Goal: Obtain resource: Obtain resource

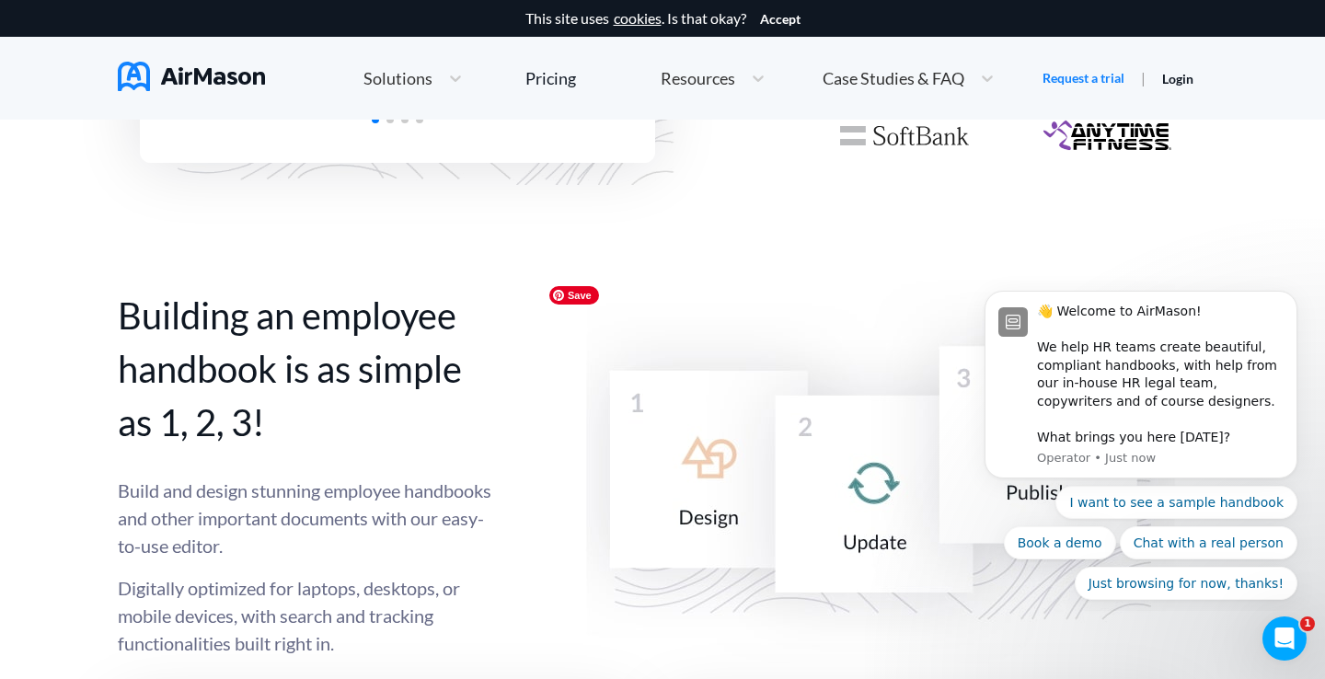
scroll to position [2160, 0]
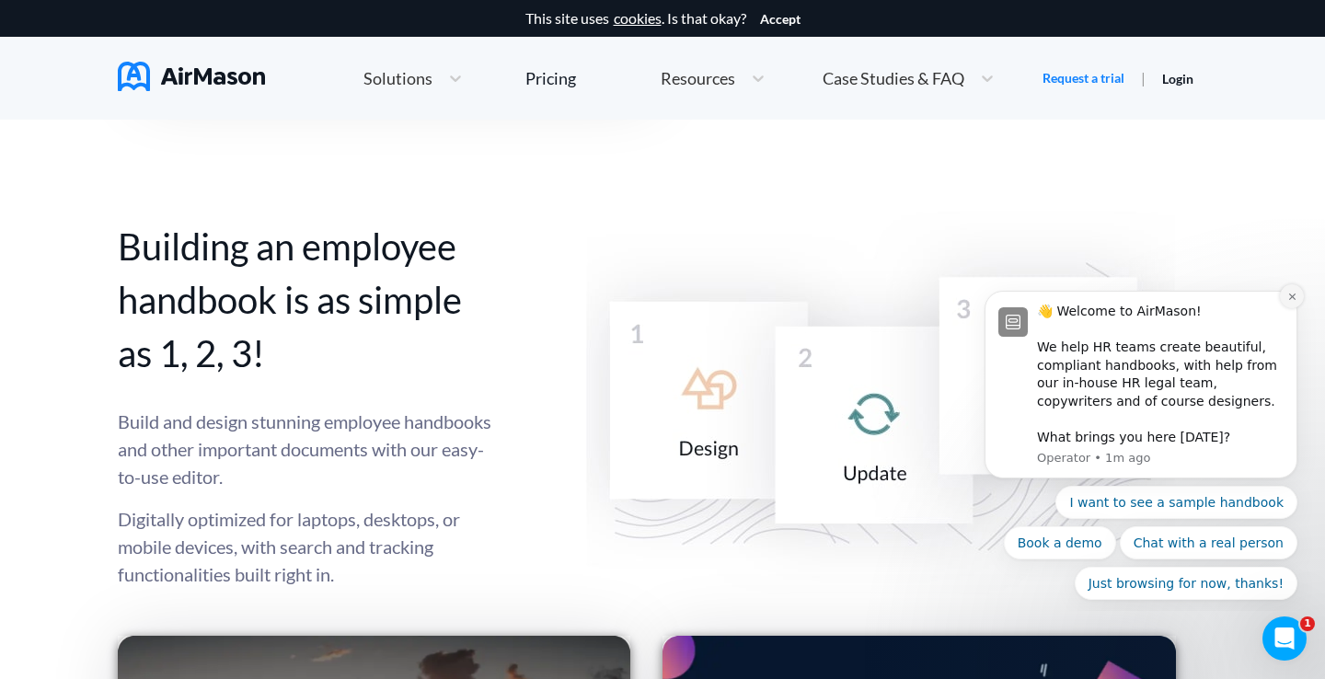
click at [1281, 294] on button "Dismiss notification" at bounding box center [1292, 296] width 24 height 24
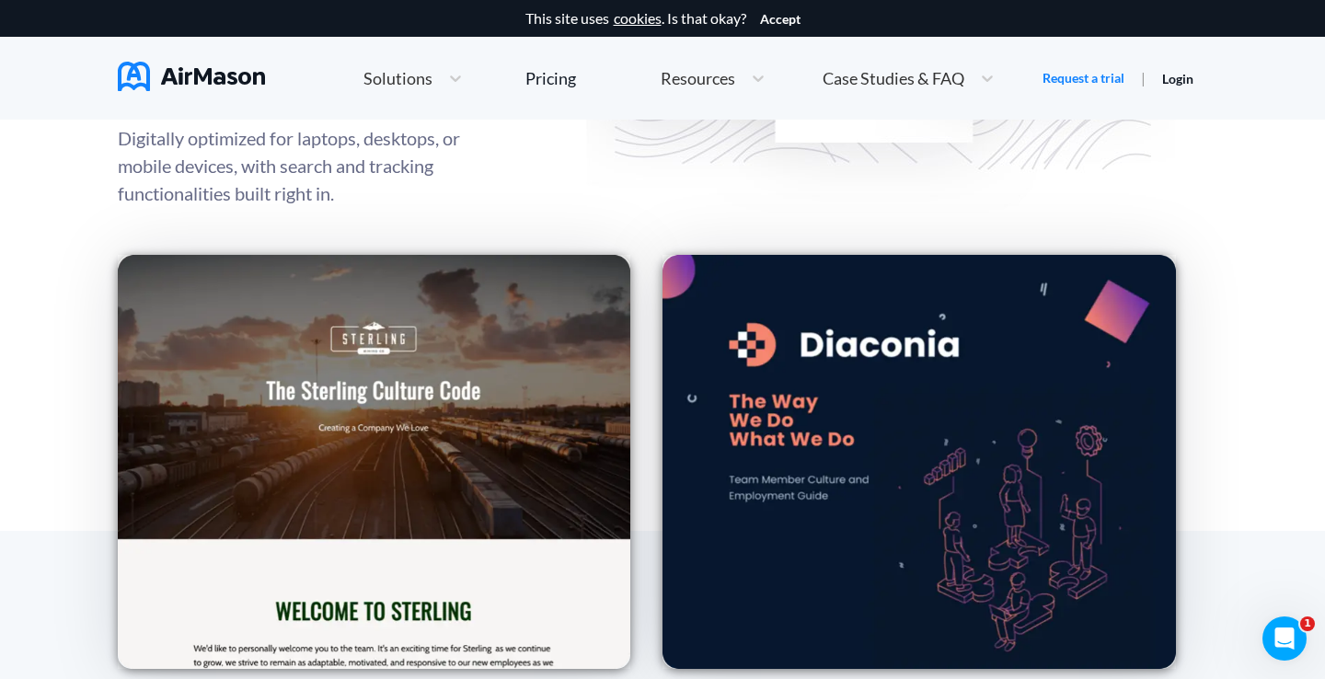
scroll to position [2608, 0]
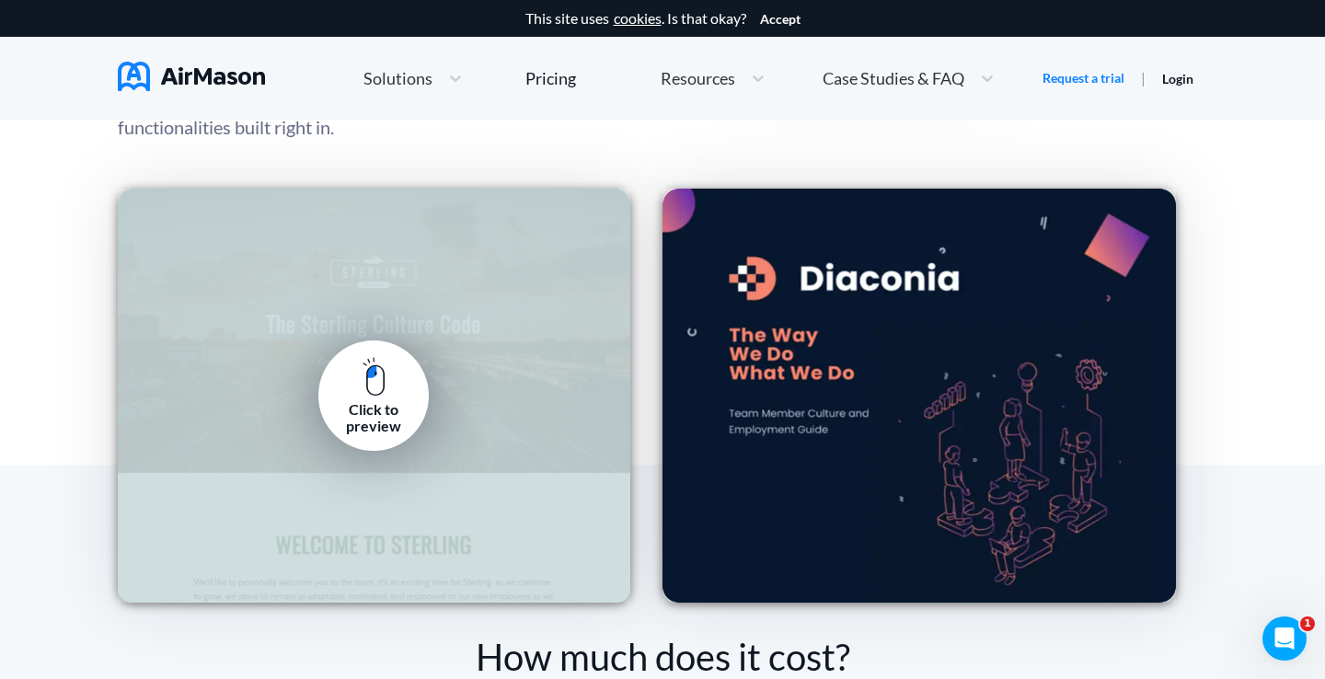
click at [394, 402] on div "Click to preview" at bounding box center [373, 418] width 83 height 34
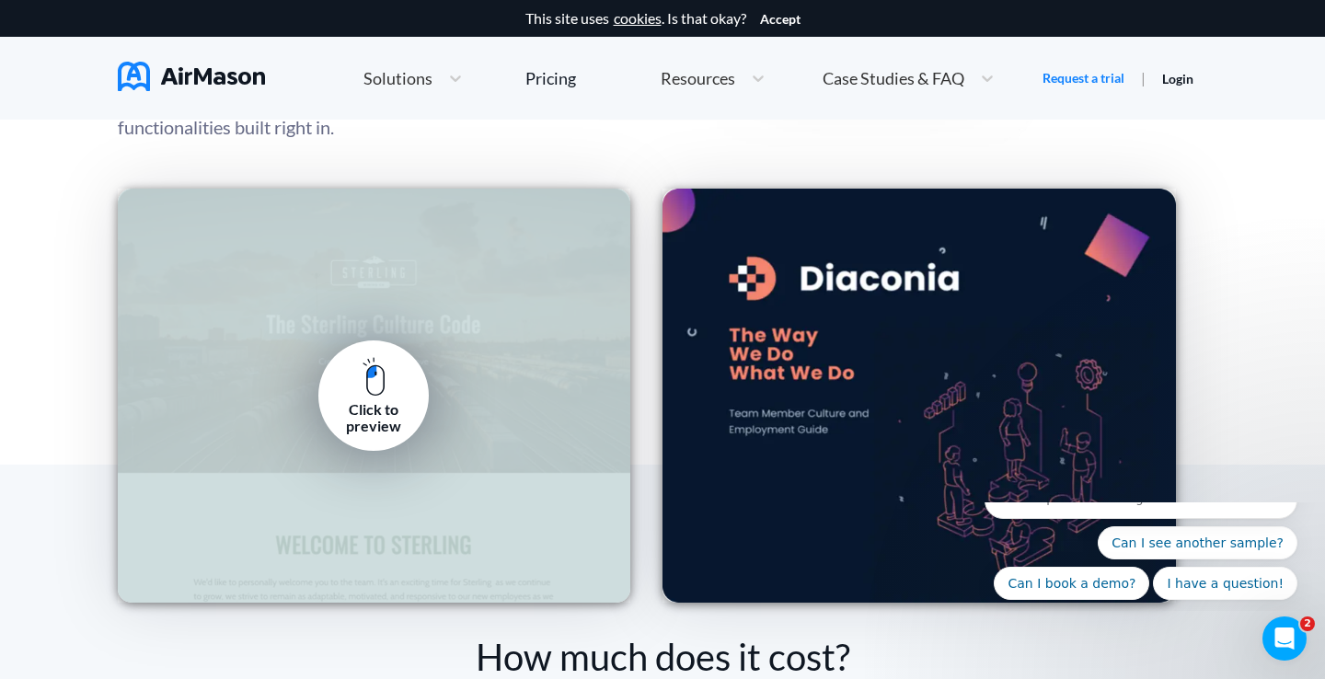
scroll to position [0, 0]
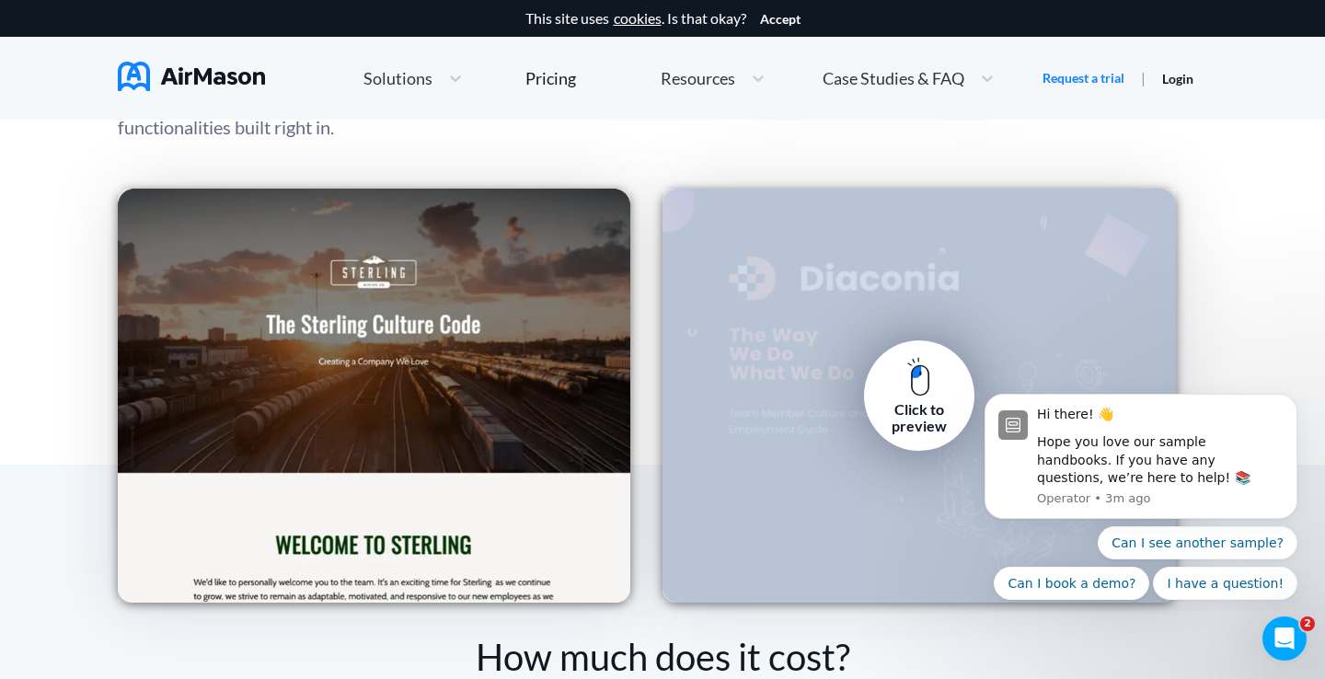
click at [924, 401] on div "Click to preview" at bounding box center [919, 418] width 83 height 34
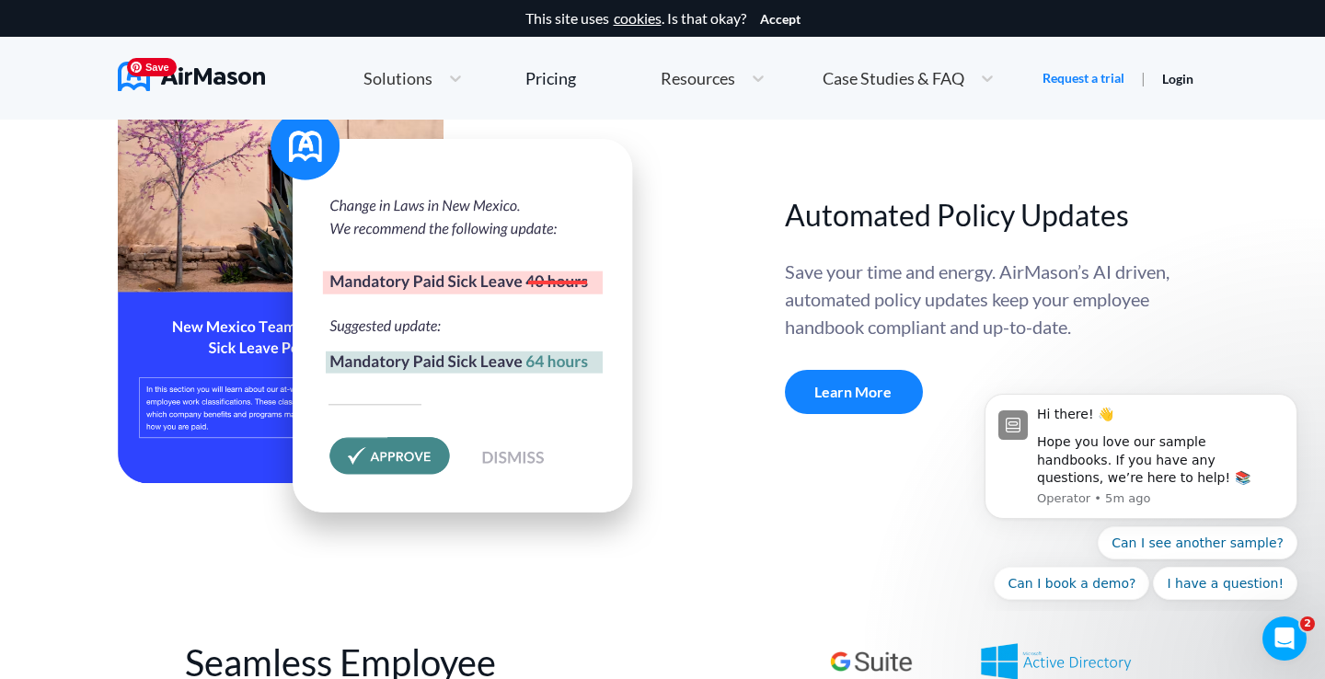
scroll to position [6327, 0]
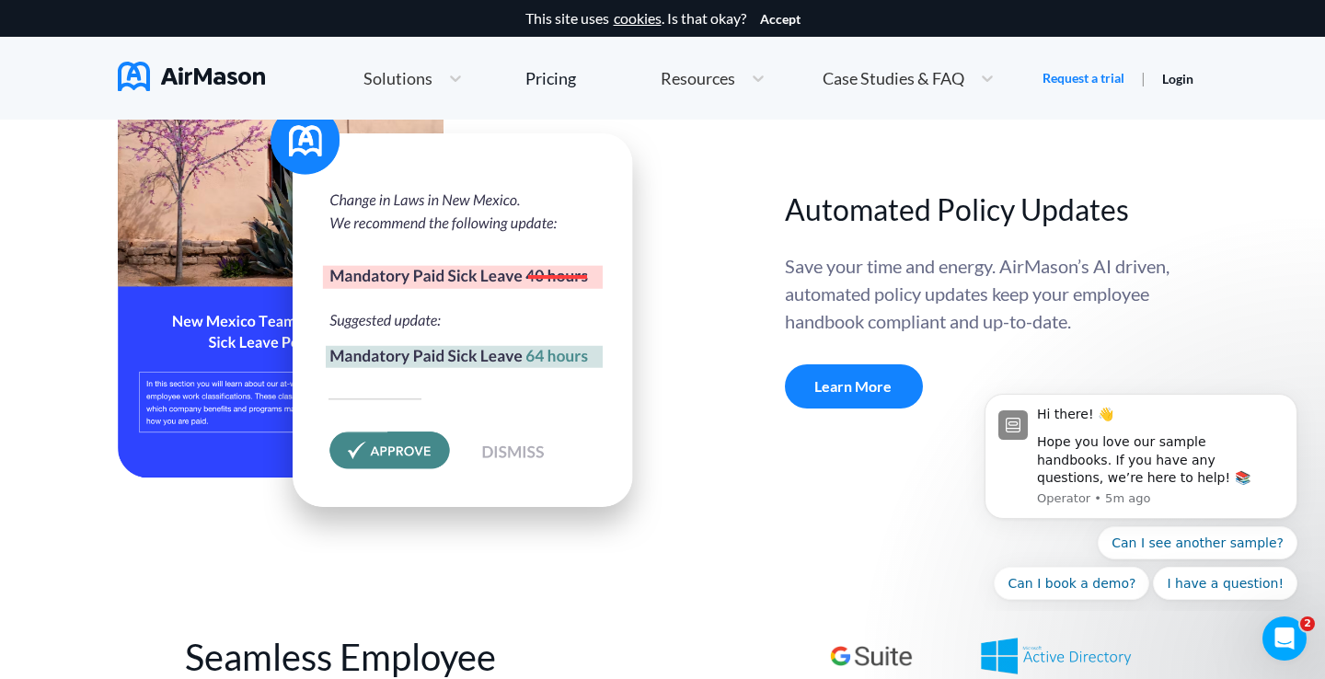
click at [876, 399] on div "Learn More" at bounding box center [854, 386] width 138 height 44
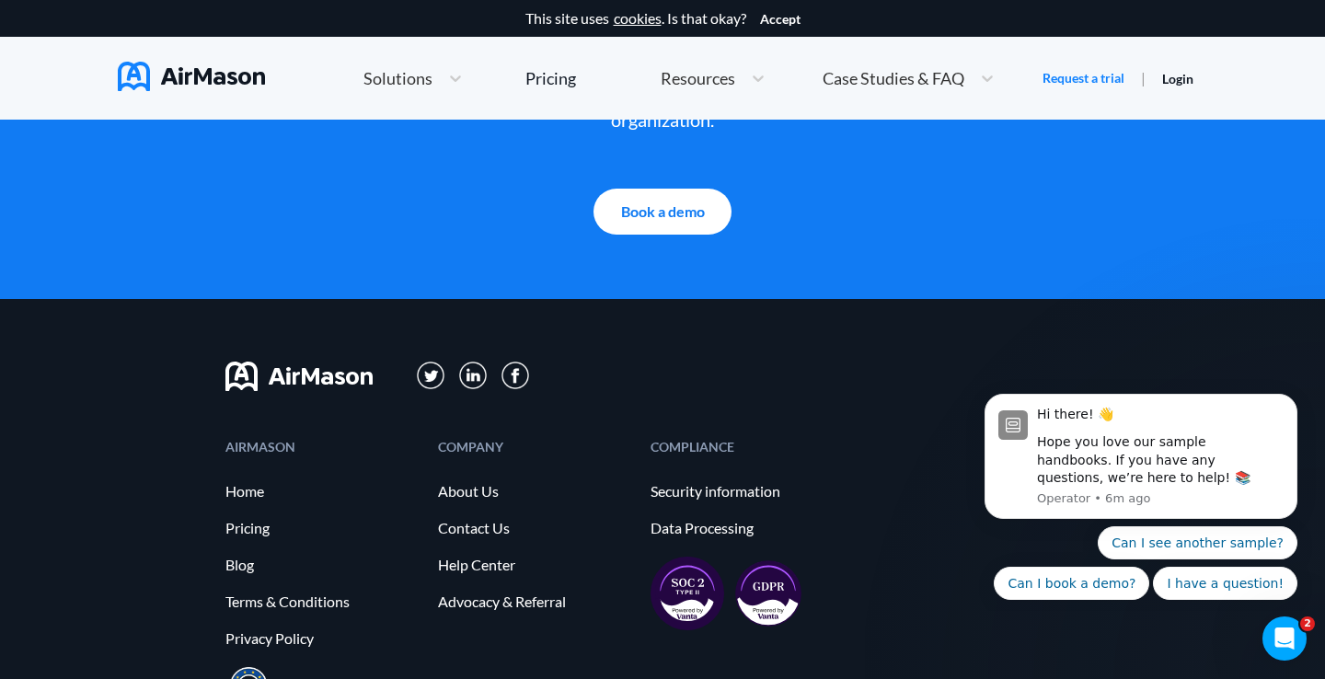
scroll to position [3889, 0]
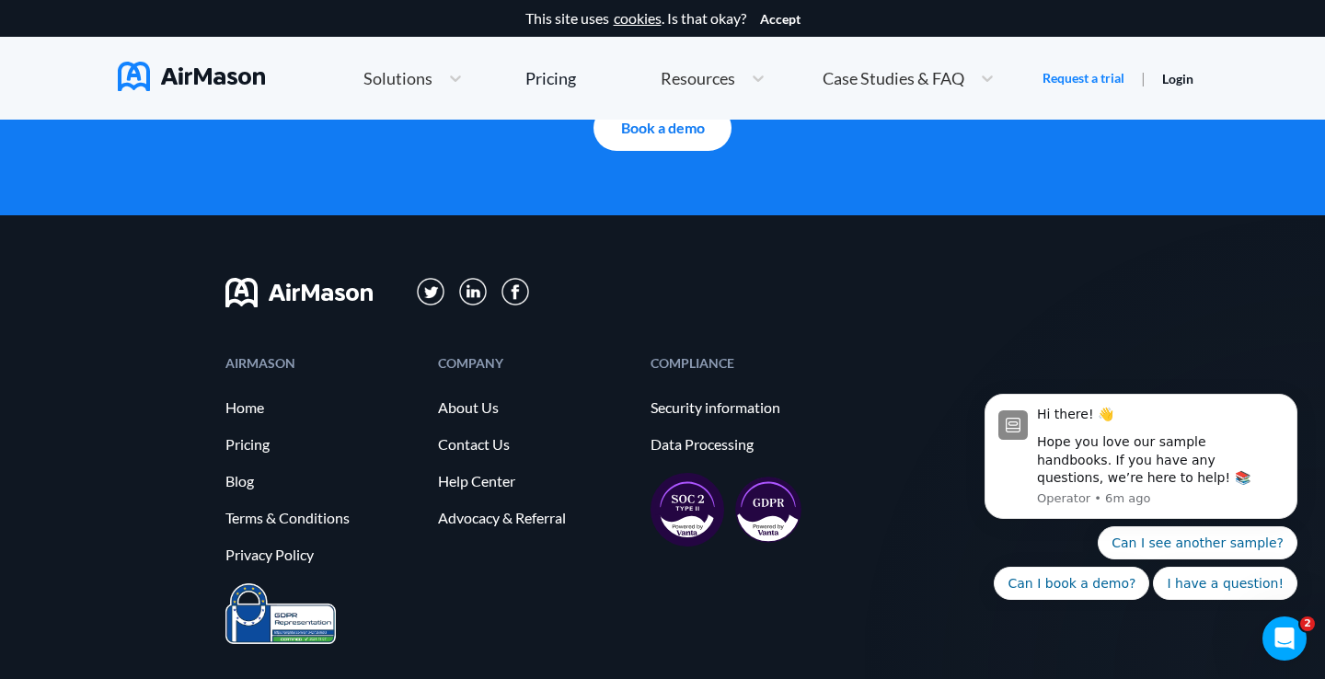
click at [673, 85] on span "Resources" at bounding box center [698, 78] width 75 height 17
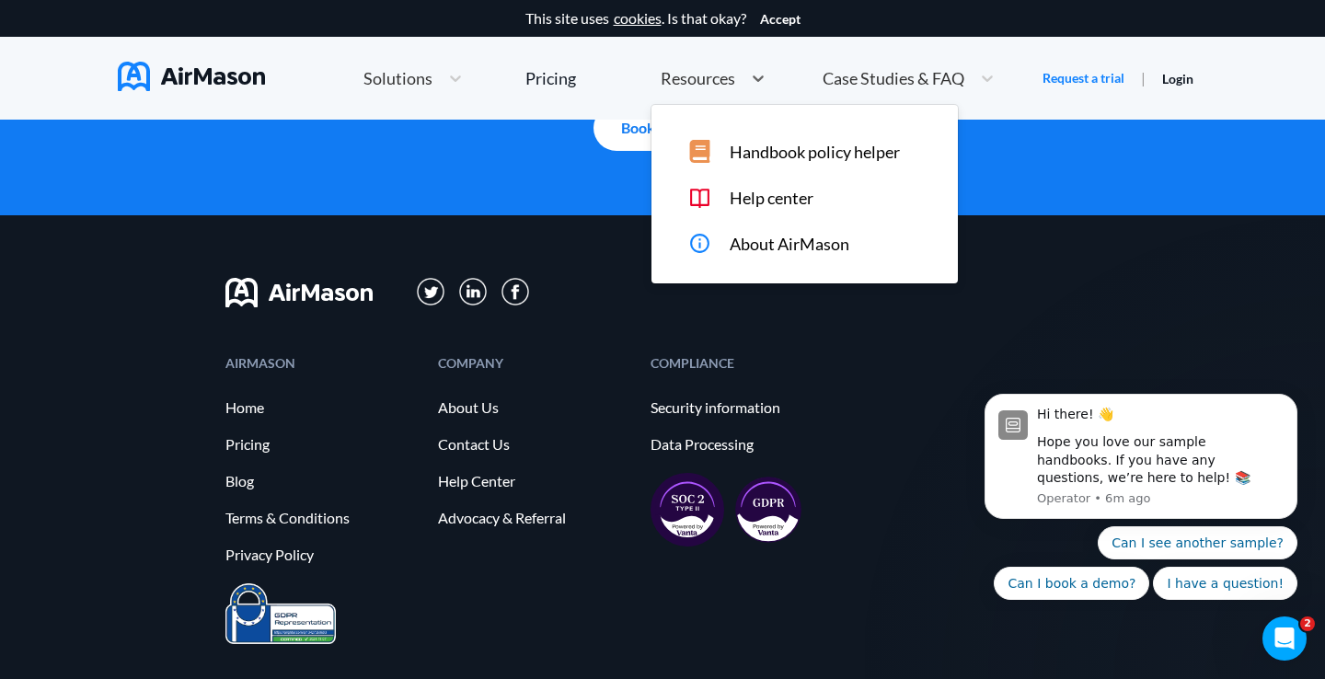
scroll to position [3246, 0]
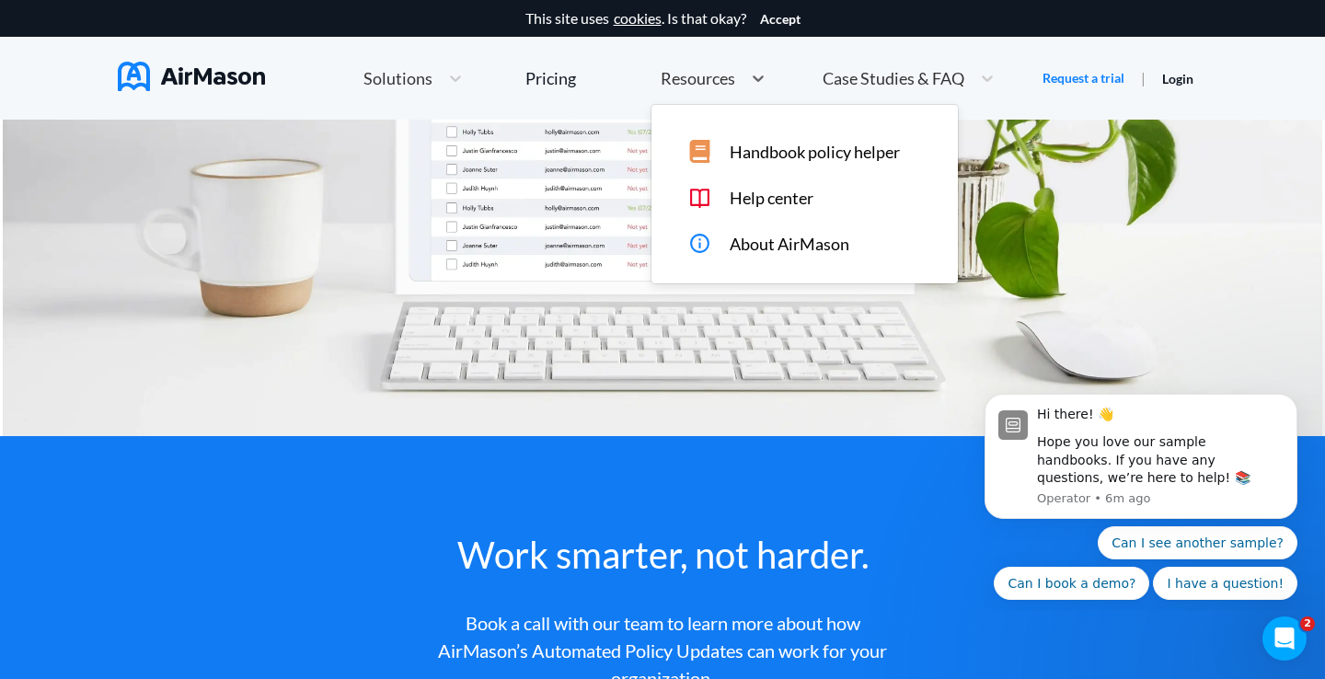
click at [784, 151] on span "Handbook policy helper" at bounding box center [815, 152] width 170 height 19
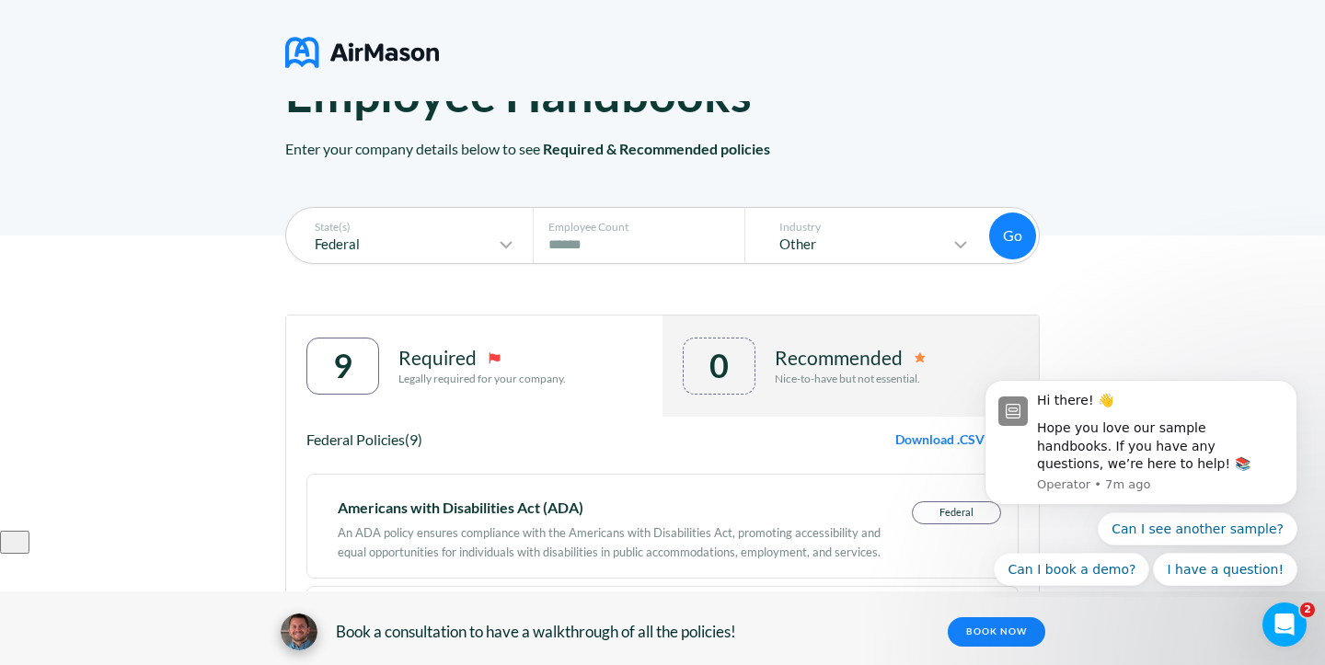
scroll to position [144, 0]
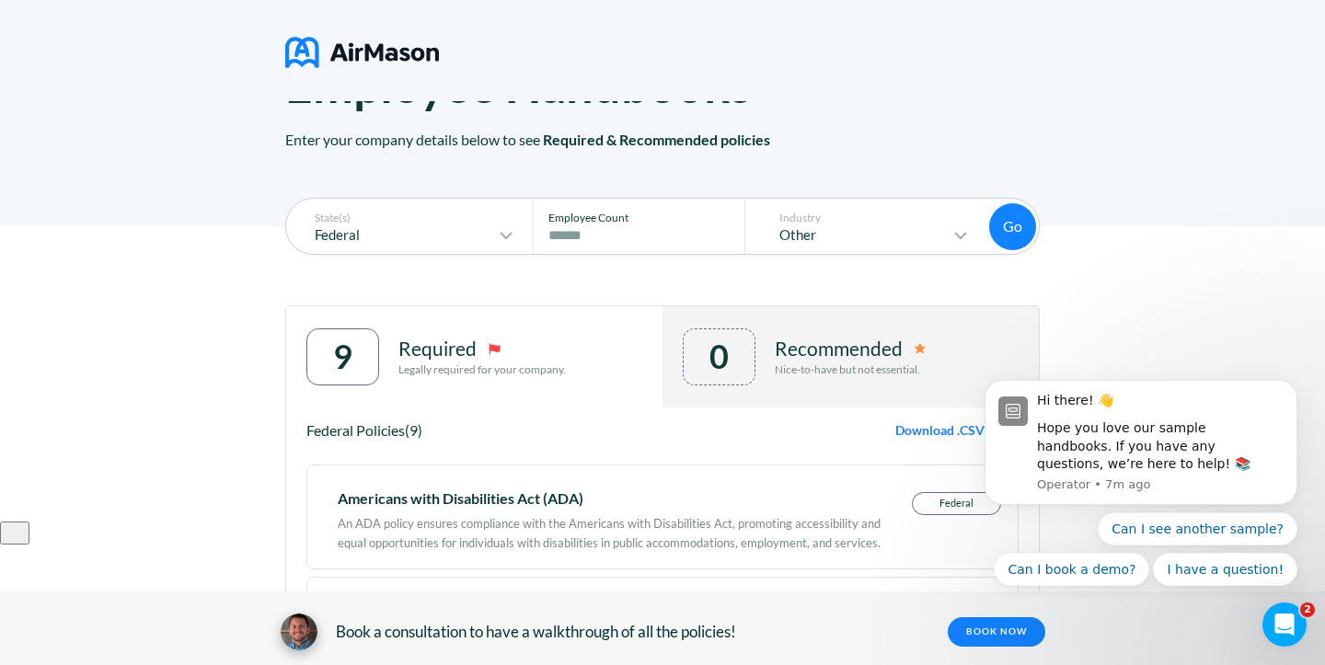
click at [651, 225] on input "****" at bounding box center [644, 236] width 191 height 22
click at [606, 237] on input "****" at bounding box center [644, 236] width 191 height 22
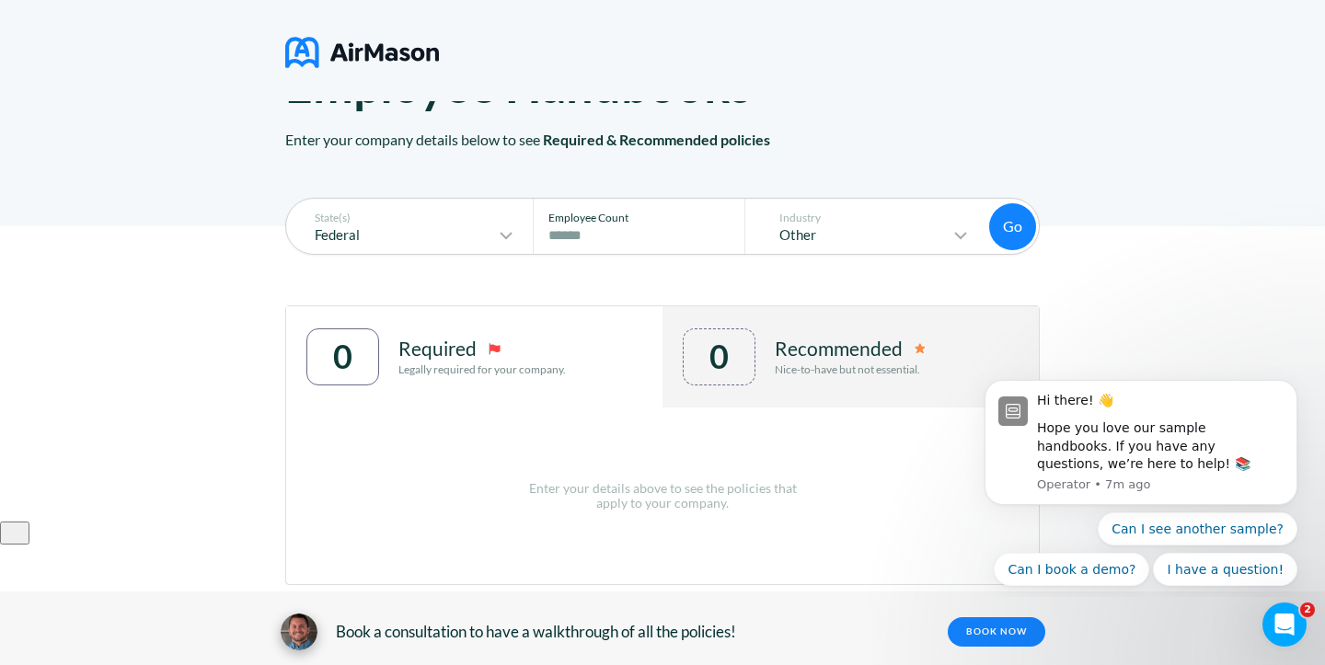
type input "*"
type input "***"
click at [965, 233] on icon at bounding box center [961, 236] width 22 height 22
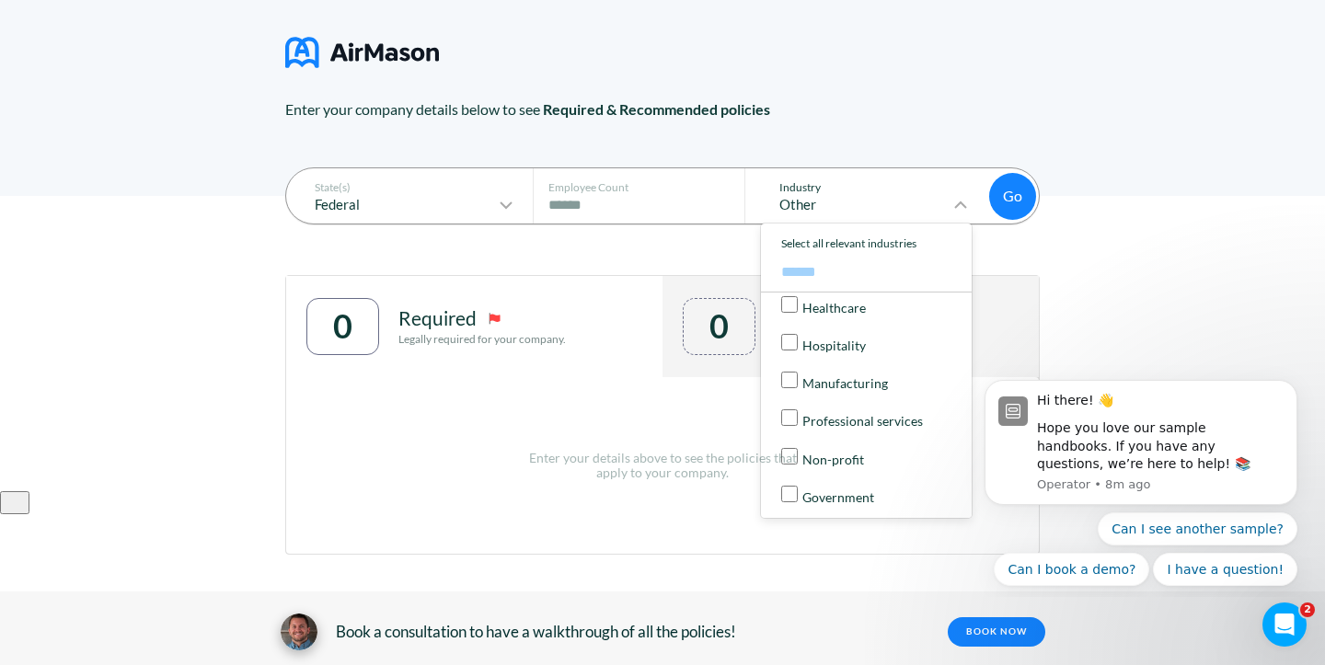
scroll to position [0, 0]
click at [1169, 297] on div "State(s) Federal Employee Count # of Employees *** Industry Other Select all in…" at bounding box center [662, 430] width 1325 height 469
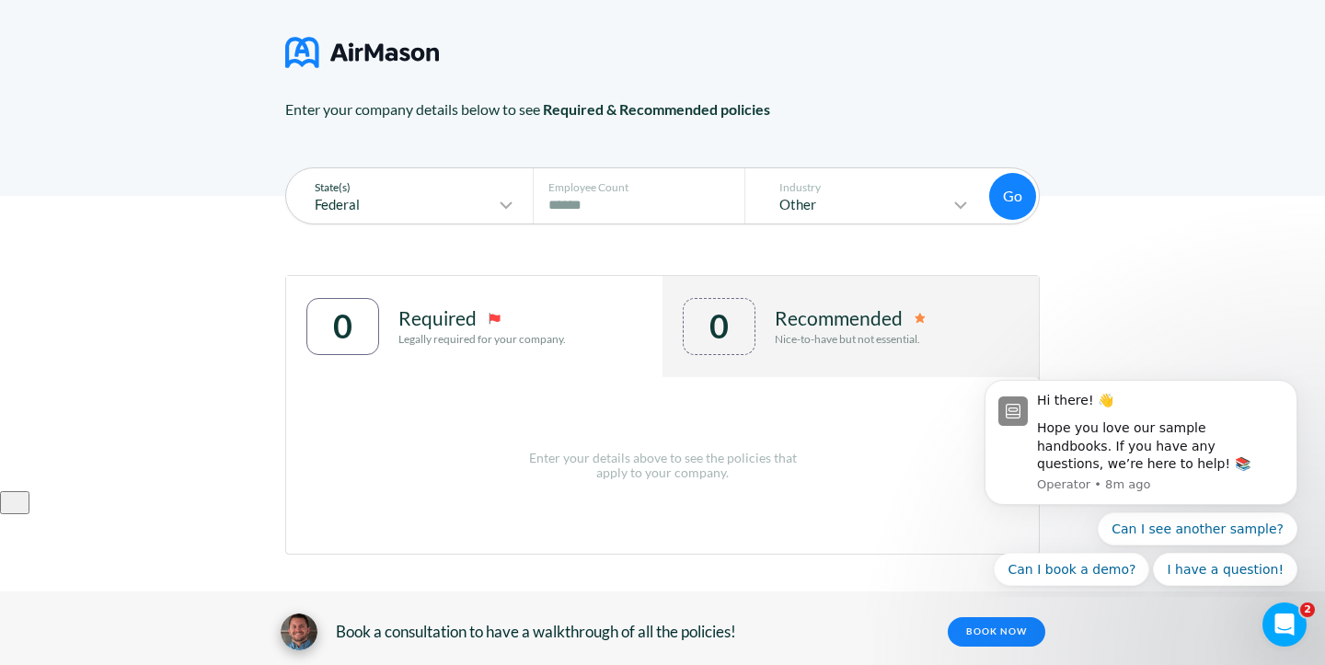
click at [514, 201] on icon at bounding box center [506, 205] width 22 height 22
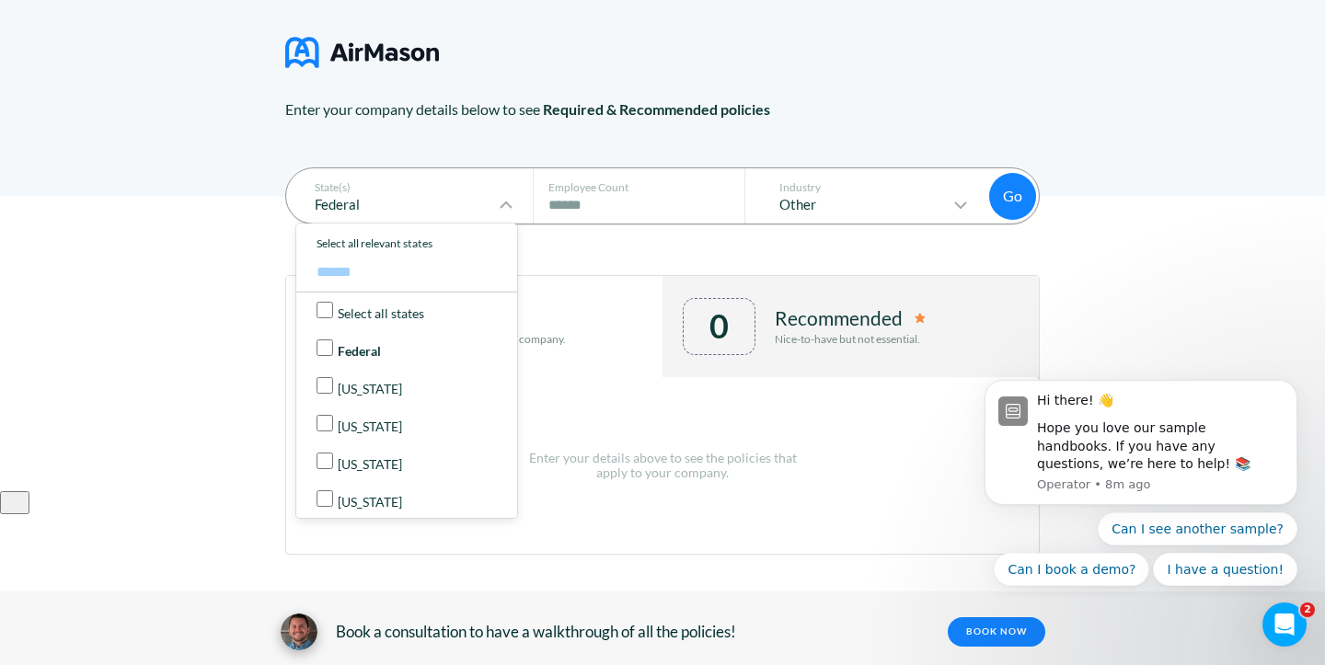
click at [137, 237] on div "State(s) Federal Select all states Federal Alabama Alaska Arizona Arkansas Cali…" at bounding box center [662, 430] width 1325 height 469
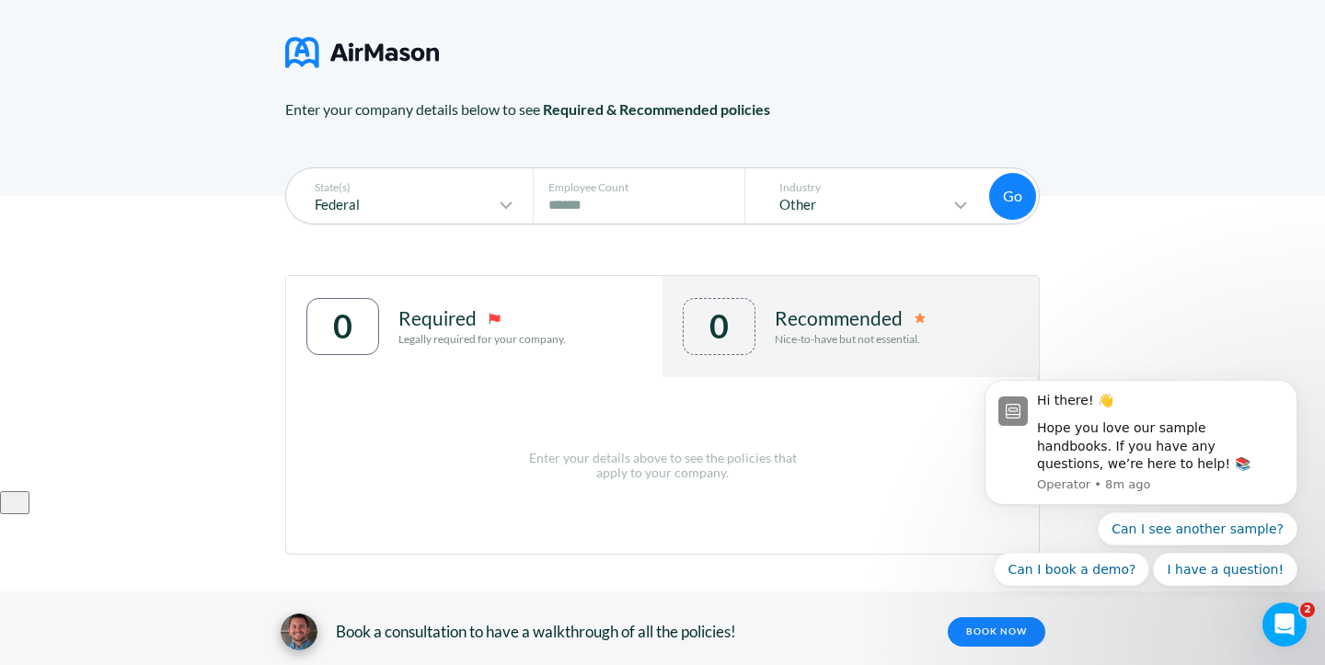
click at [1030, 189] on button "Go" at bounding box center [1012, 196] width 47 height 47
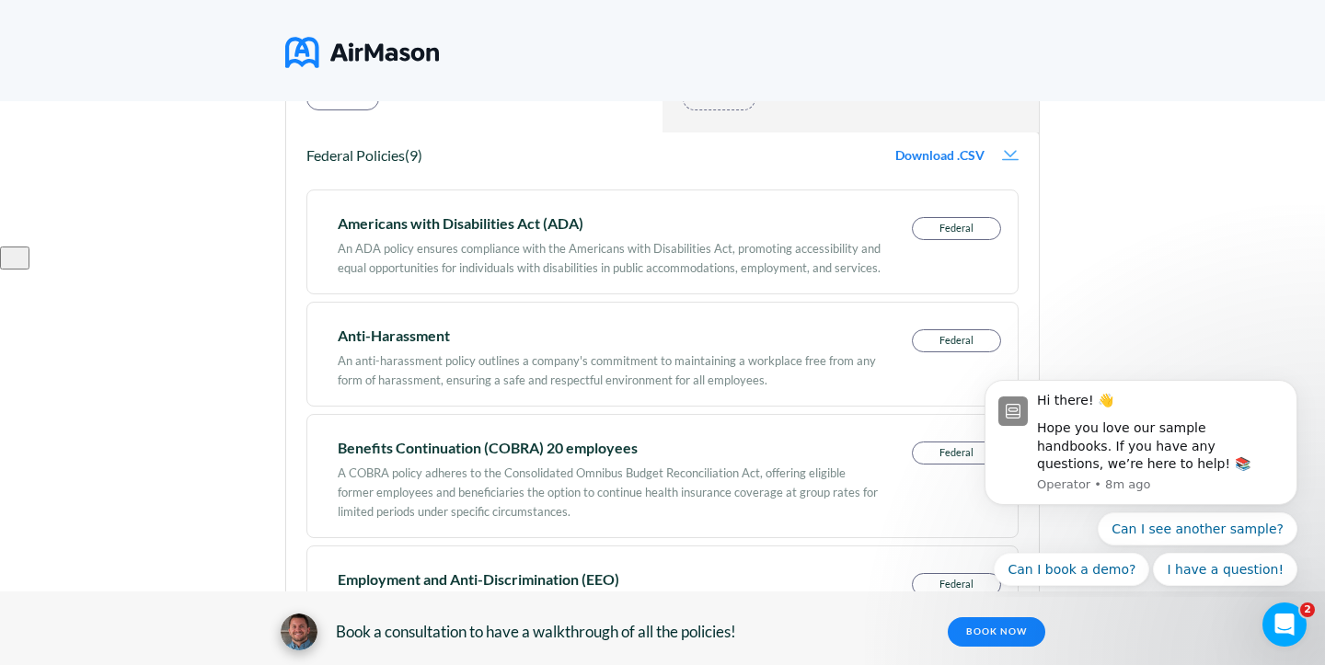
scroll to position [167, 0]
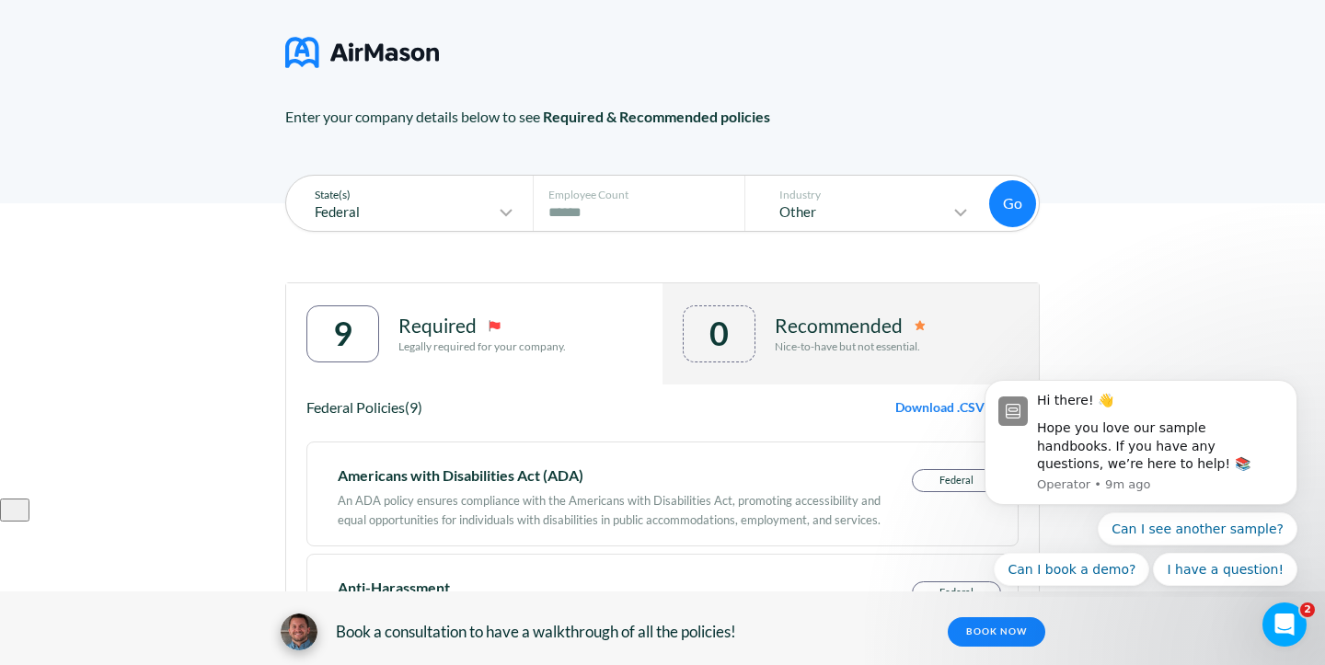
click at [512, 212] on icon at bounding box center [506, 213] width 11 height 6
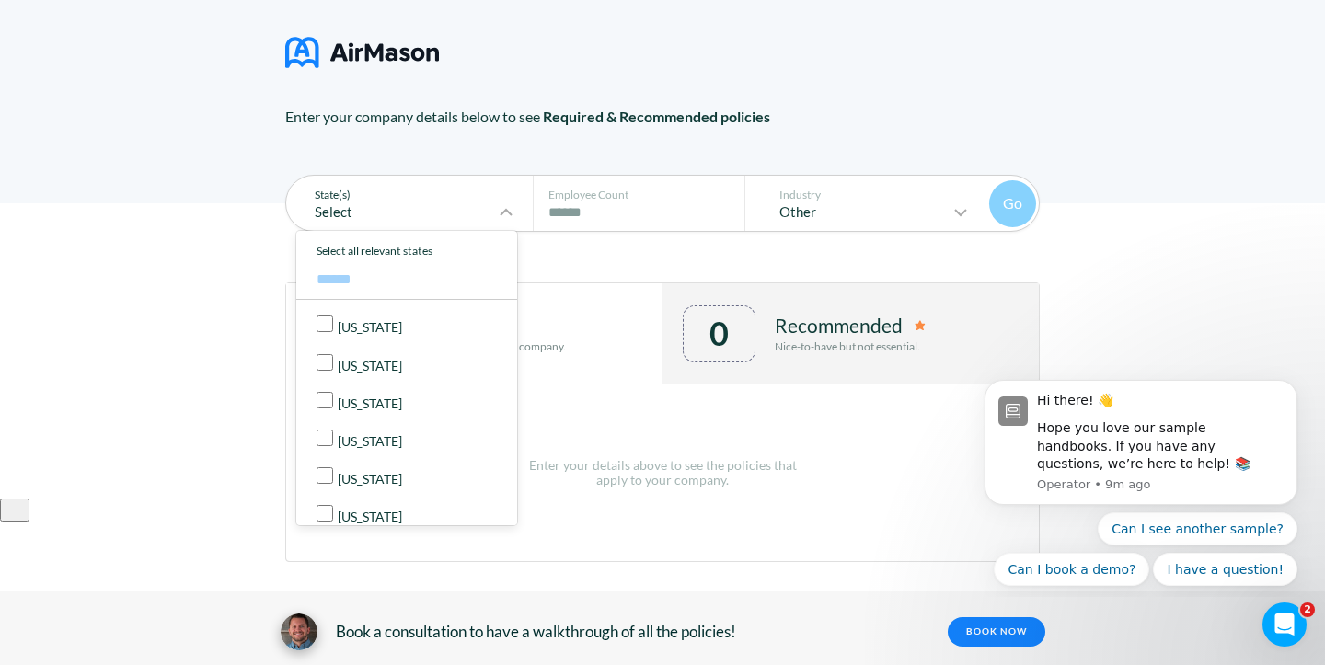
scroll to position [241, 0]
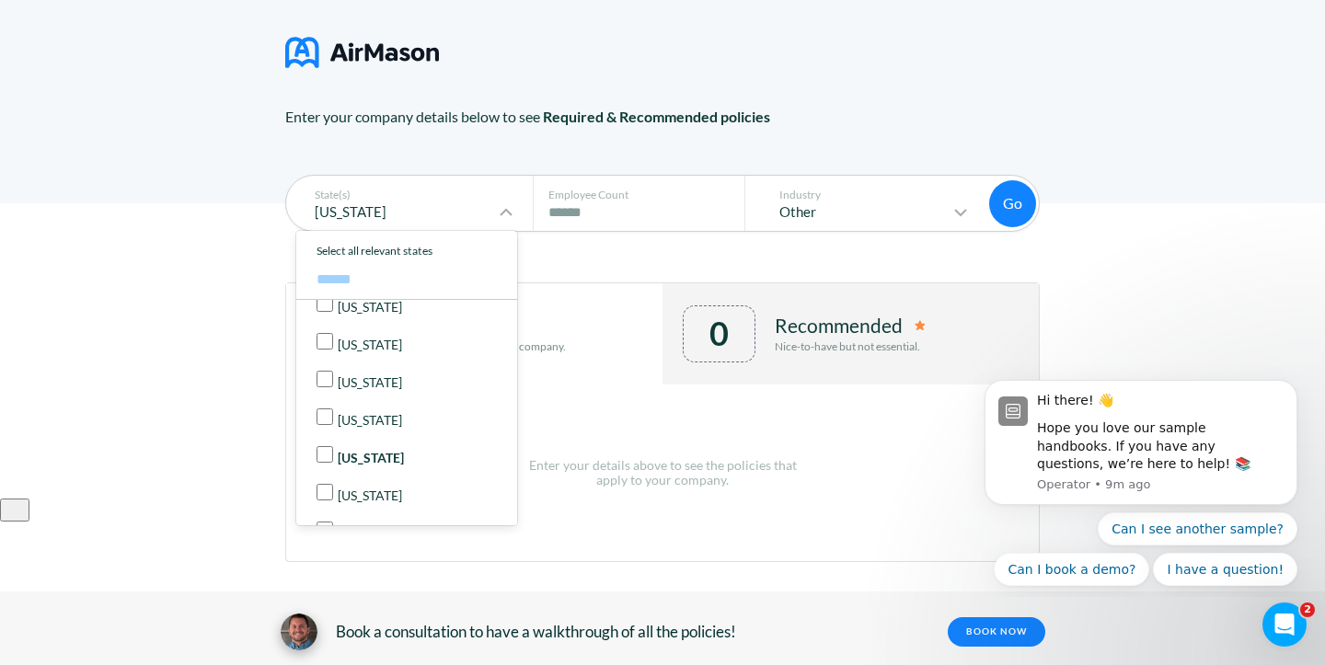
click at [1026, 201] on button "Go" at bounding box center [1012, 203] width 47 height 47
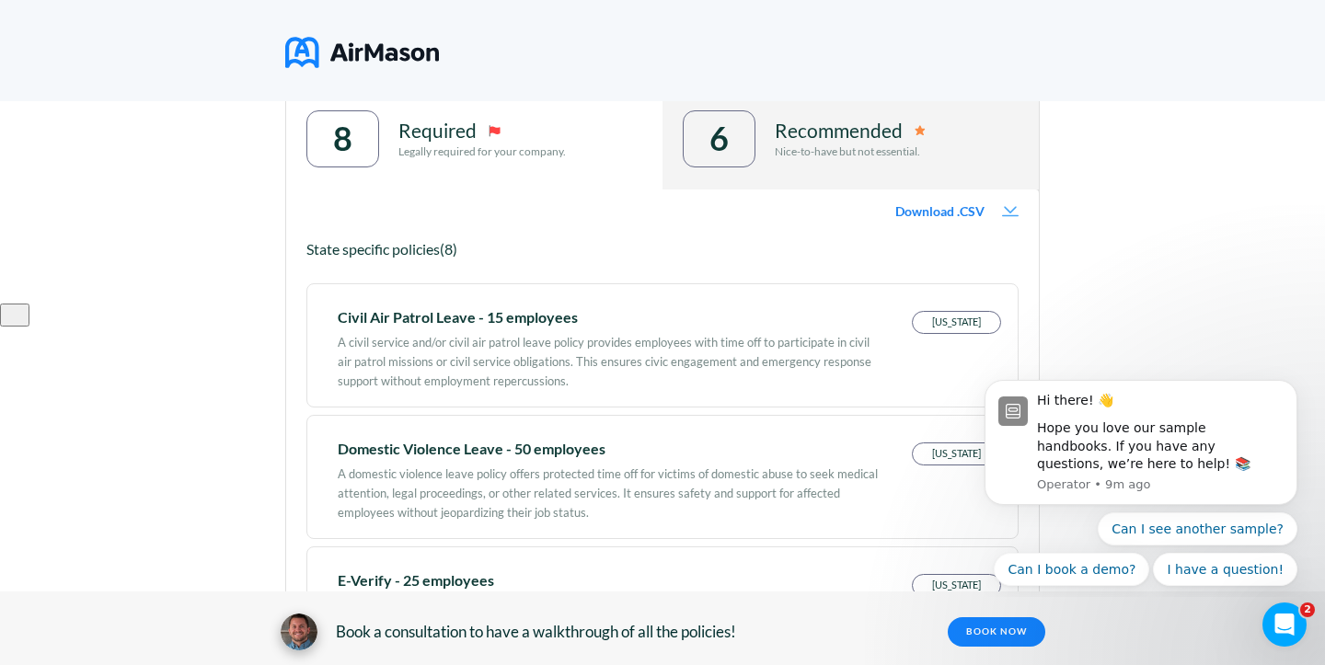
scroll to position [268, 0]
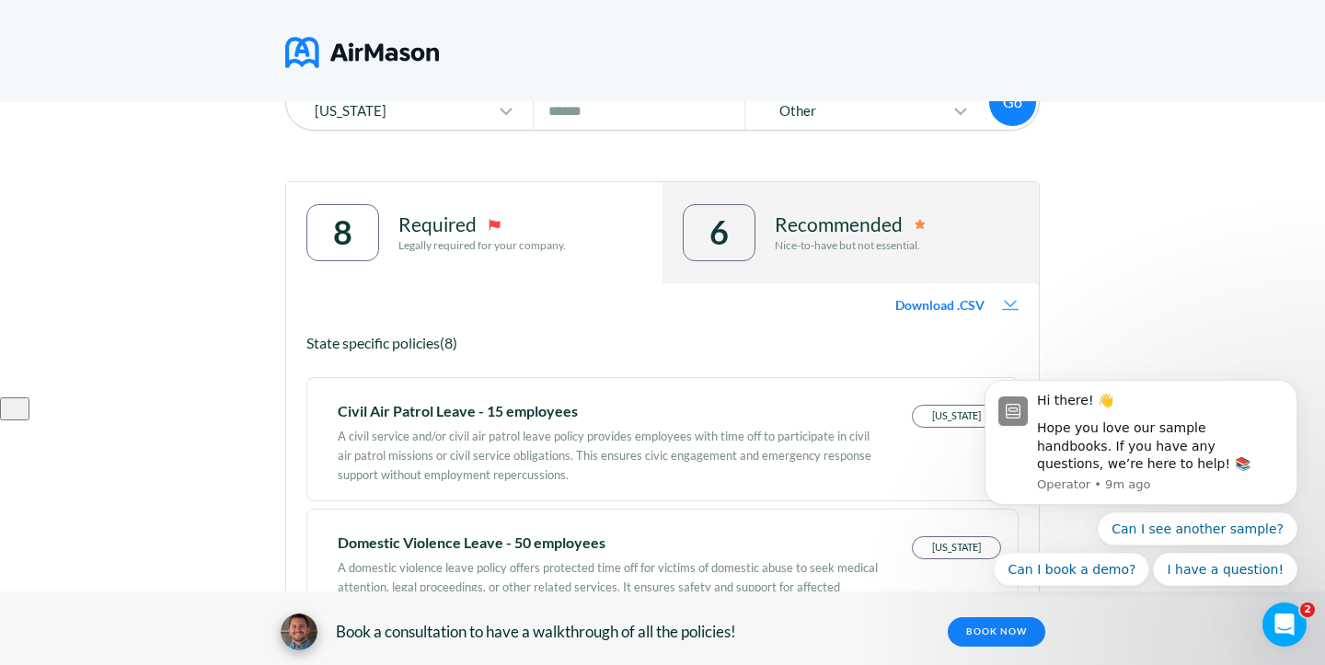
click at [827, 245] on p "Nice-to-have but not essential." at bounding box center [850, 245] width 151 height 13
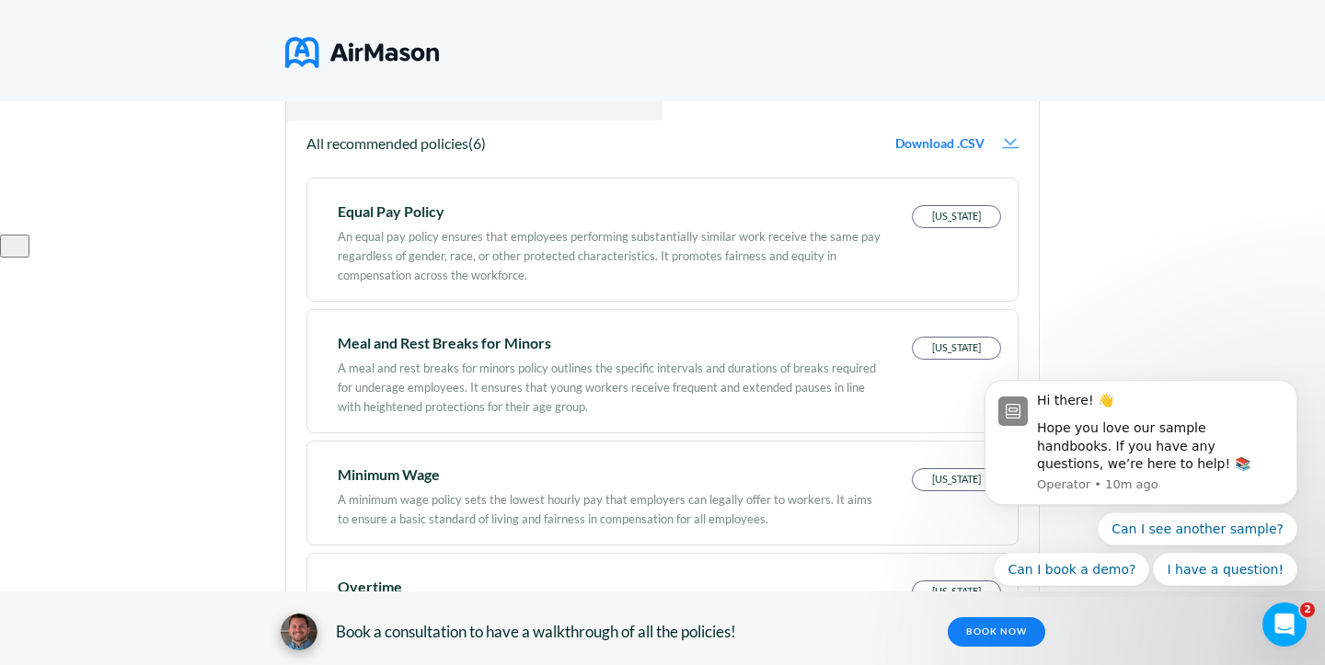
scroll to position [115, 0]
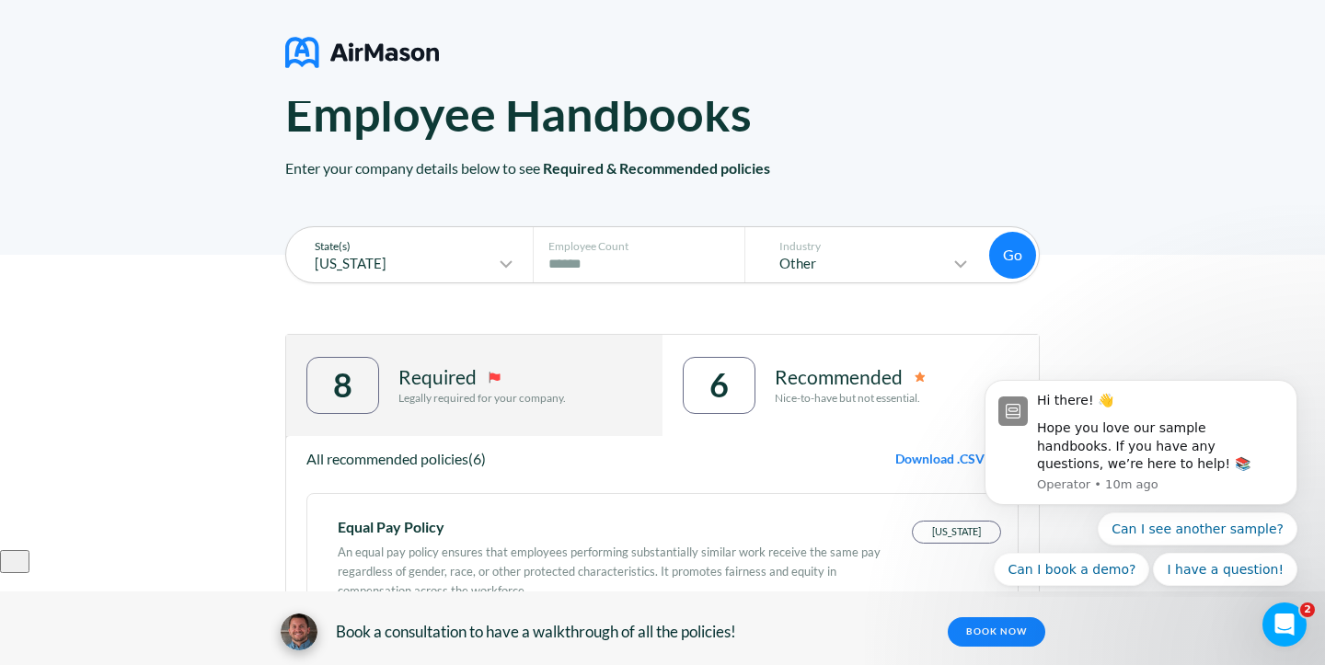
click at [514, 259] on icon at bounding box center [506, 264] width 22 height 22
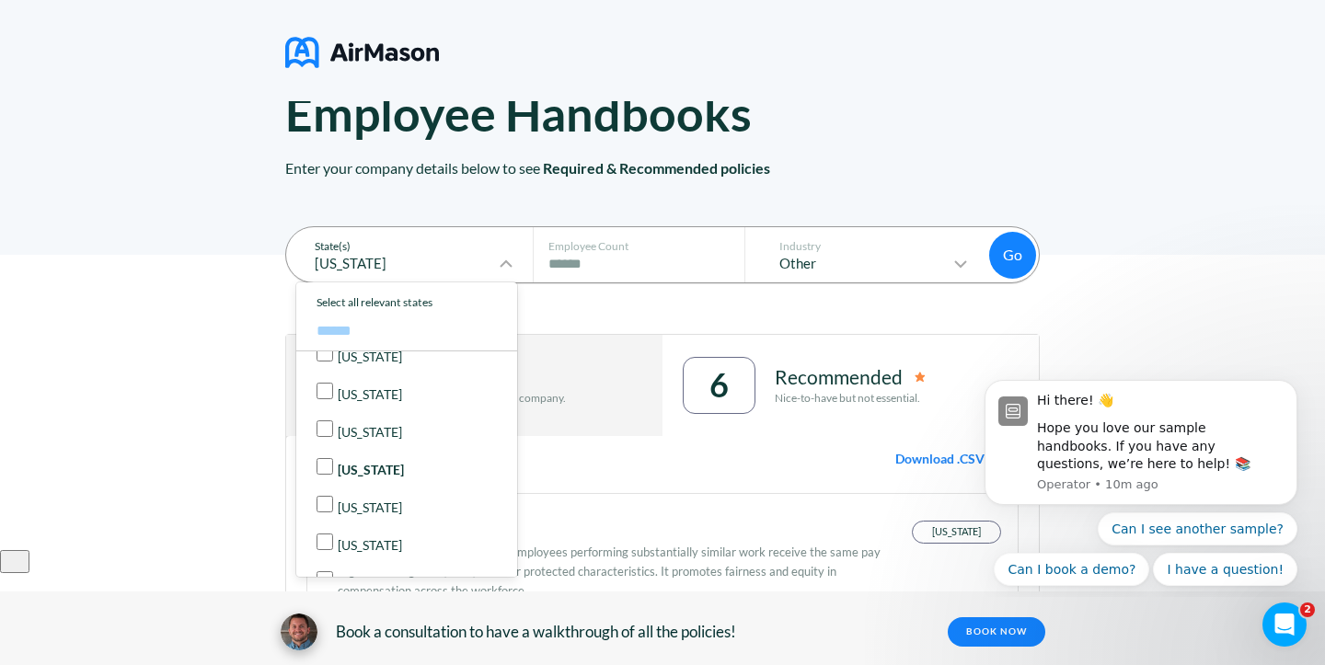
scroll to position [289, 0]
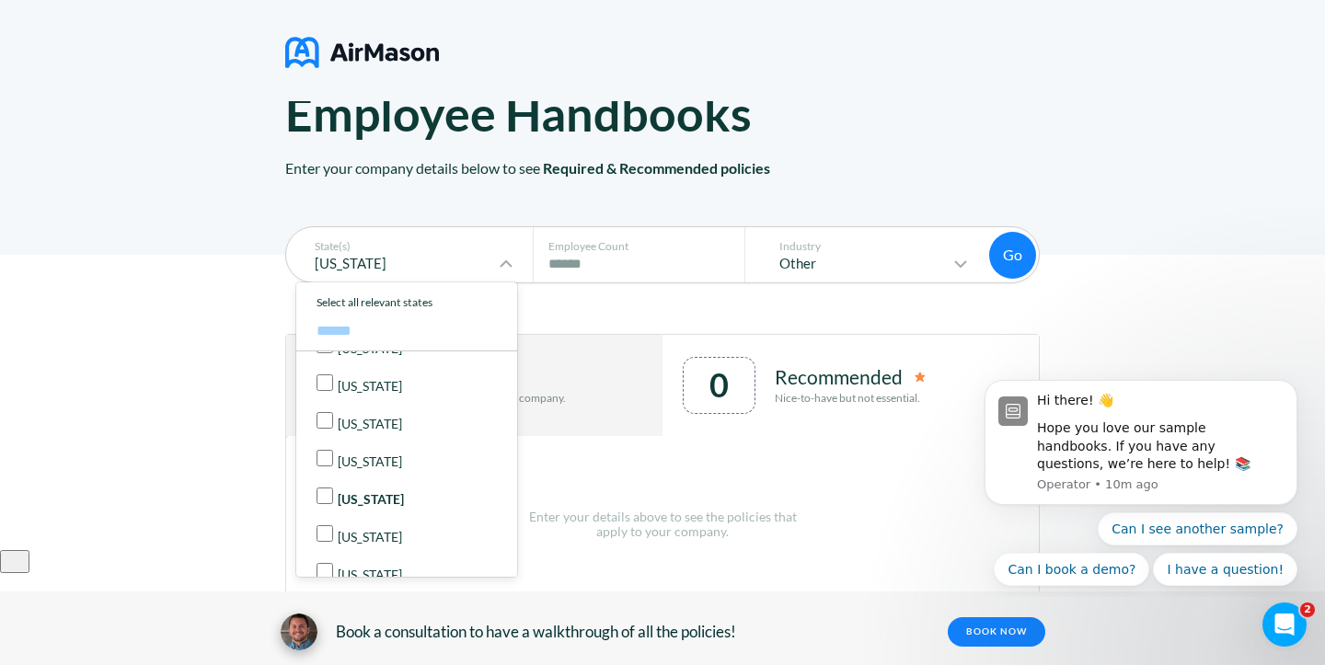
click at [637, 479] on div "Enter your details above to see the policies that apply to your company." at bounding box center [663, 533] width 274 height 129
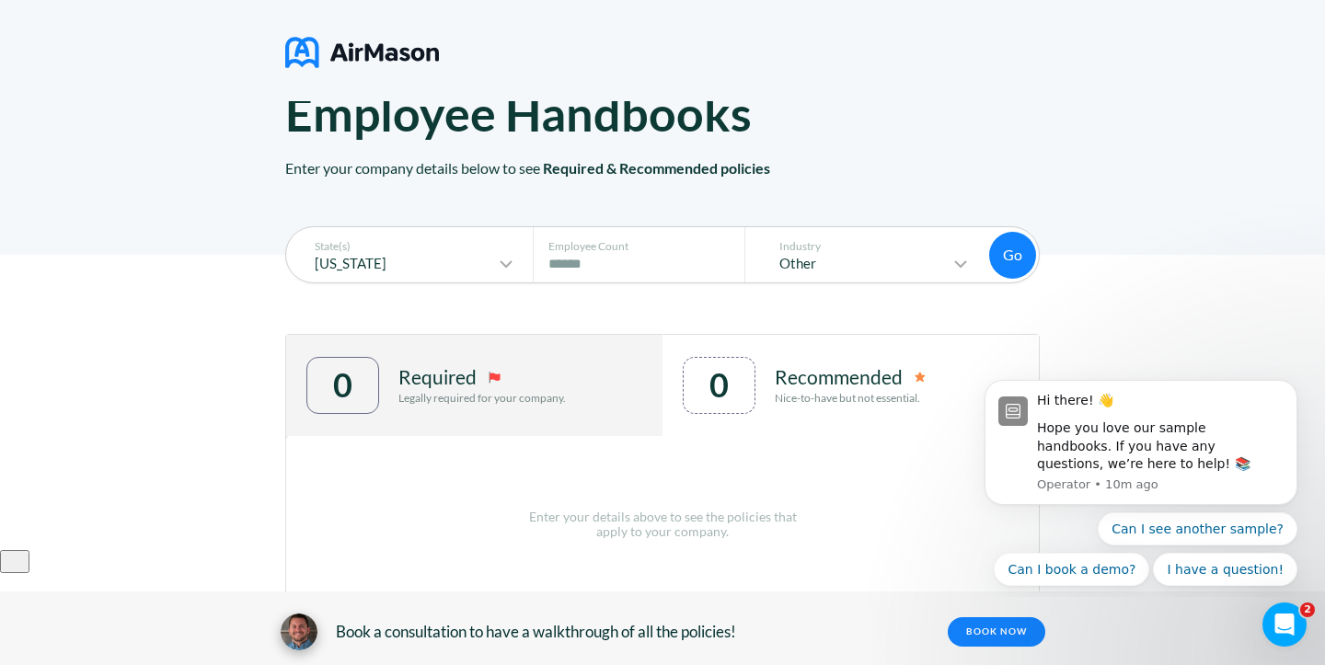
click at [1029, 249] on button "Go" at bounding box center [1012, 255] width 47 height 47
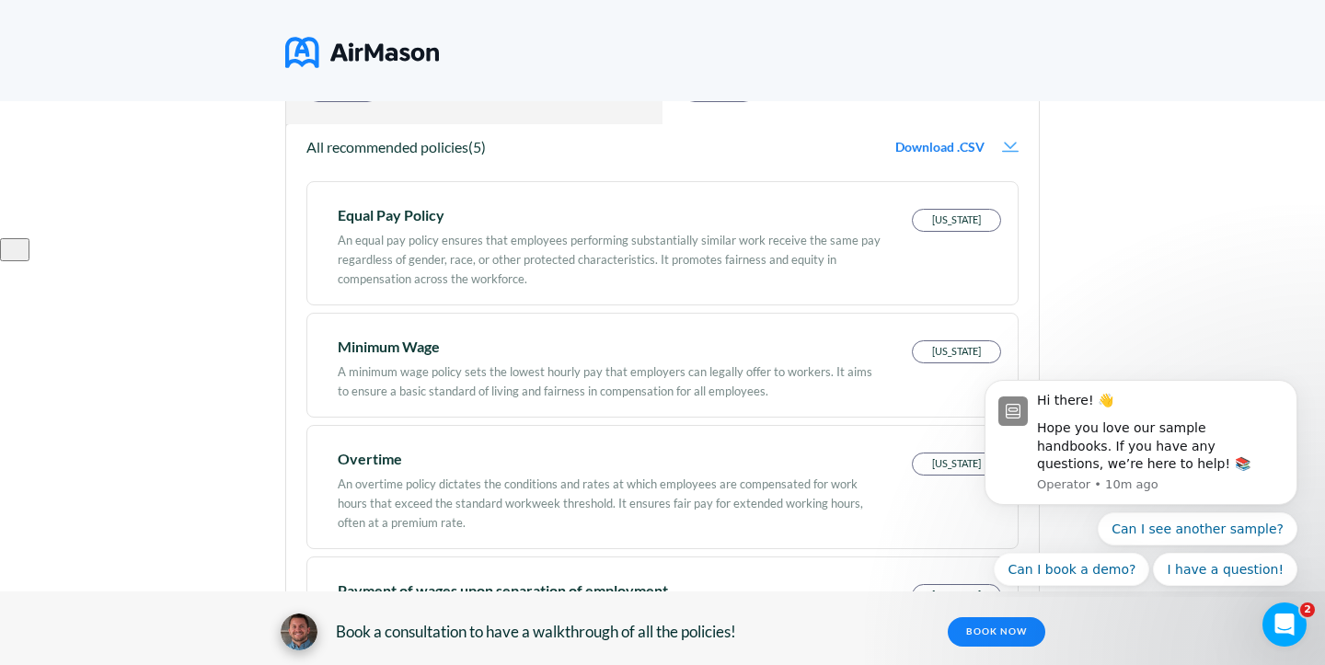
scroll to position [159, 0]
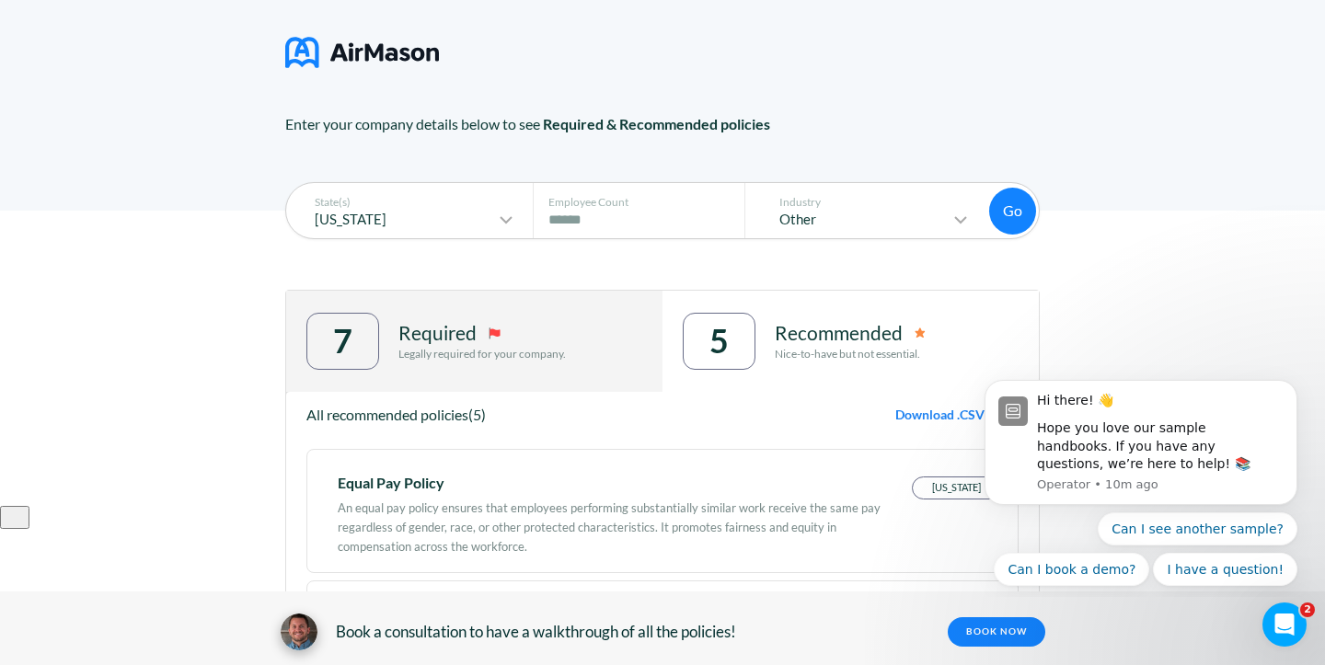
click at [836, 357] on p "Nice-to-have but not essential." at bounding box center [850, 354] width 151 height 13
click at [817, 333] on p "Recommended" at bounding box center [839, 333] width 128 height 22
click at [726, 342] on div "5" at bounding box center [719, 341] width 19 height 38
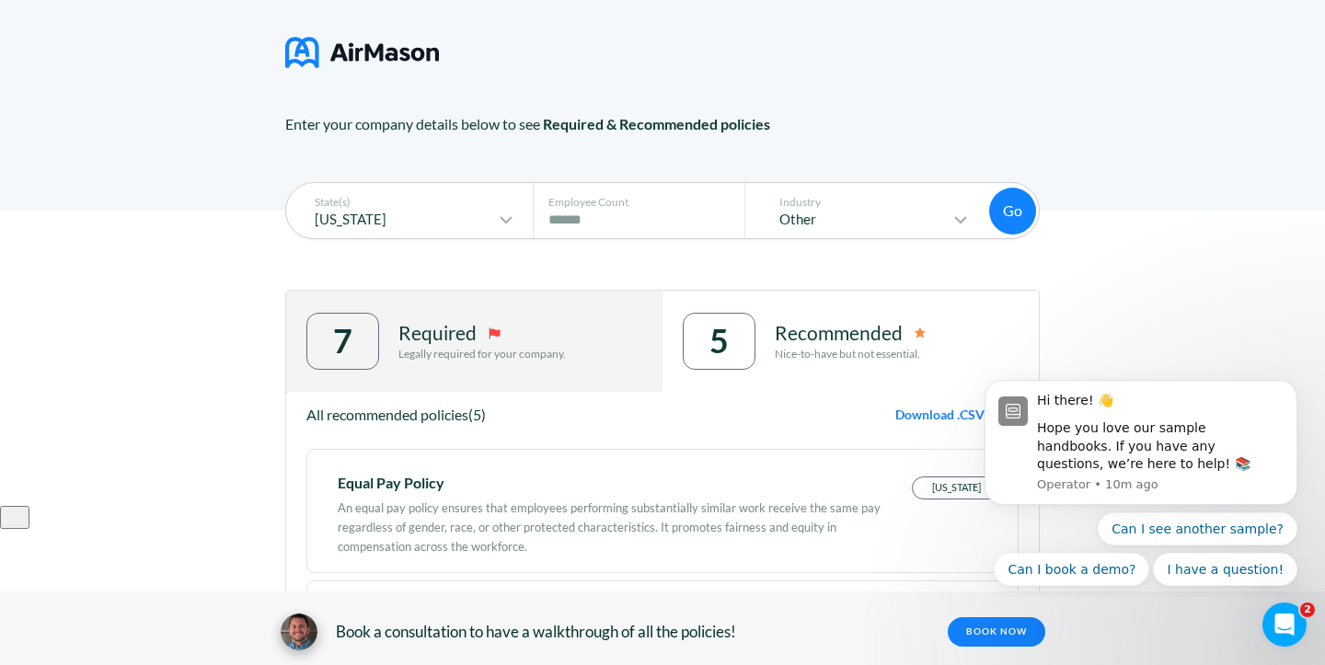
click at [726, 342] on div "5" at bounding box center [719, 341] width 19 height 38
click at [496, 348] on p "Legally required for your company." at bounding box center [483, 354] width 168 height 13
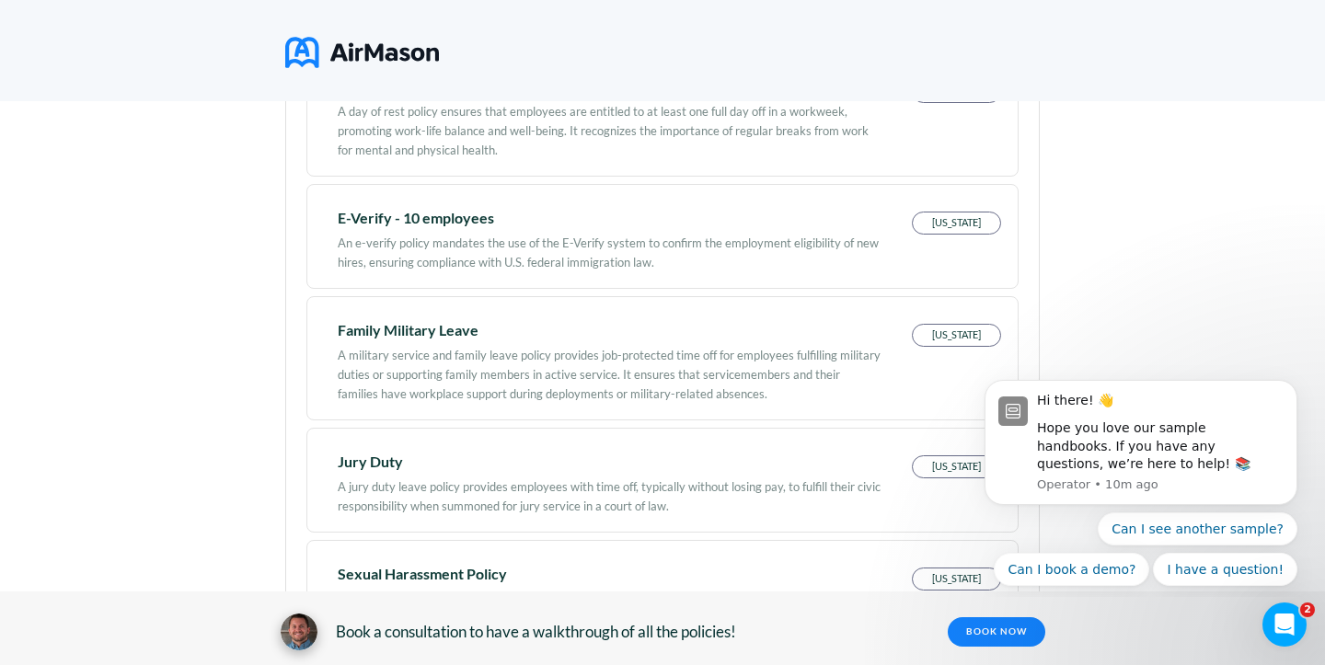
scroll to position [197, 0]
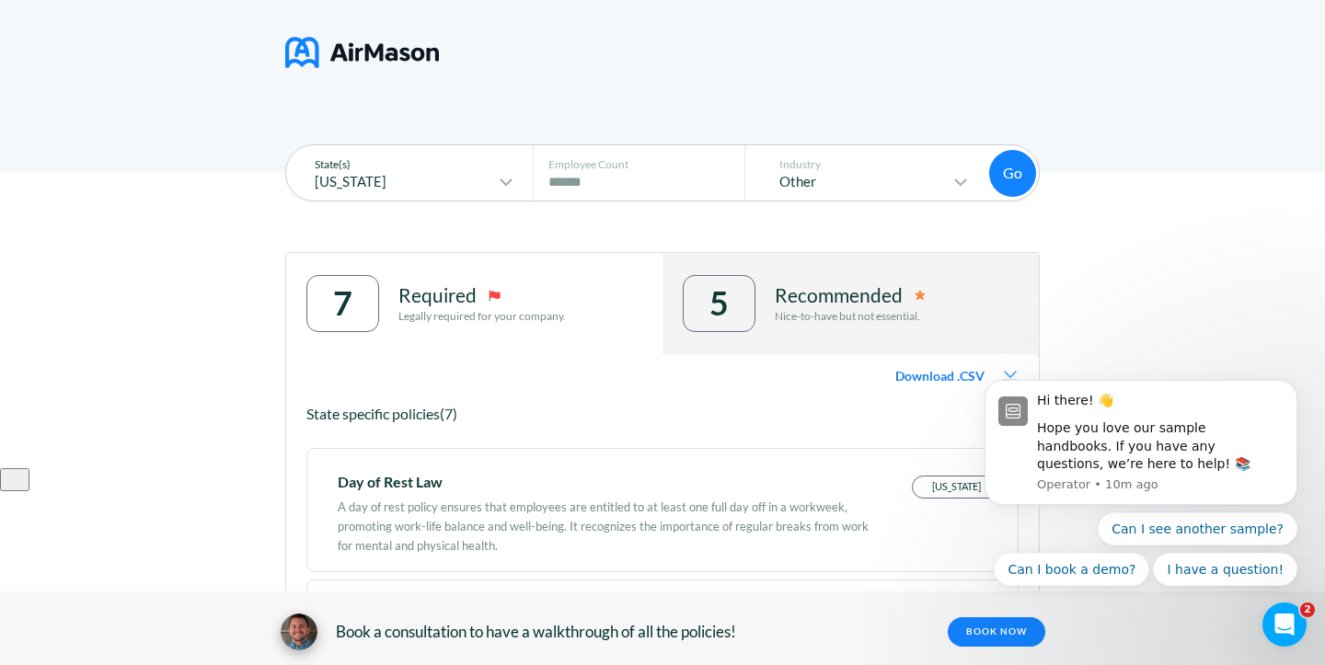
click at [517, 180] on icon at bounding box center [506, 182] width 22 height 22
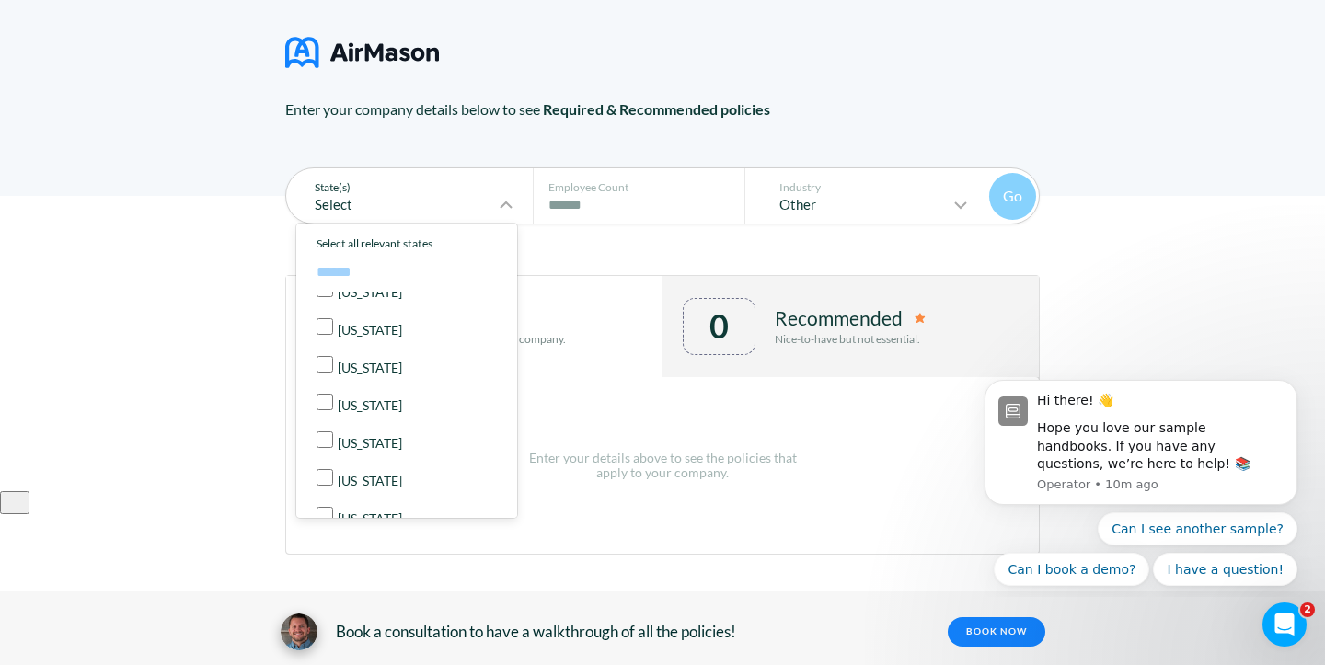
scroll to position [405, 0]
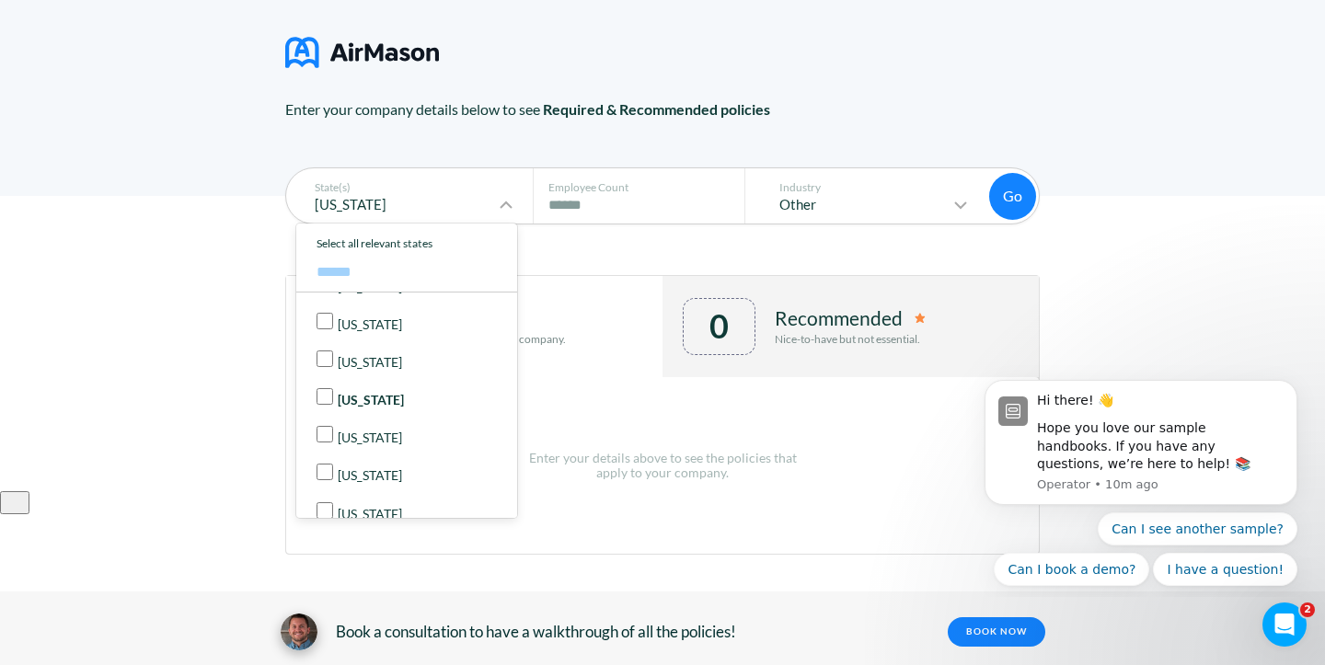
click at [1012, 198] on button "Go" at bounding box center [1012, 196] width 47 height 47
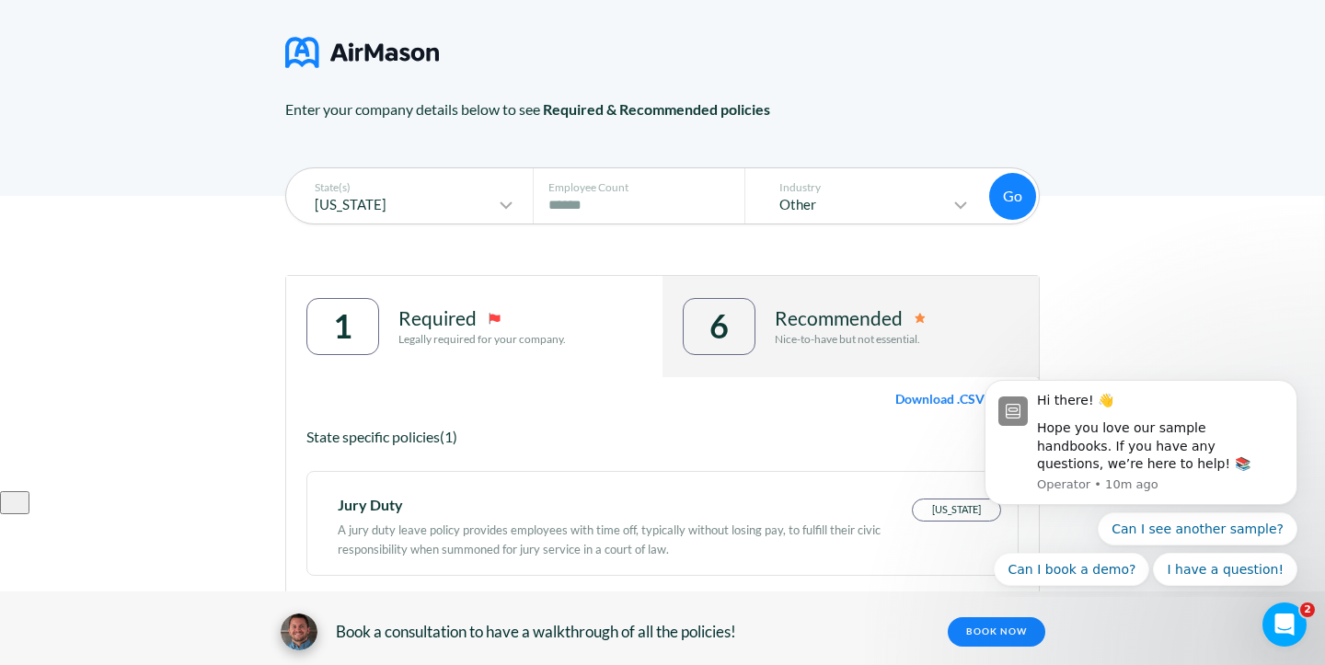
click at [500, 361] on div "1 Required Legally required for your company." at bounding box center [474, 326] width 376 height 101
click at [470, 353] on div "Required Legally required for your company." at bounding box center [483, 326] width 168 height 57
click at [871, 323] on p "Recommended" at bounding box center [839, 318] width 128 height 22
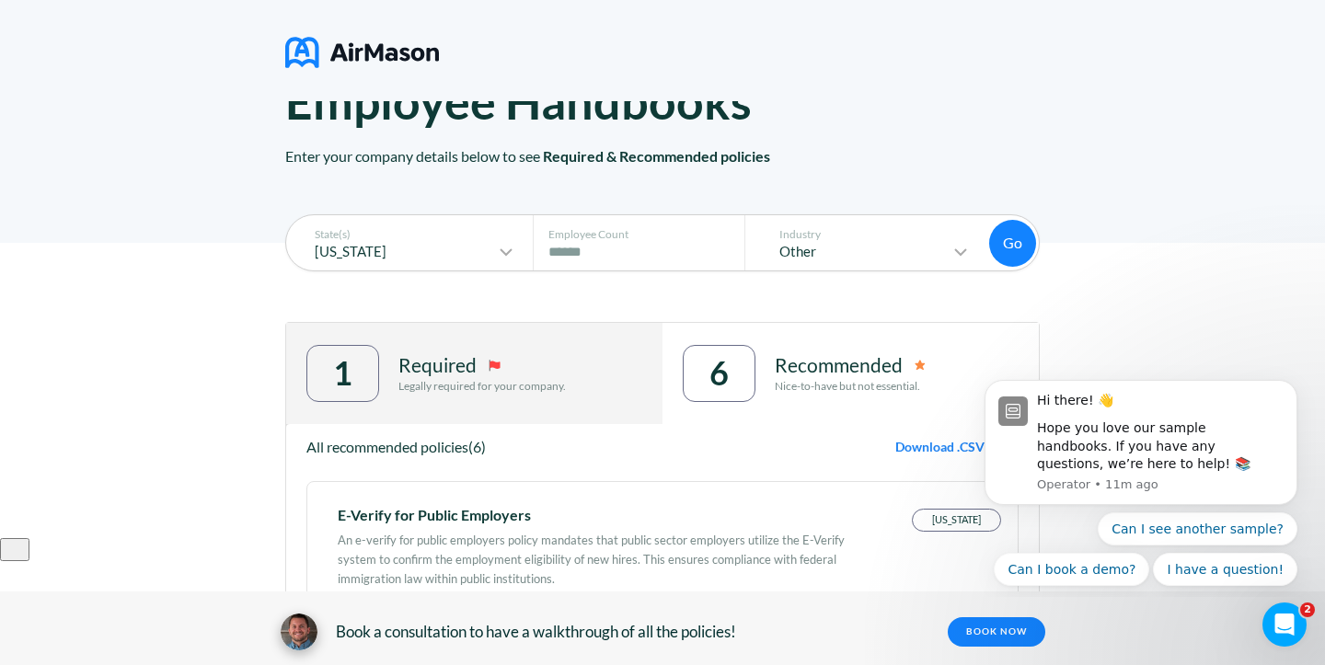
scroll to position [103, 0]
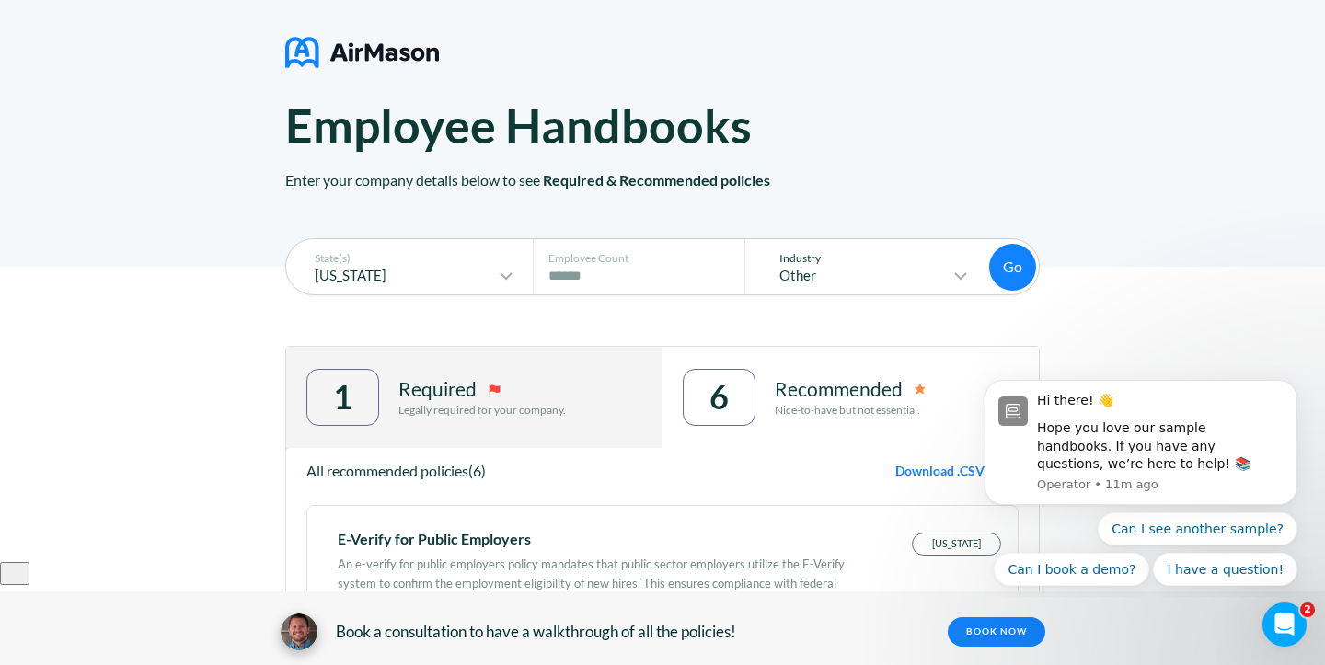
click at [965, 273] on icon at bounding box center [961, 276] width 22 height 22
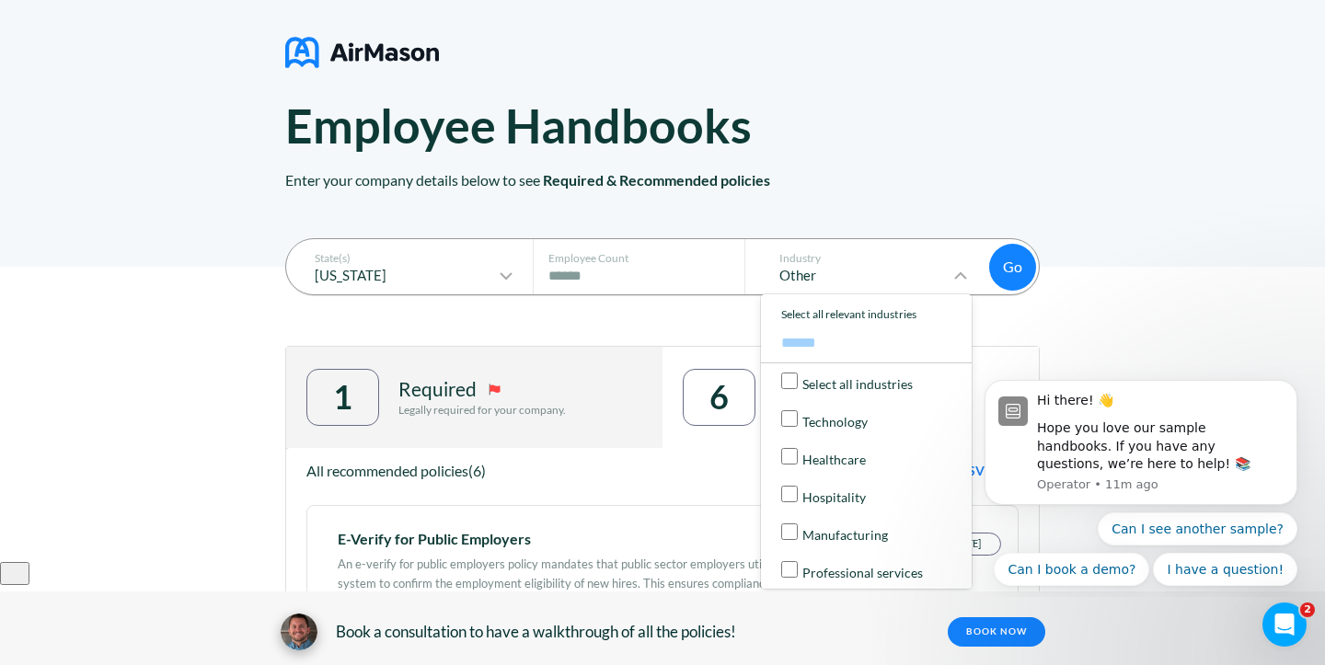
click at [933, 195] on p "Enter your company details below to see Required & Recommended policies" at bounding box center [662, 210] width 755 height 113
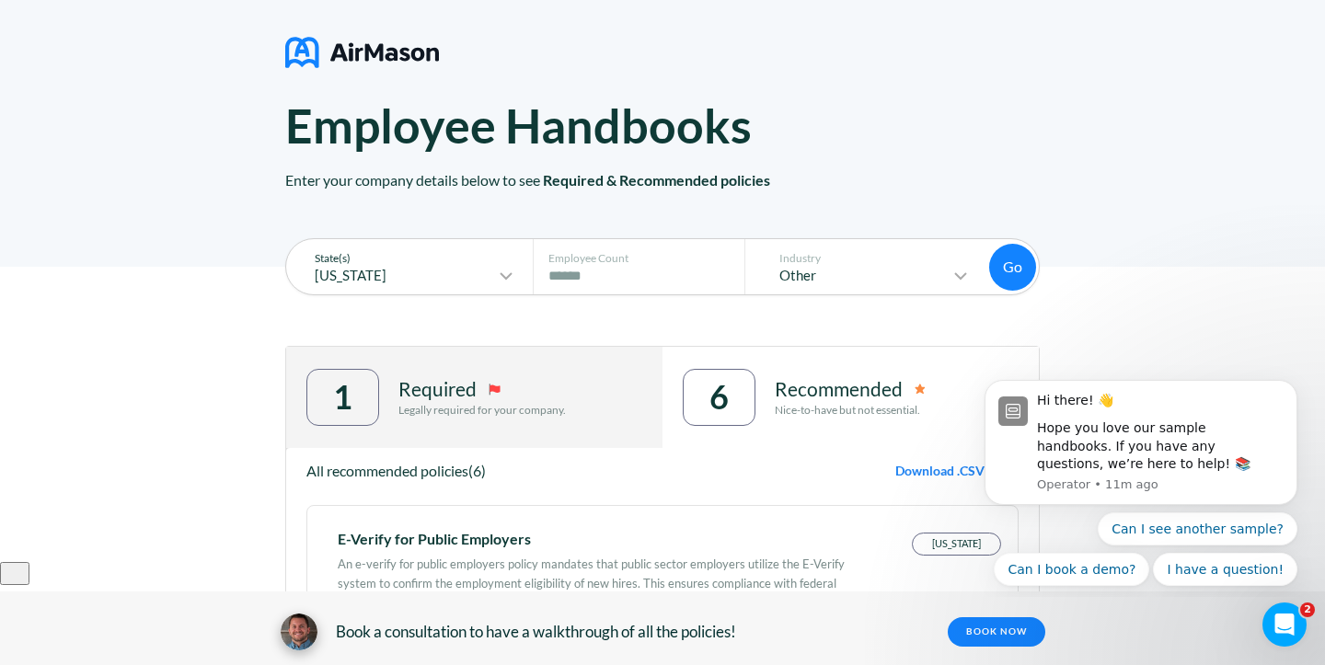
click at [510, 275] on icon at bounding box center [506, 276] width 11 height 6
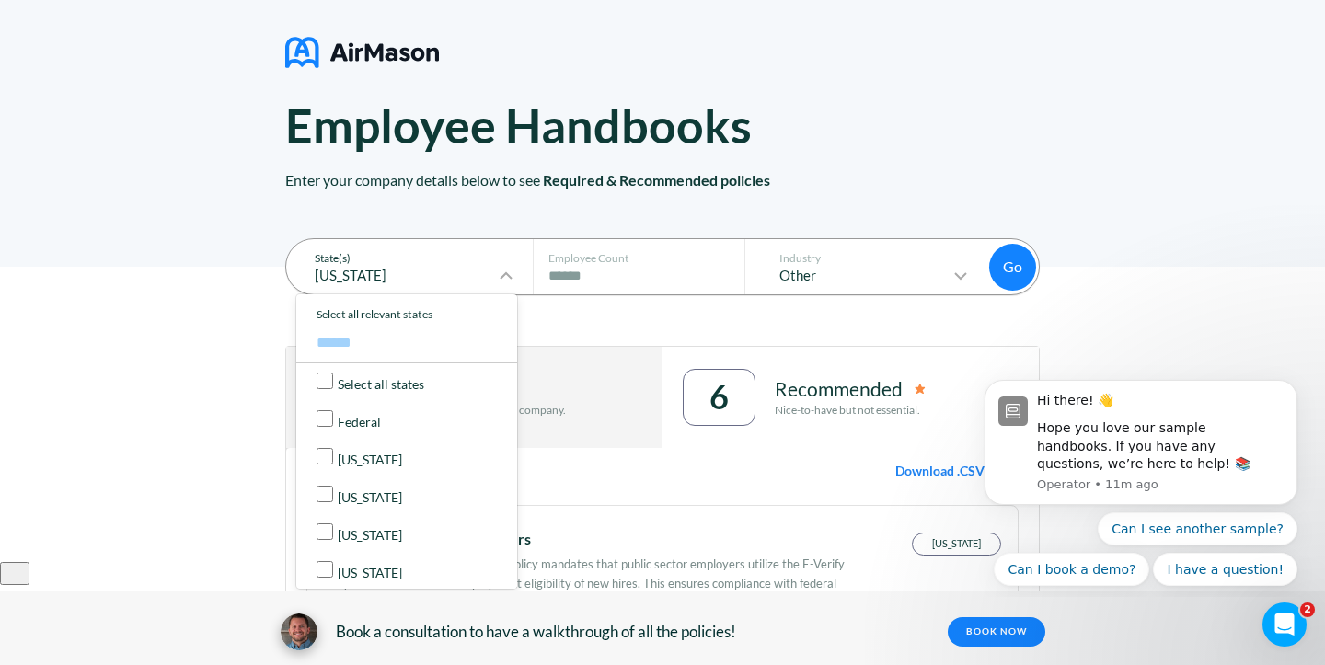
scroll to position [388, 0]
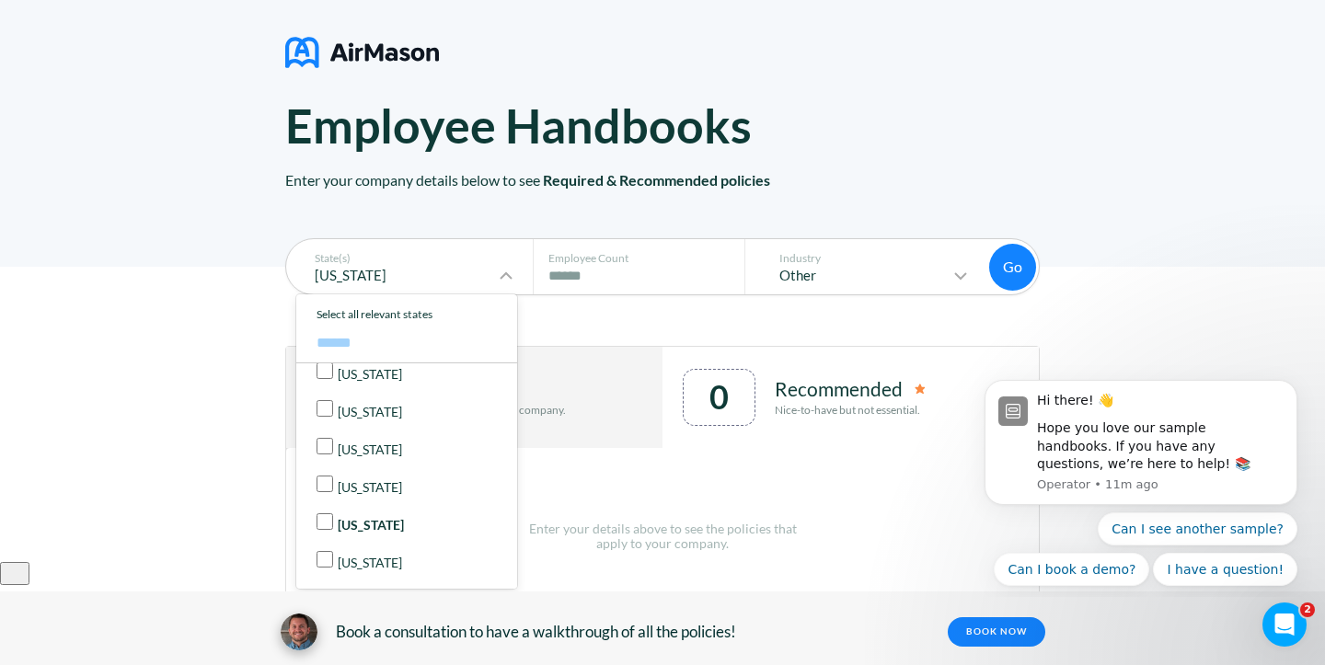
click at [1032, 269] on button "Go" at bounding box center [1012, 267] width 47 height 47
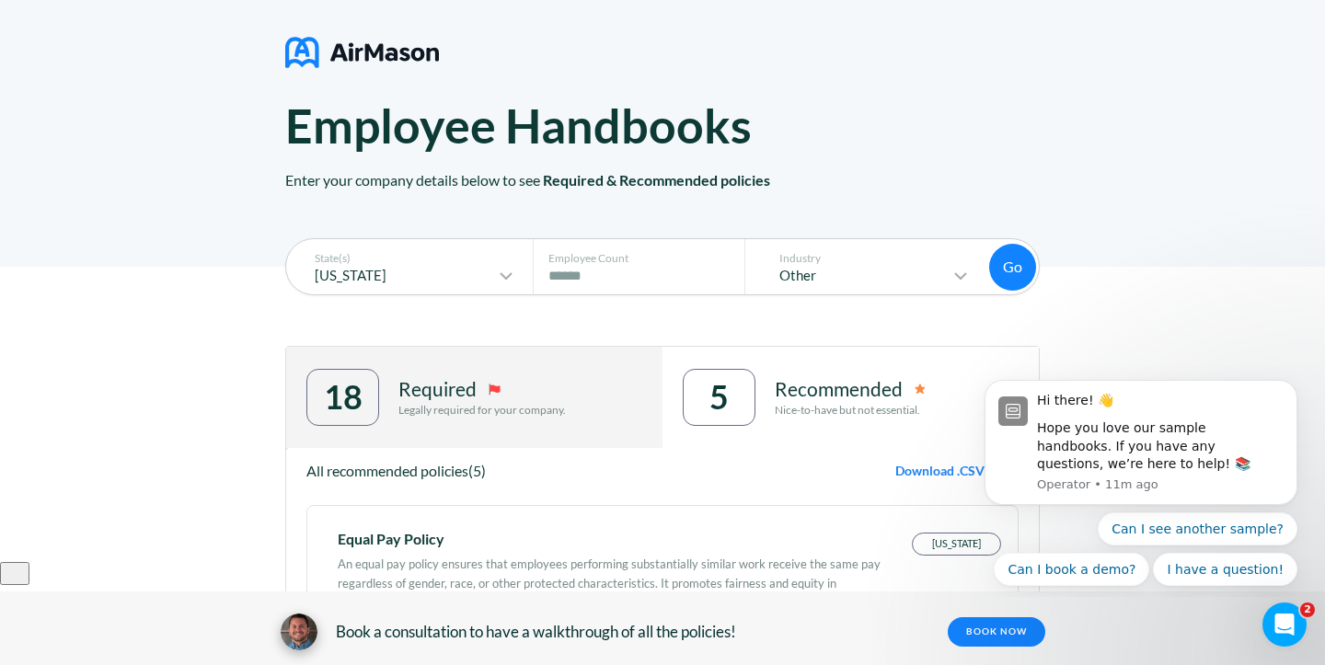
click at [522, 419] on div "Required Legally required for your company." at bounding box center [483, 397] width 168 height 57
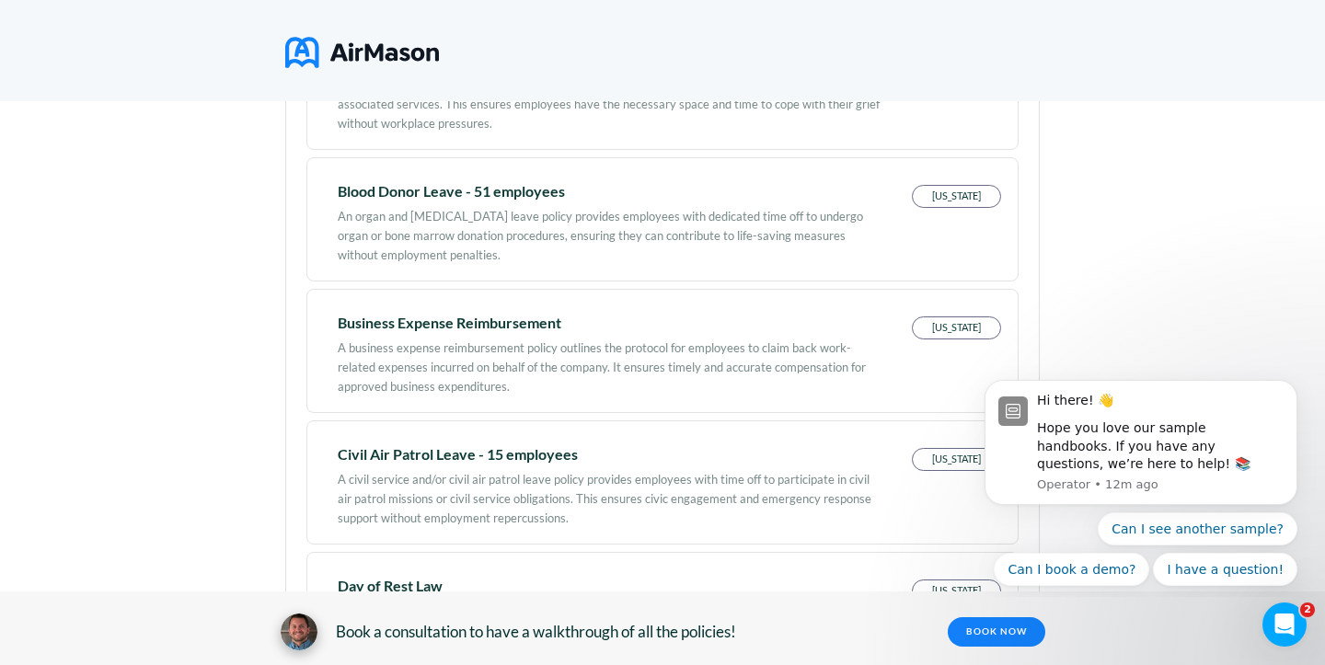
scroll to position [159, 0]
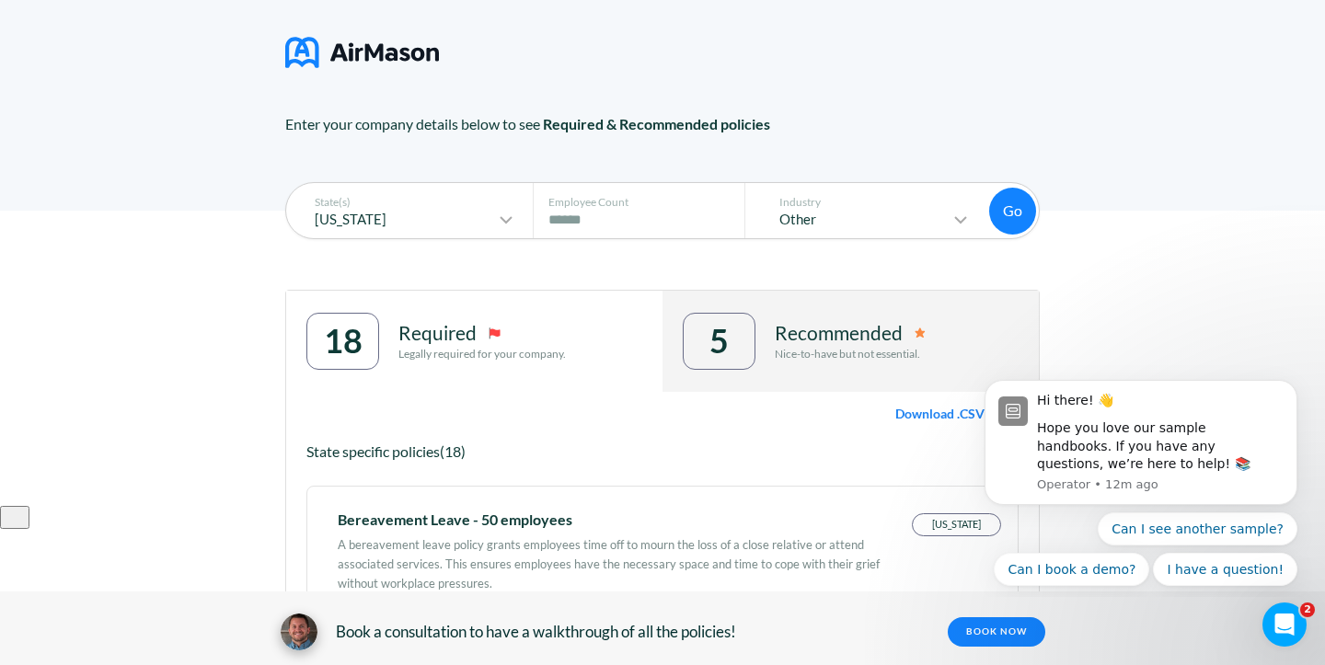
click at [818, 346] on div "Recommended Nice-to-have but not essential." at bounding box center [850, 341] width 151 height 57
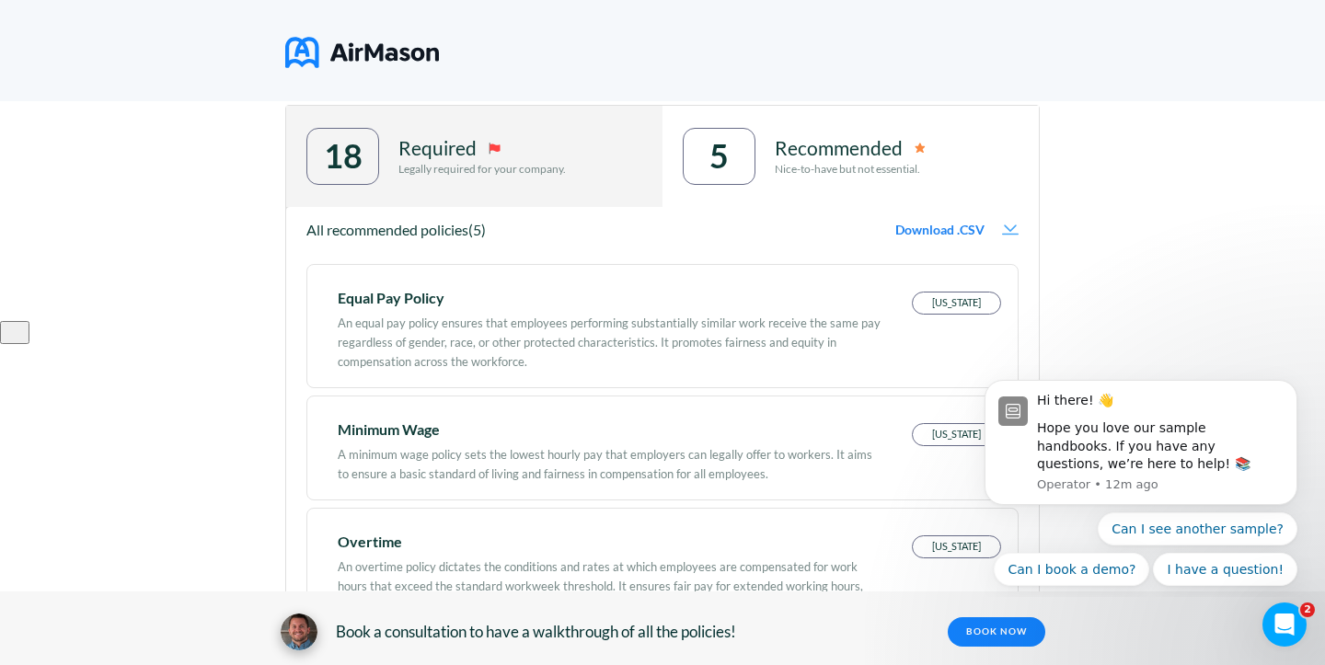
scroll to position [0, 0]
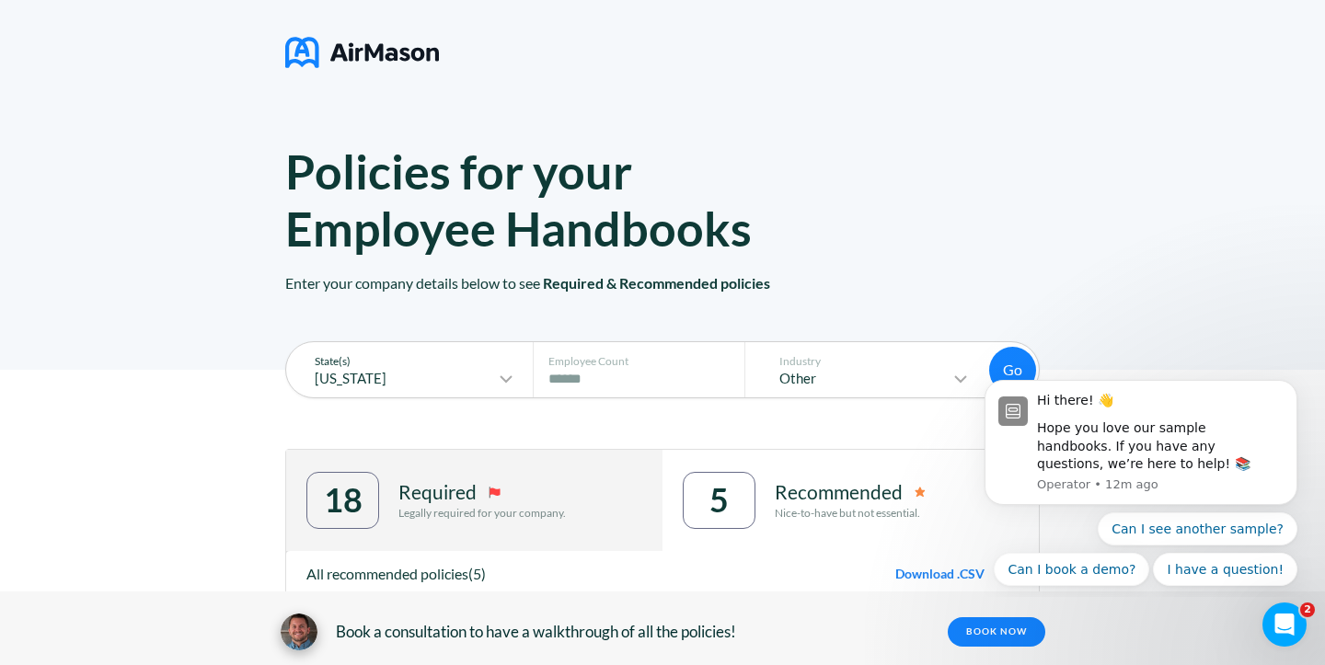
click at [510, 373] on icon at bounding box center [506, 379] width 22 height 22
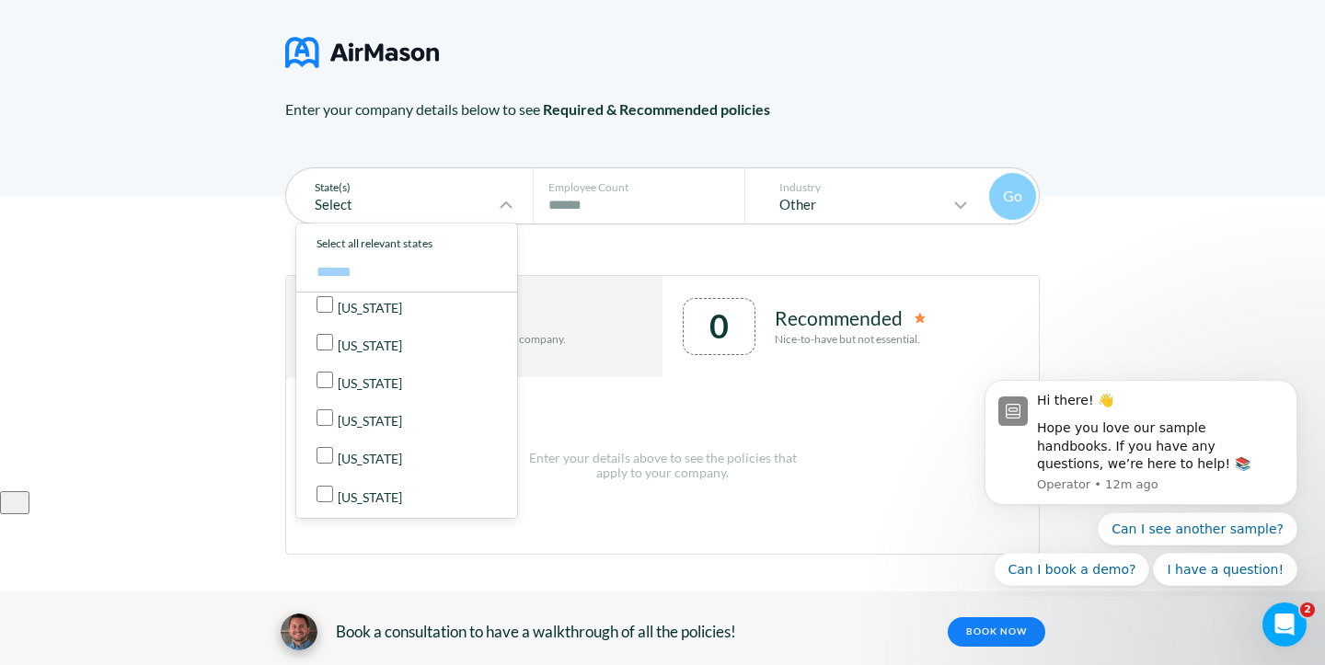
scroll to position [738, 0]
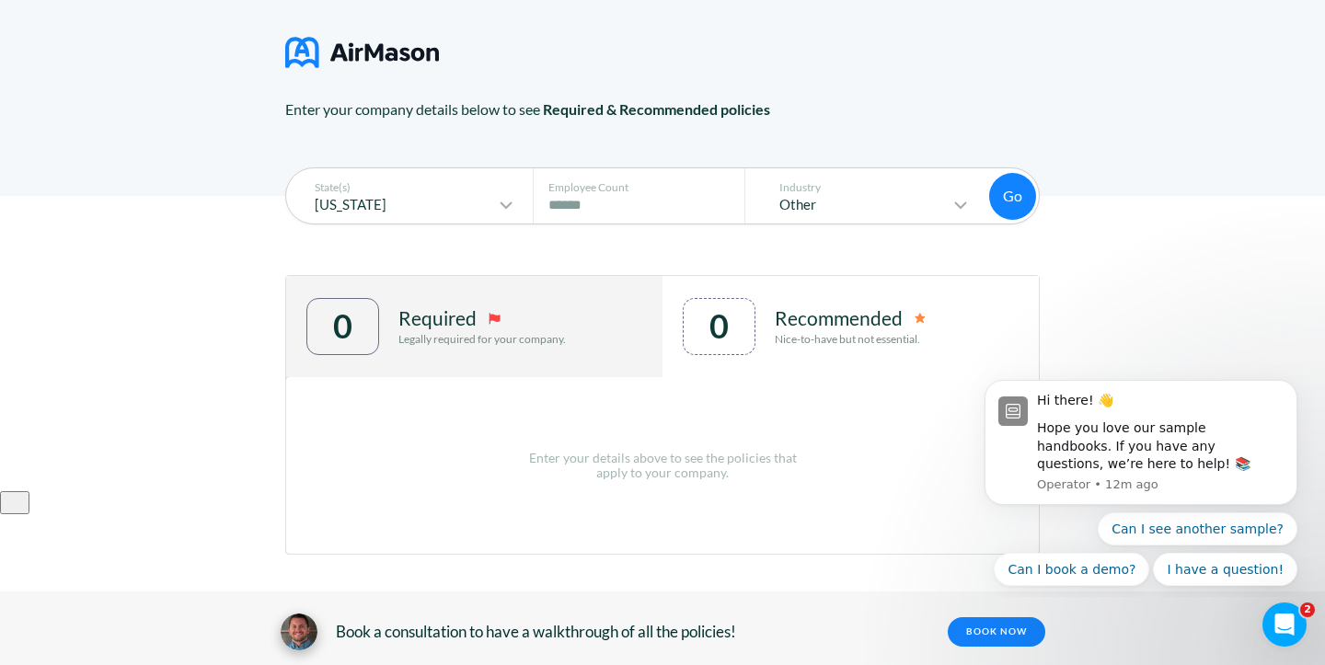
click at [1027, 191] on button "Go" at bounding box center [1012, 196] width 47 height 47
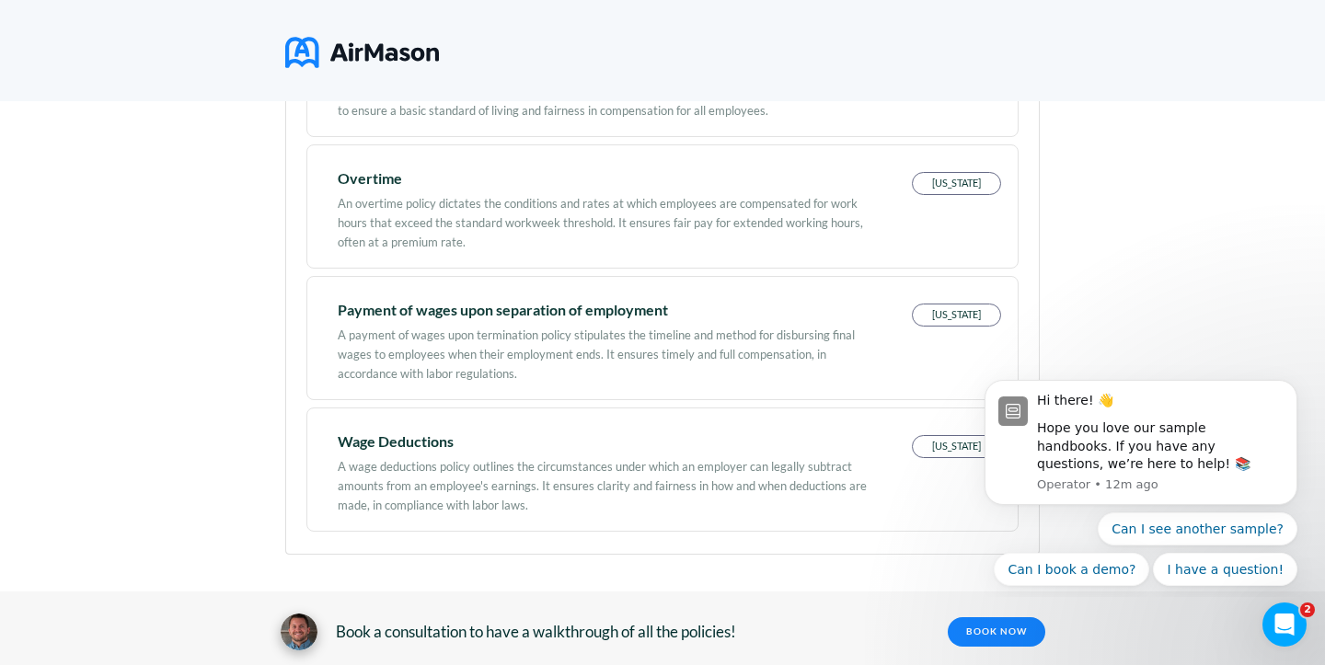
scroll to position [263, 0]
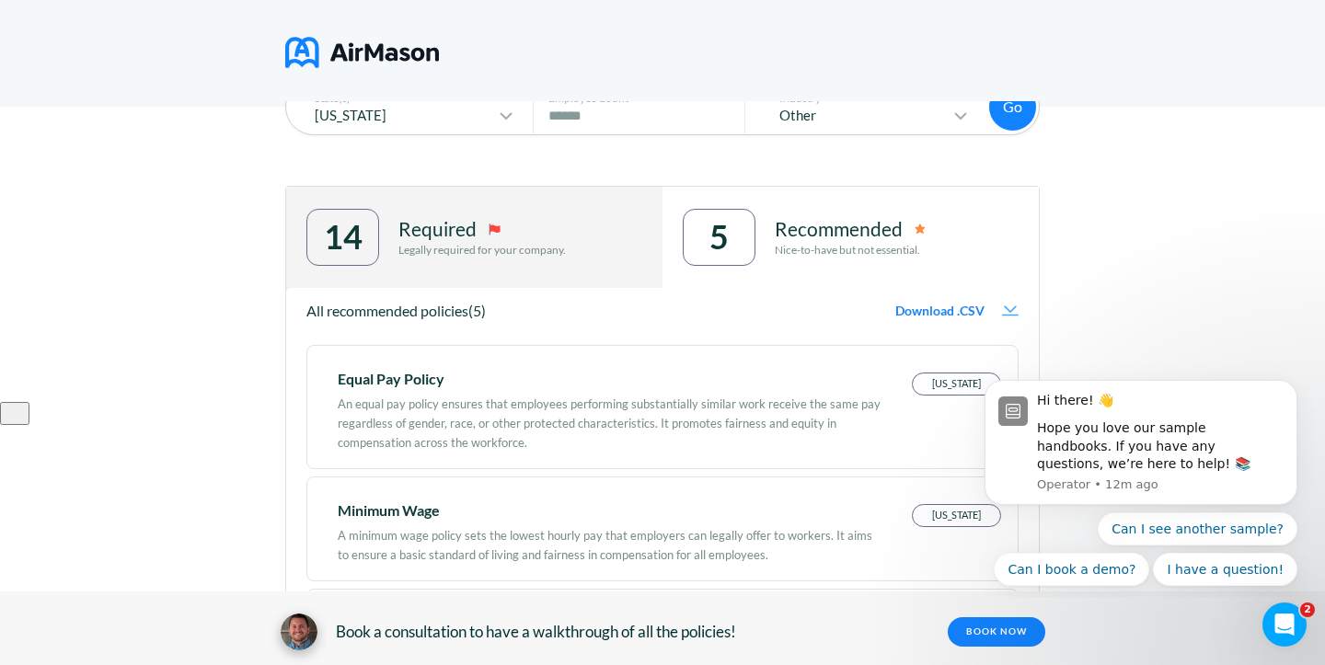
click at [525, 260] on div "Required Legally required for your company." at bounding box center [483, 237] width 168 height 57
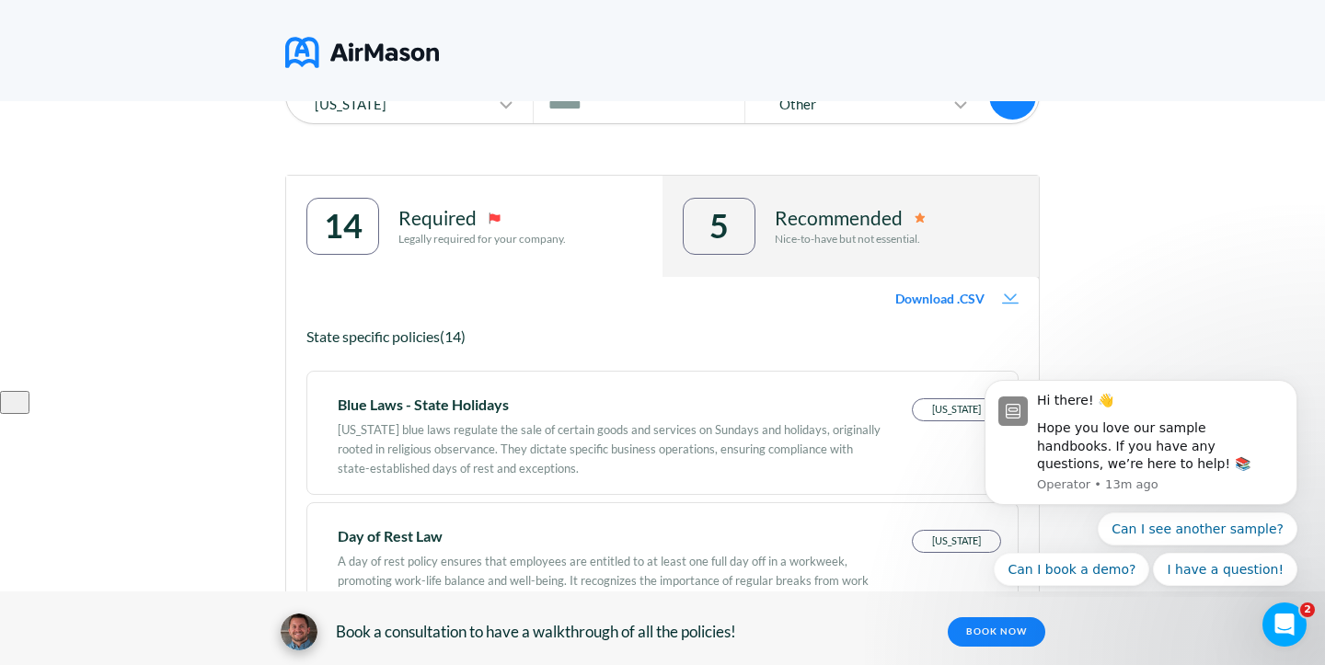
scroll to position [15, 0]
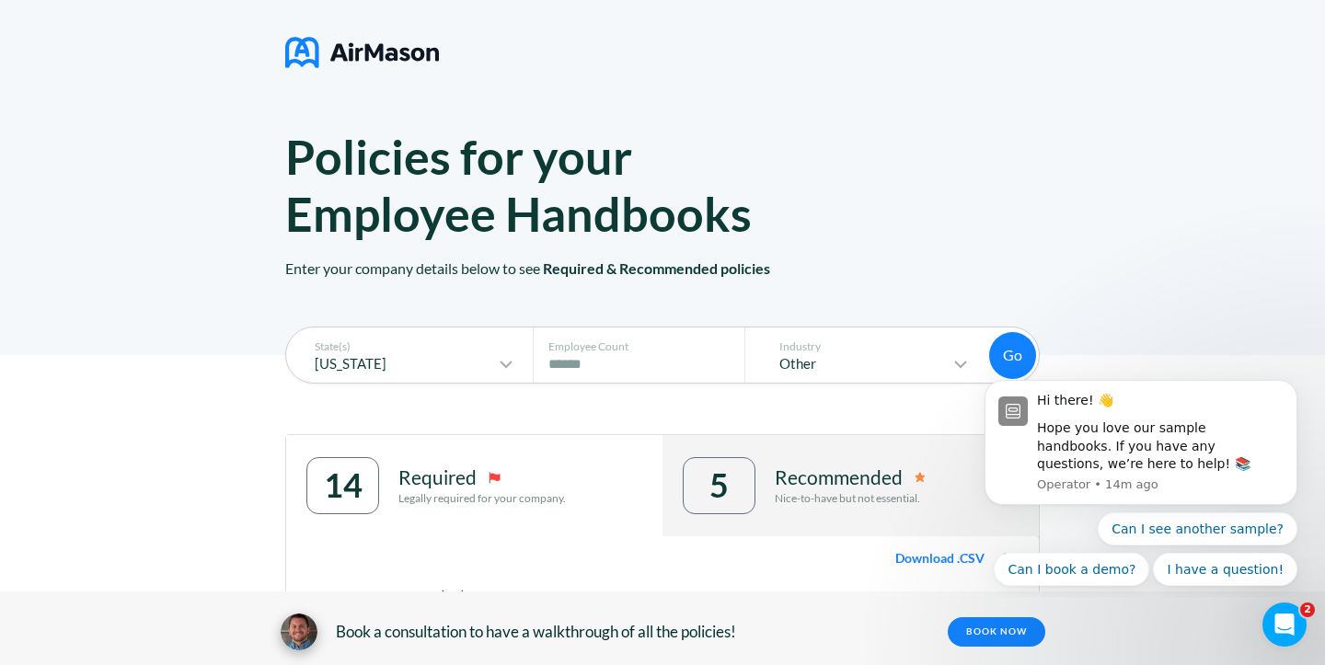
click at [828, 478] on p "Recommended" at bounding box center [839, 478] width 128 height 22
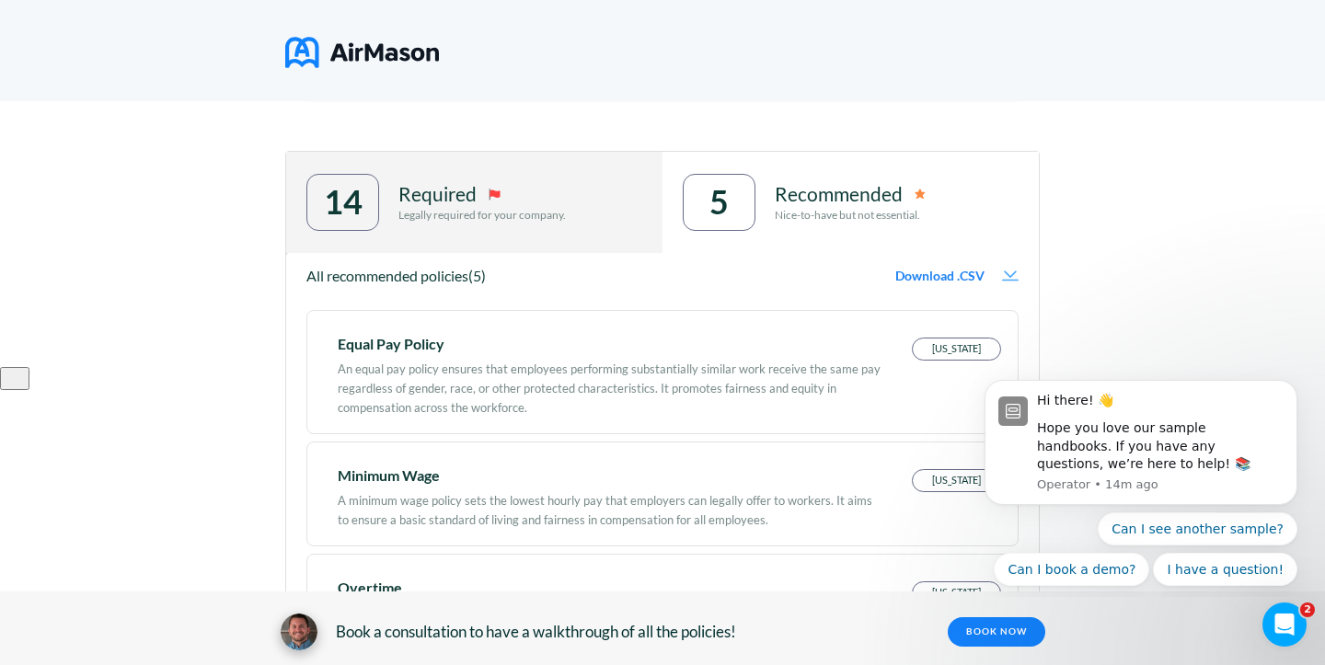
scroll to position [0, 0]
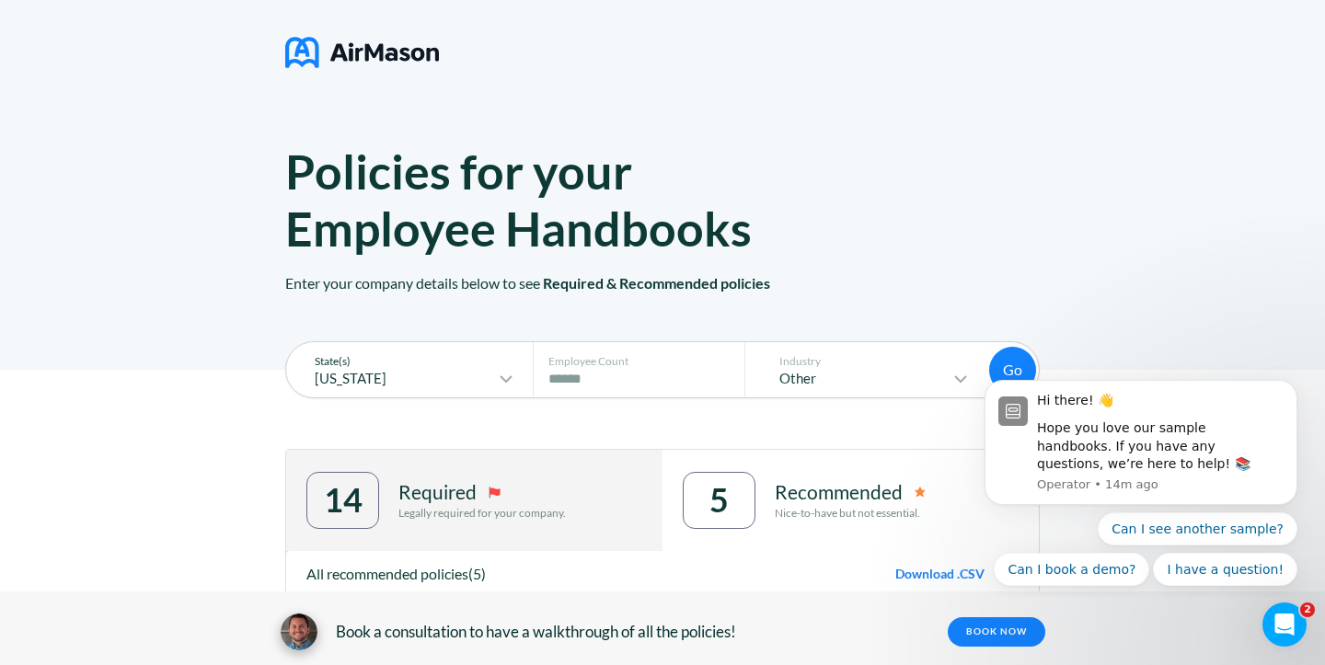
click at [511, 376] on icon at bounding box center [506, 379] width 22 height 22
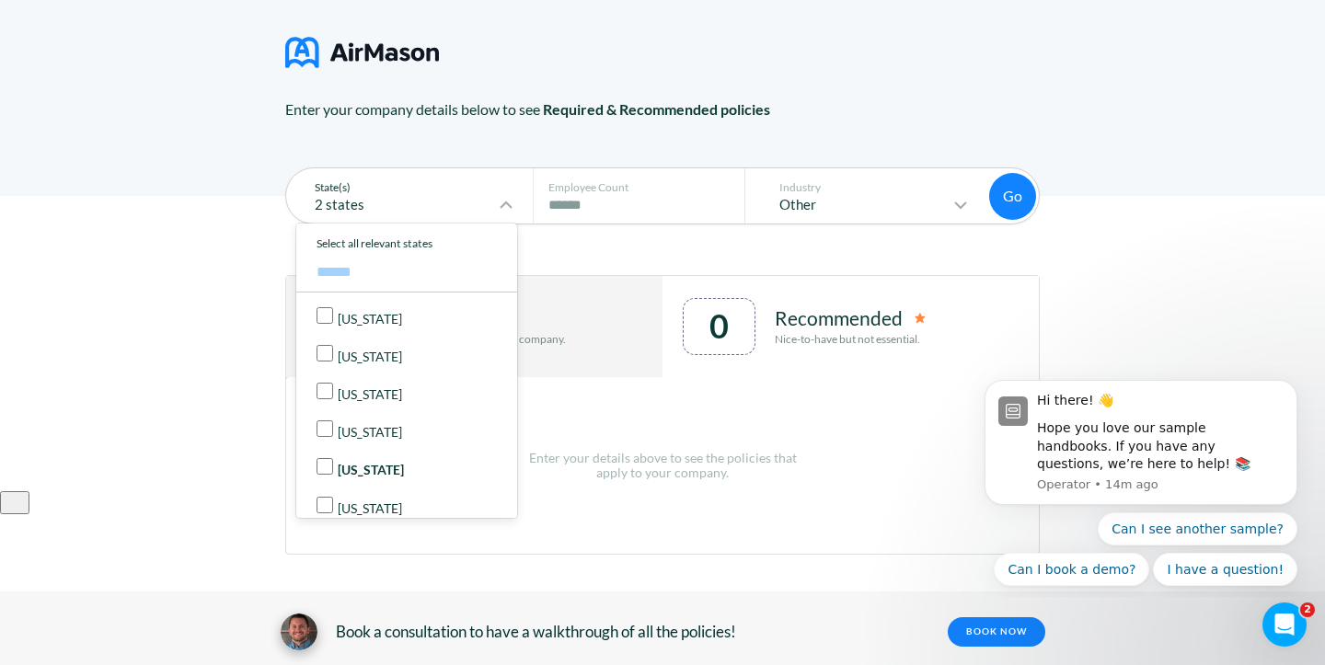
scroll to position [174, 0]
click at [1025, 197] on button "Go" at bounding box center [1012, 196] width 47 height 47
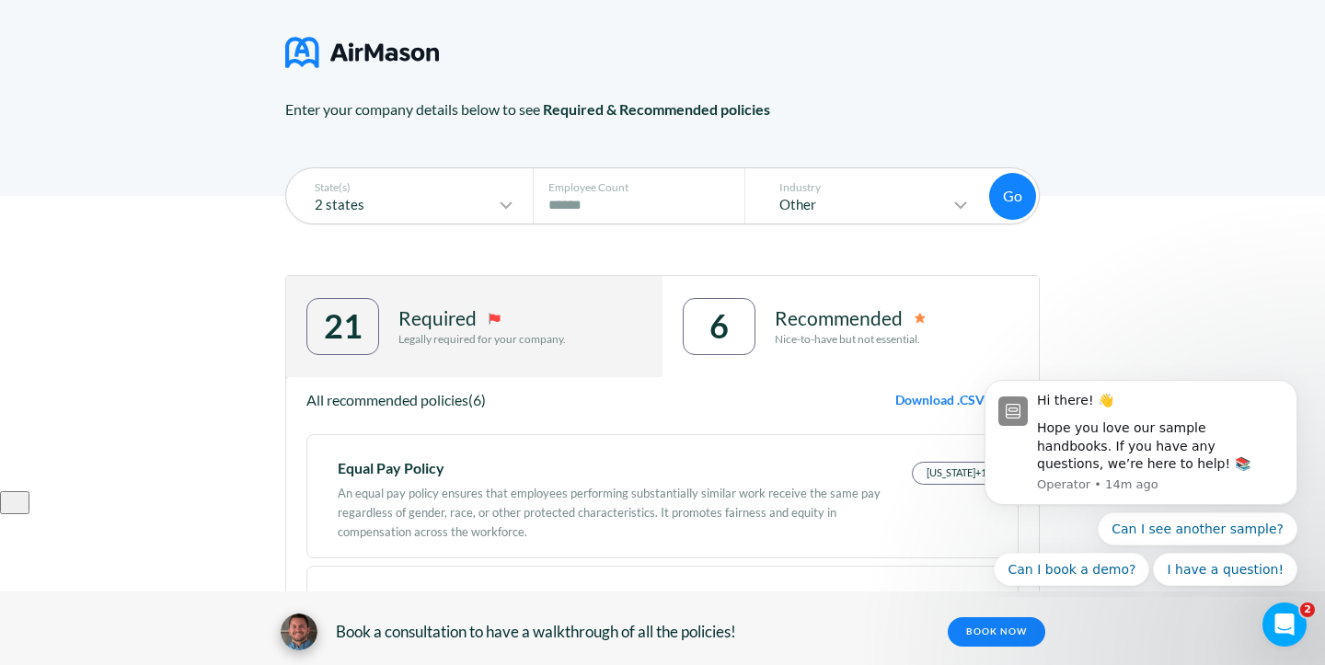
click at [446, 342] on p "Legally required for your company." at bounding box center [483, 339] width 168 height 13
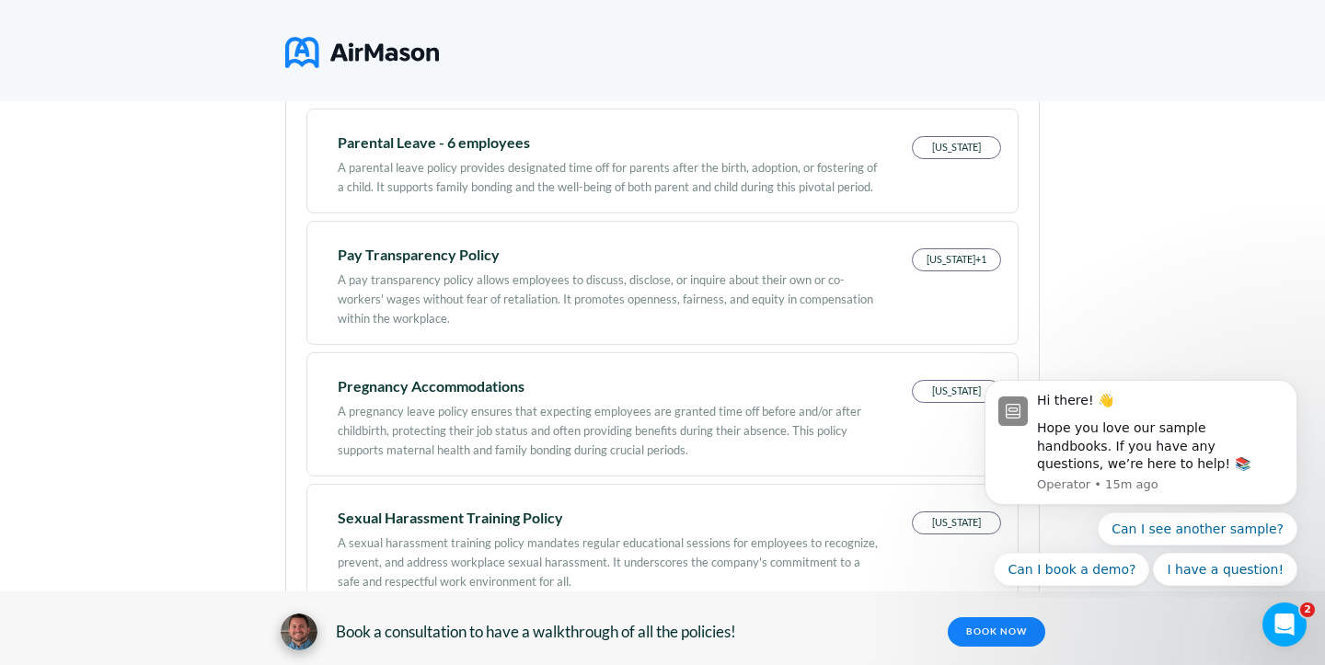
scroll to position [1364, 0]
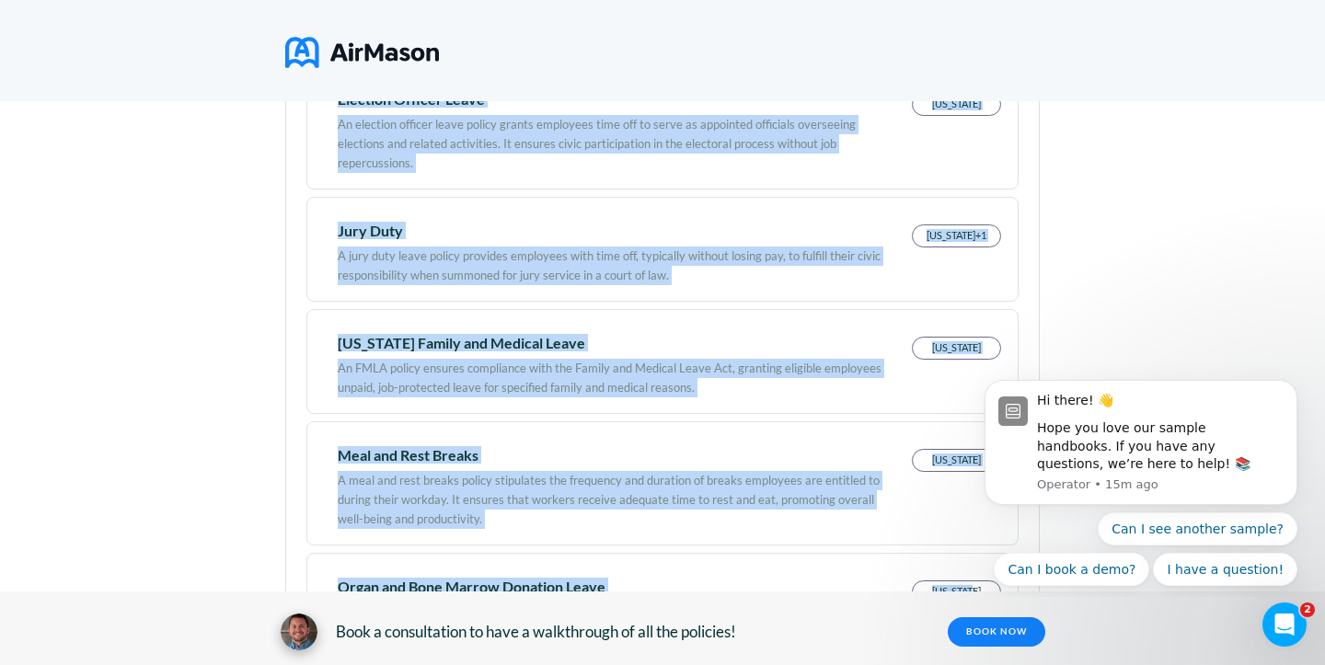
drag, startPoint x: 1181, startPoint y: 160, endPoint x: 1181, endPoint y: 732, distance: 571.6
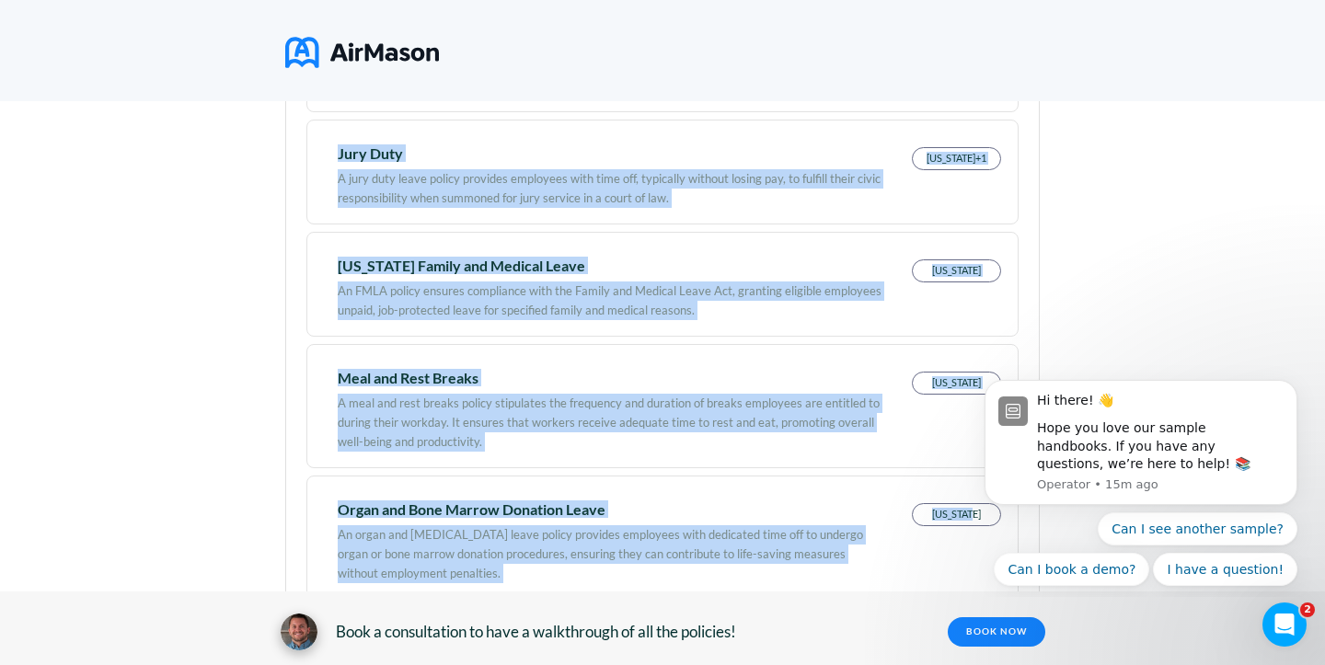
click at [239, 258] on div "State(s) 2 states Employee Count # of Employees *** Industry Other Go Go 21 Req…" at bounding box center [662, 608] width 1325 height 3069
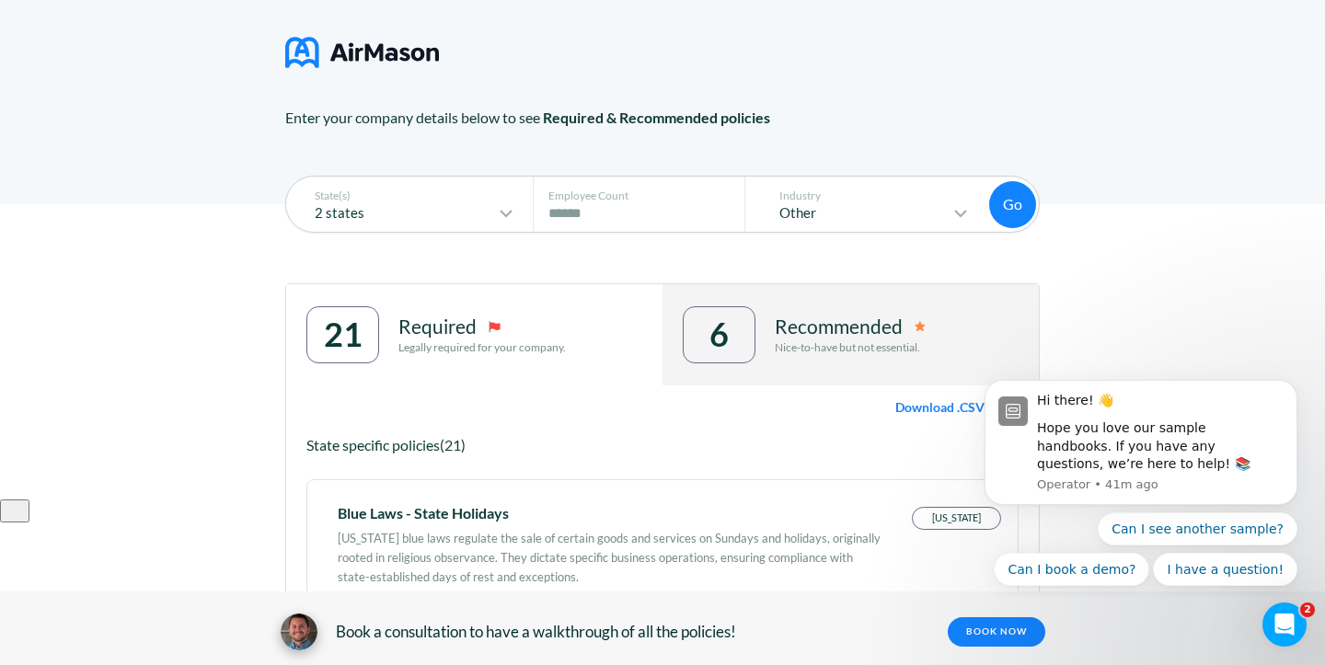
scroll to position [218, 0]
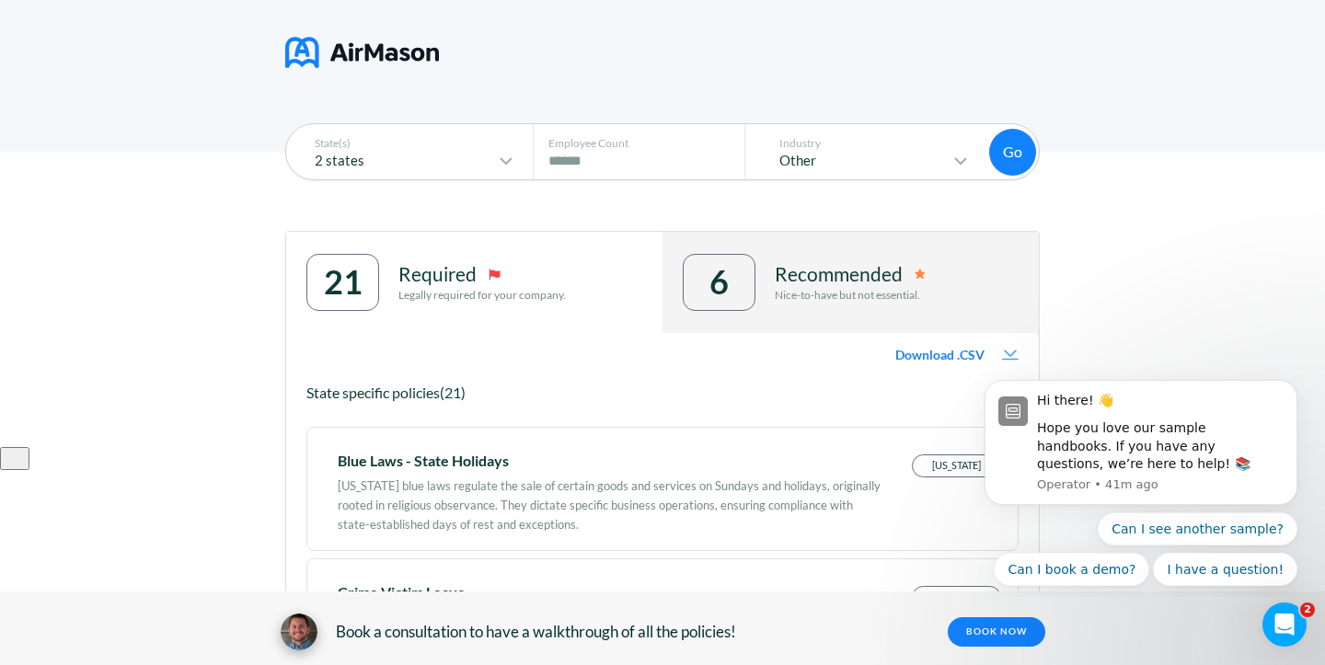
click at [956, 353] on span "Download .CSV" at bounding box center [940, 355] width 89 height 15
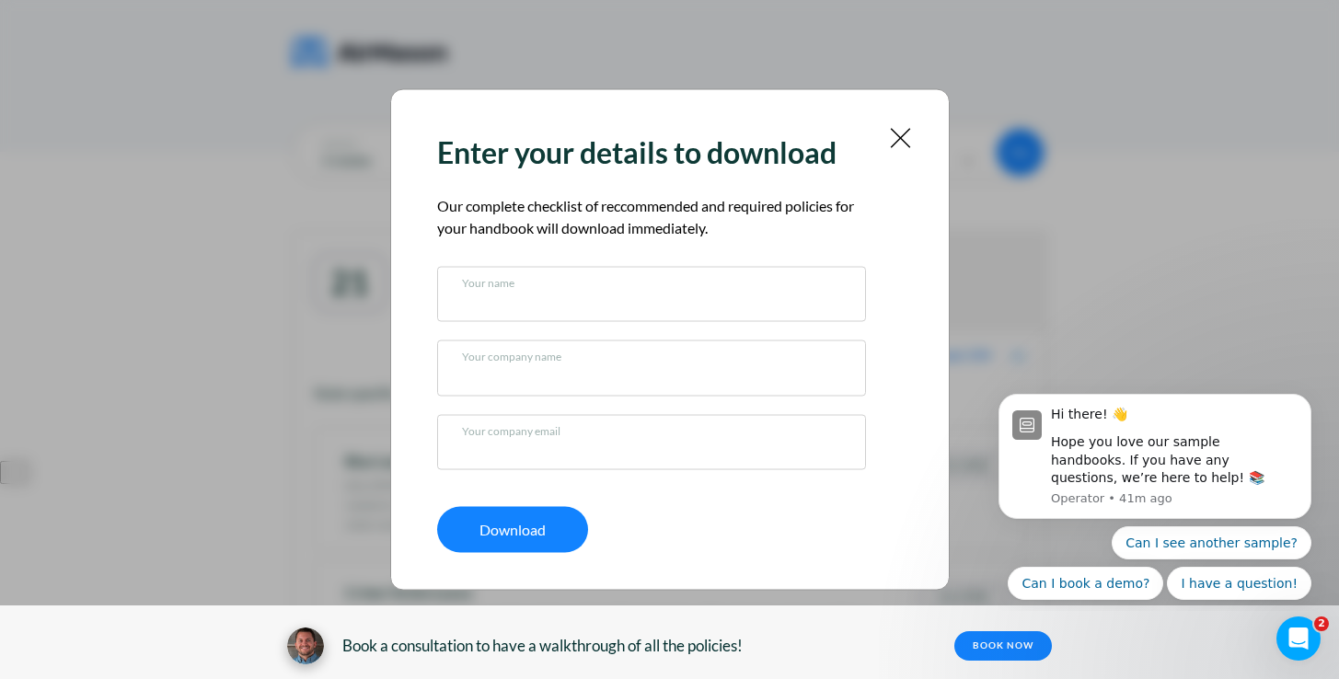
click at [899, 133] on img at bounding box center [900, 138] width 23 height 23
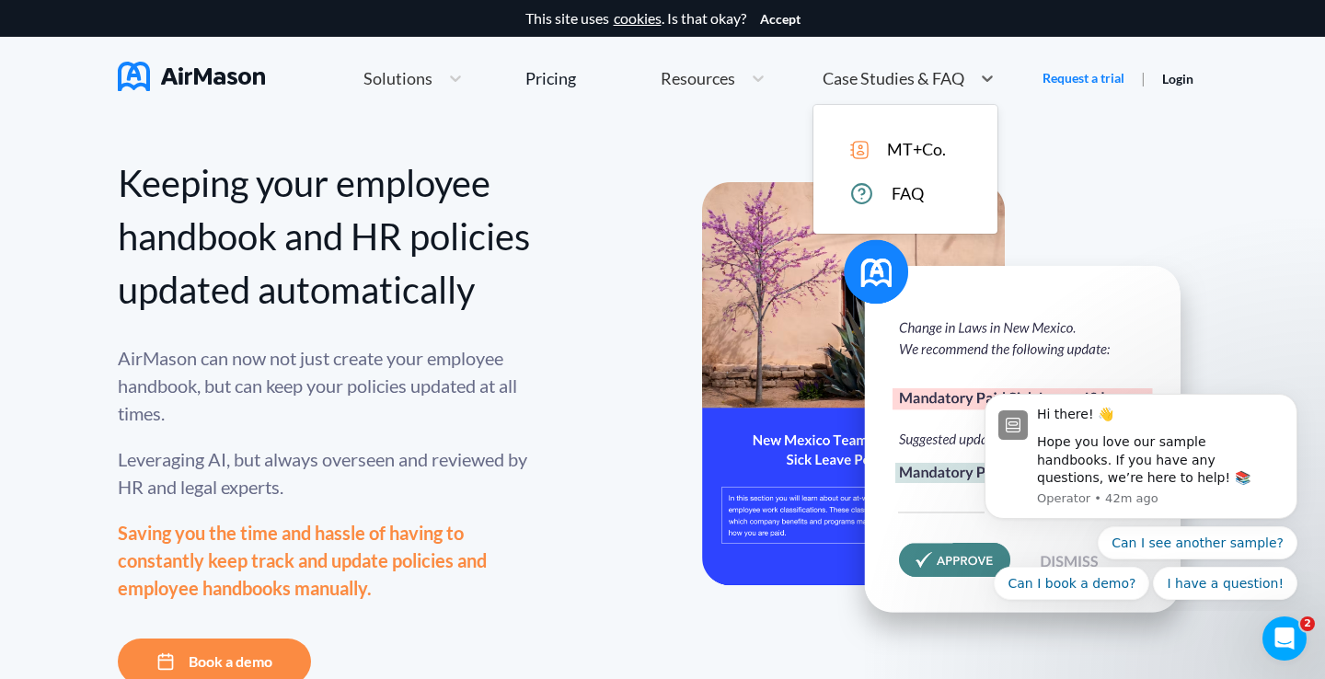
click at [904, 85] on span "Case Studies & FAQ" at bounding box center [894, 78] width 142 height 17
click at [933, 148] on span "MT+Co." at bounding box center [916, 149] width 59 height 19
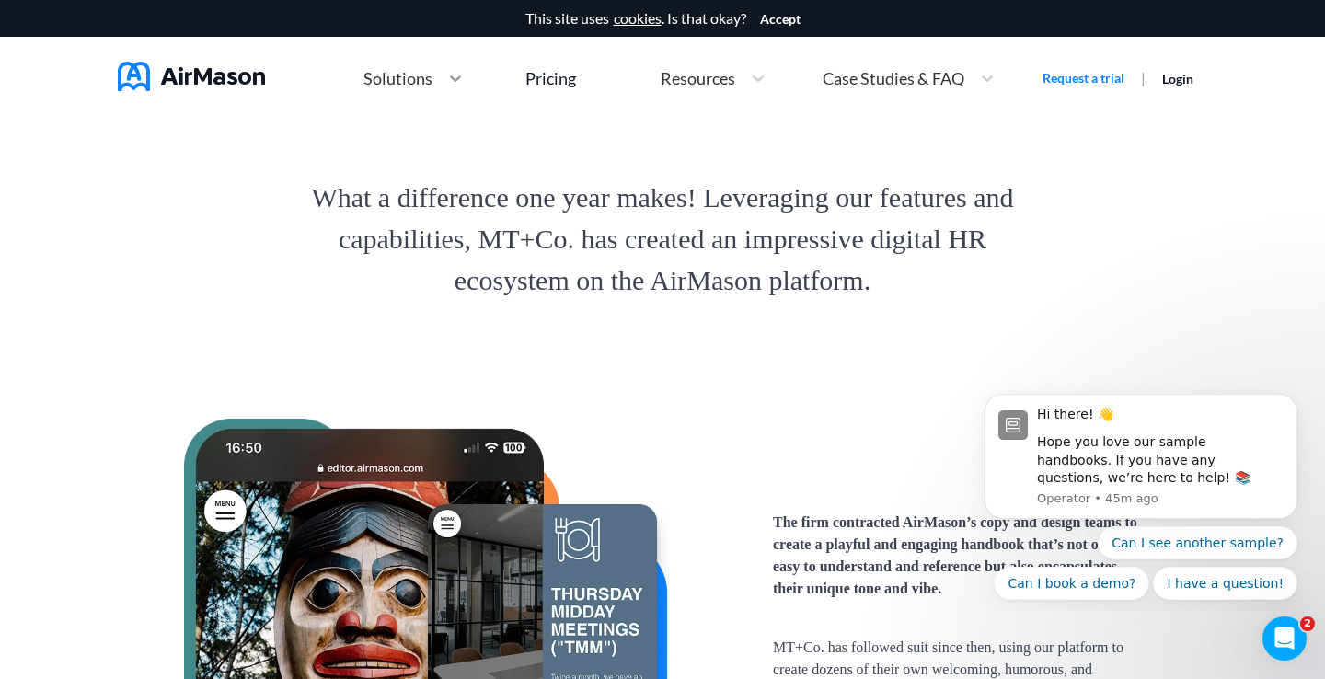
scroll to position [2717, 0]
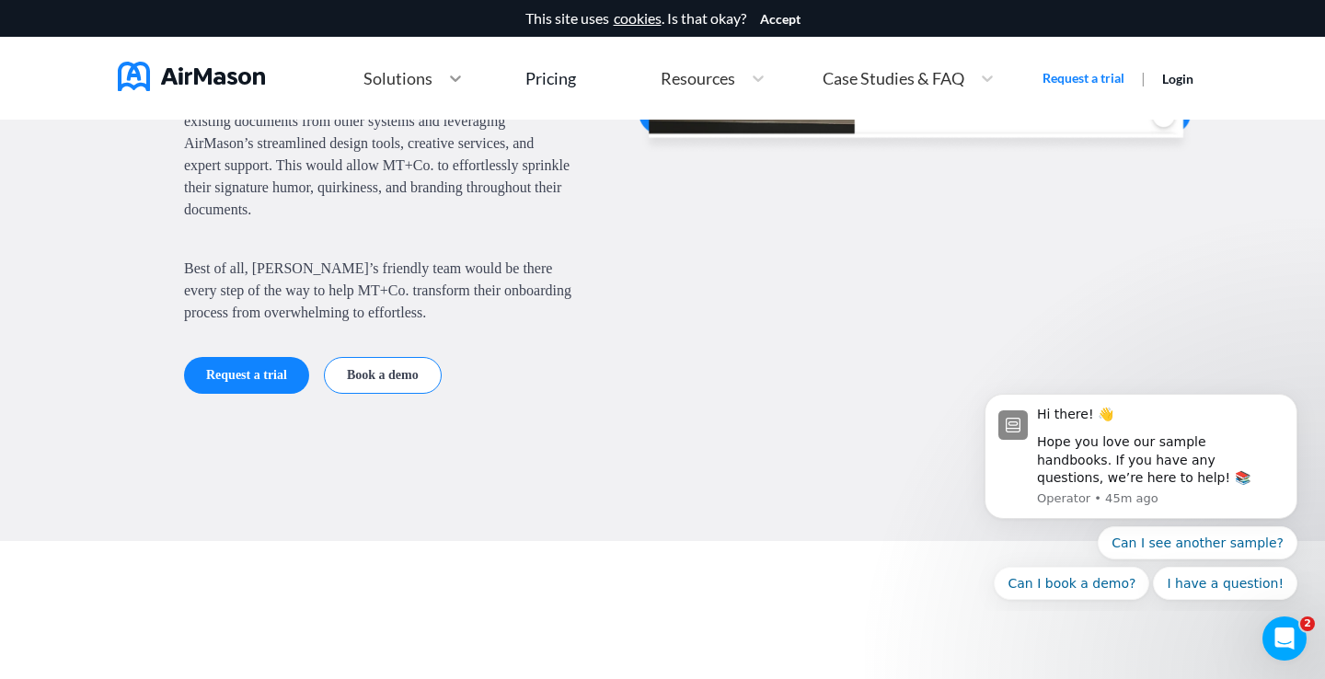
click at [453, 80] on icon at bounding box center [455, 78] width 11 height 6
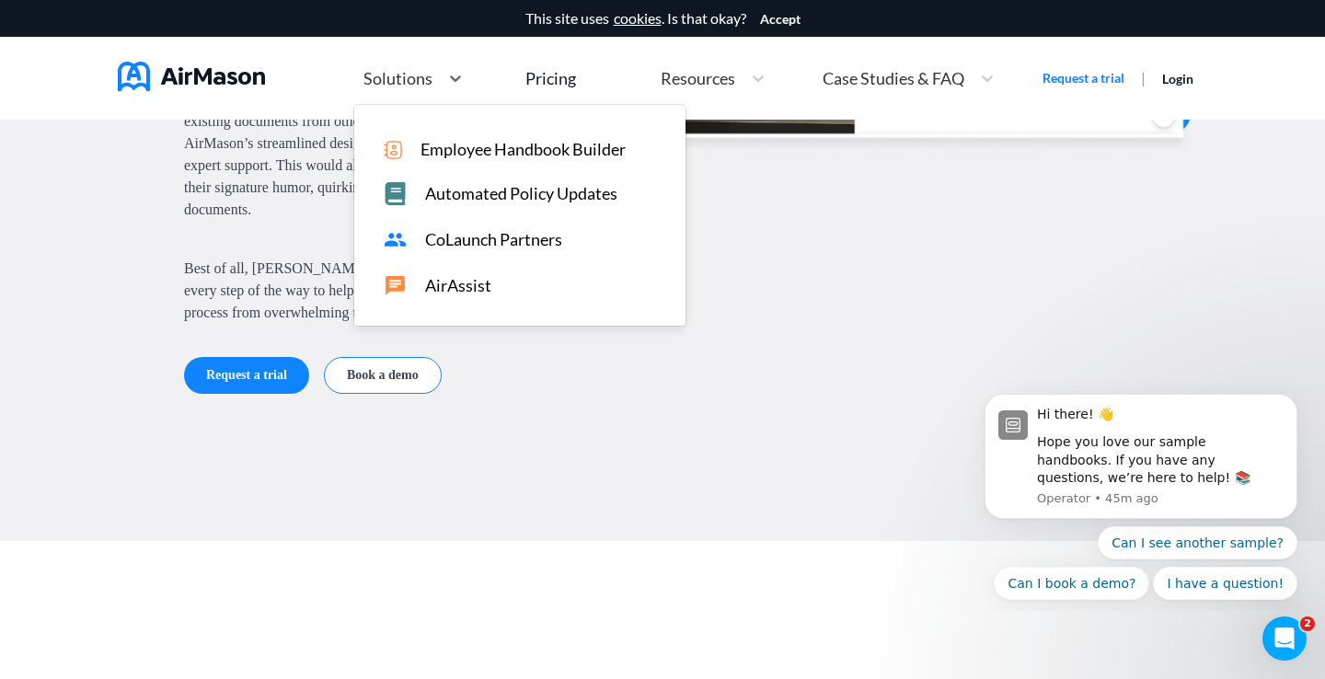
click at [507, 240] on span "CoLaunch Partners" at bounding box center [493, 239] width 137 height 19
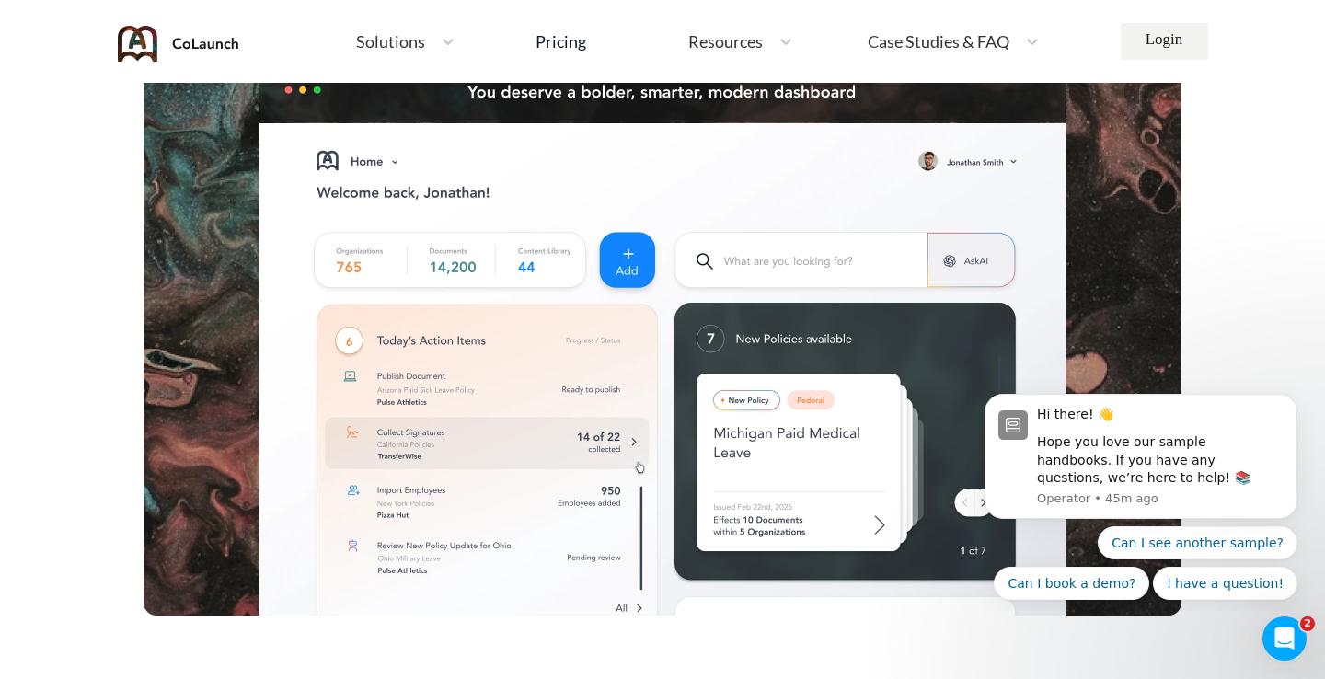
scroll to position [510, 0]
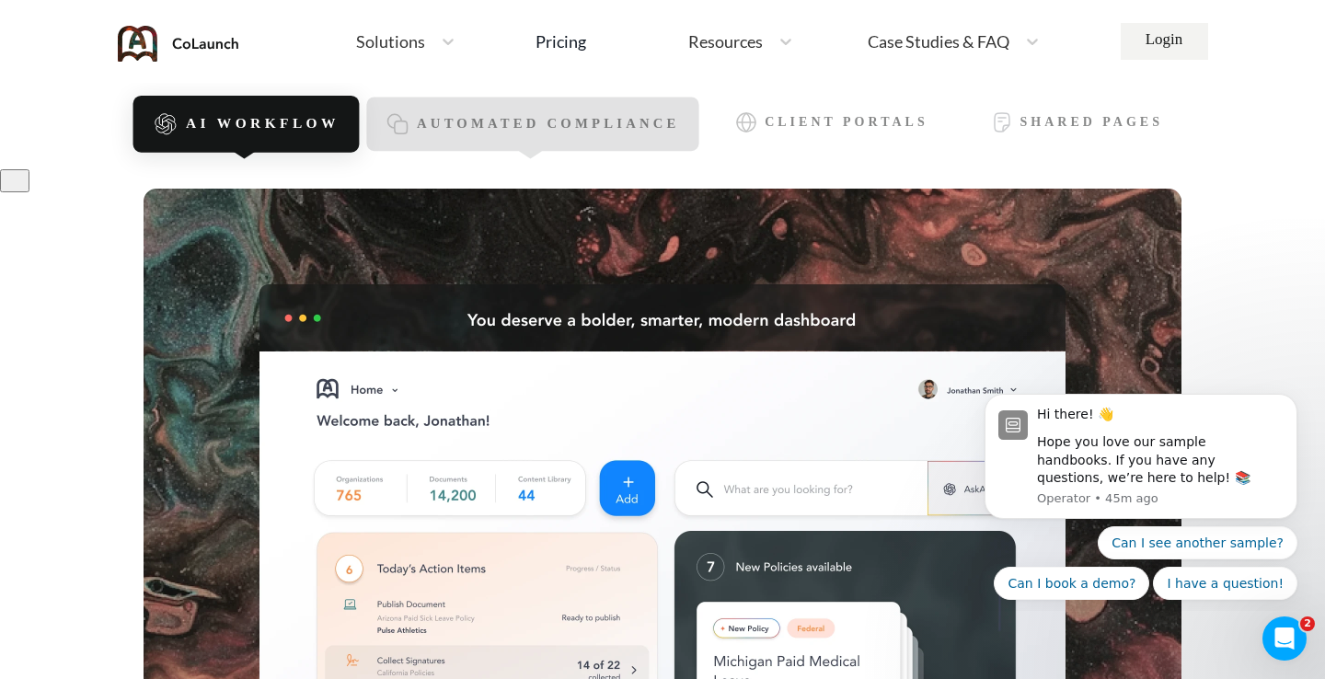
click at [491, 122] on span "Automated Compliance" at bounding box center [548, 125] width 263 height 16
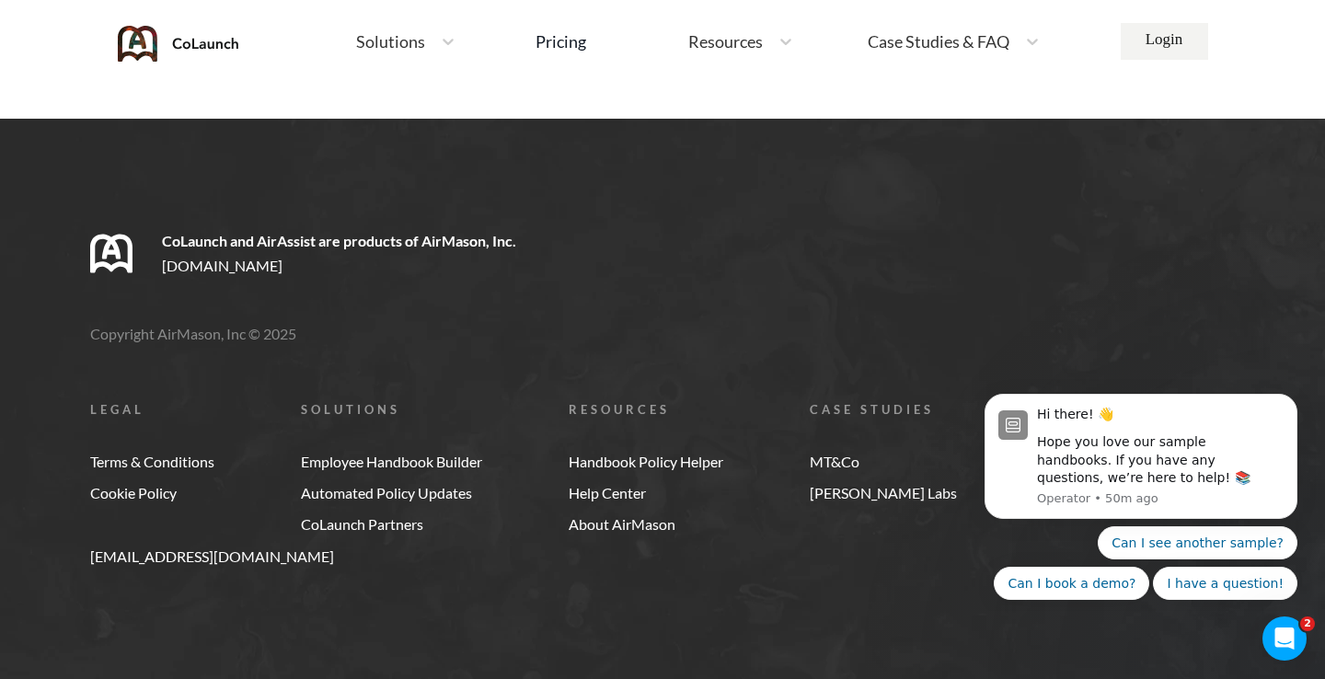
scroll to position [11217, 0]
click at [358, 497] on link "Automated Policy Updates" at bounding box center [391, 493] width 181 height 17
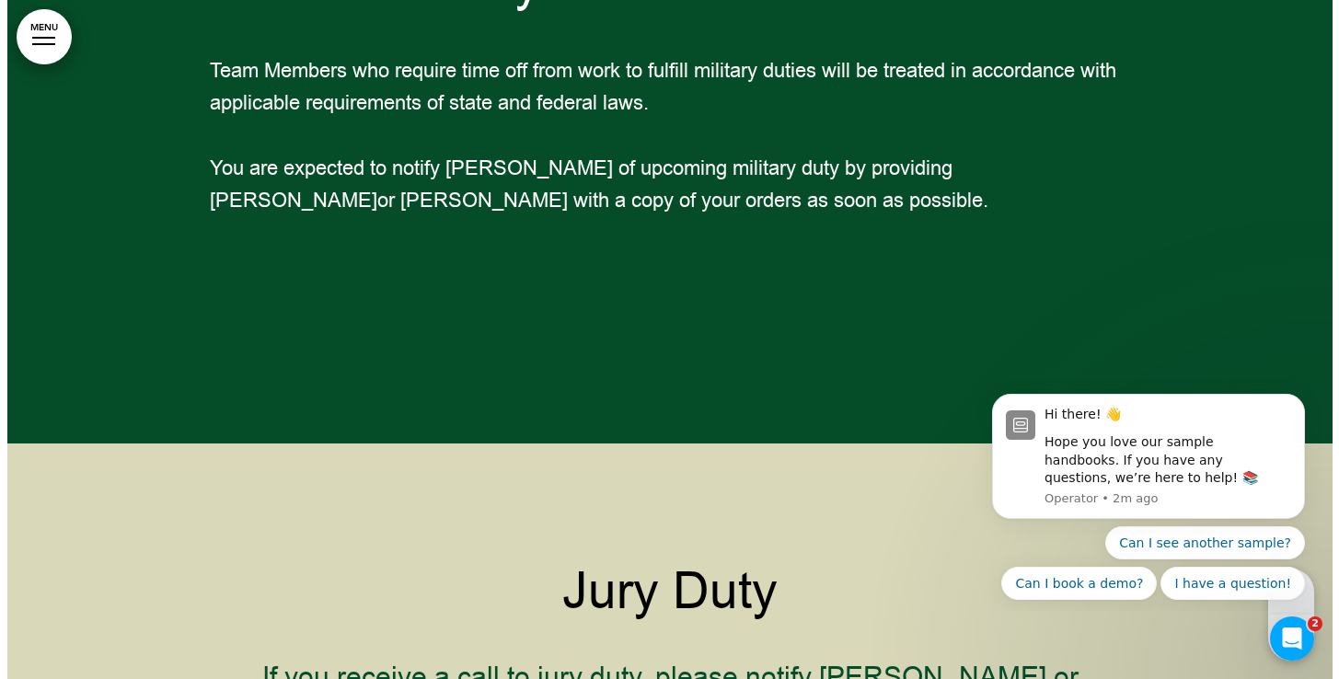
scroll to position [35559, 0]
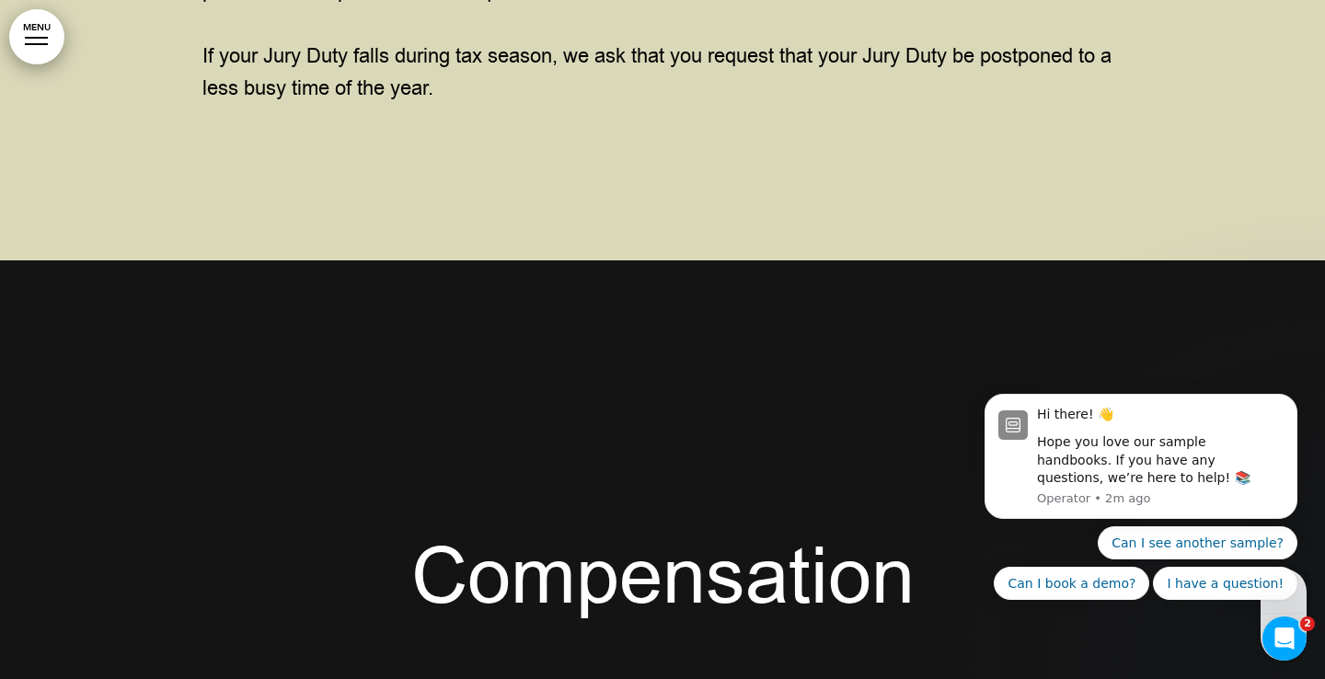
click at [29, 44] on div at bounding box center [36, 44] width 23 height 2
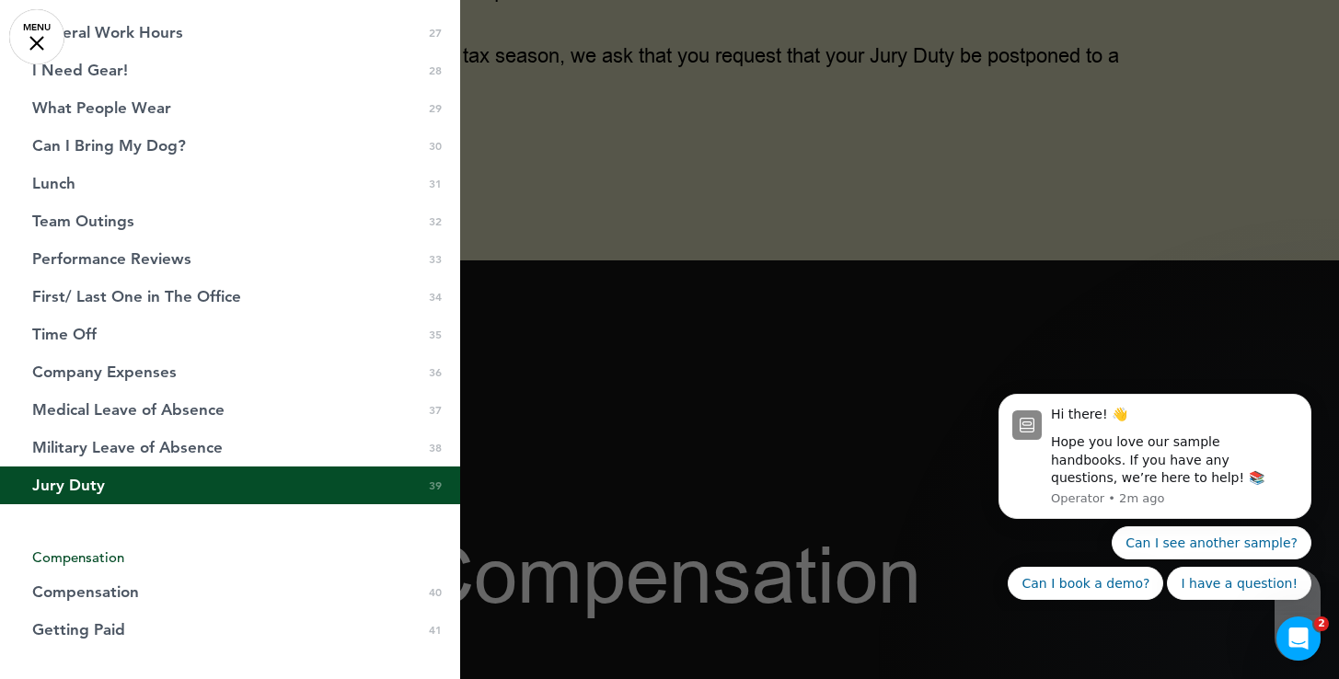
scroll to position [1794, 0]
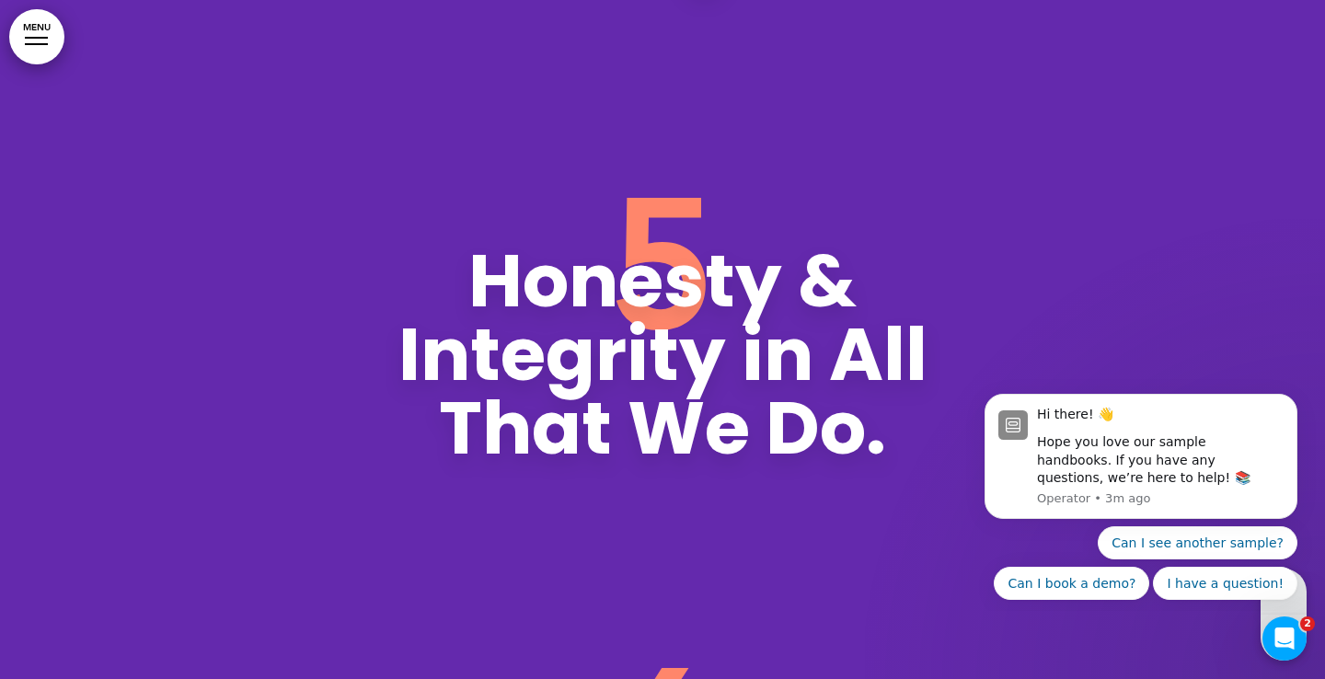
scroll to position [7354, 0]
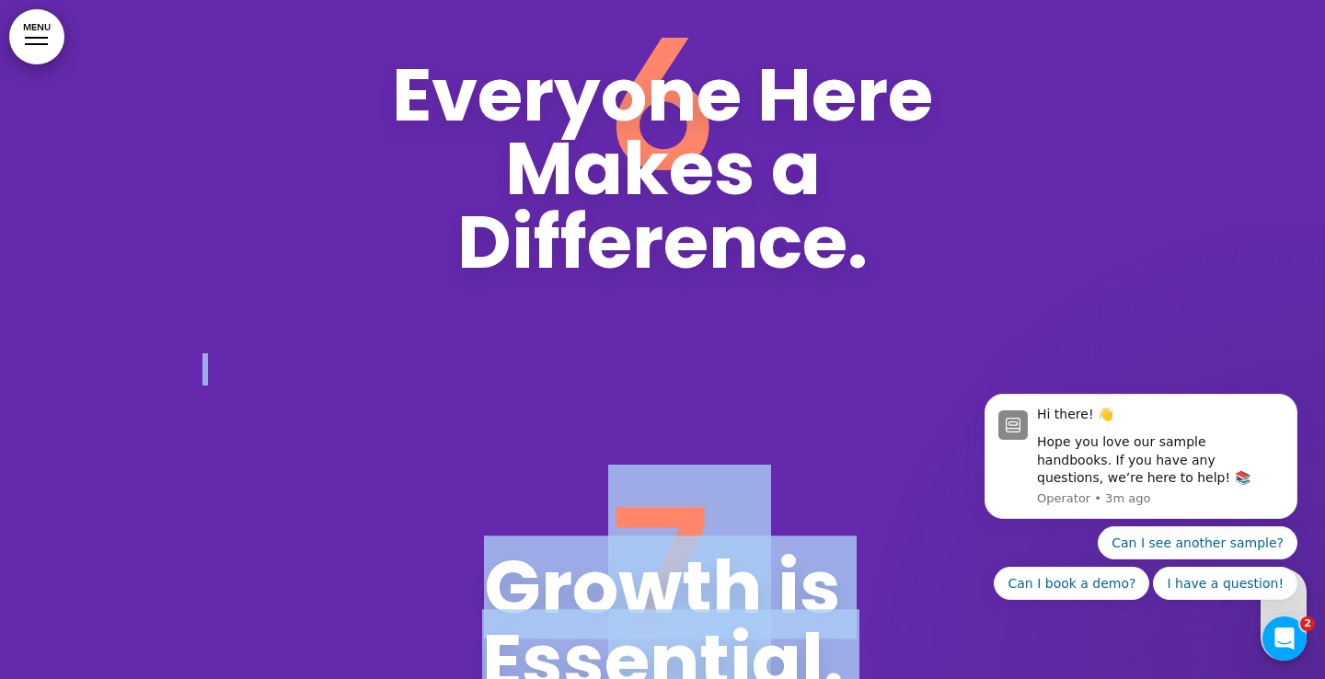
drag, startPoint x: 670, startPoint y: 457, endPoint x: 1348, endPoint y: -147, distance: 908.2
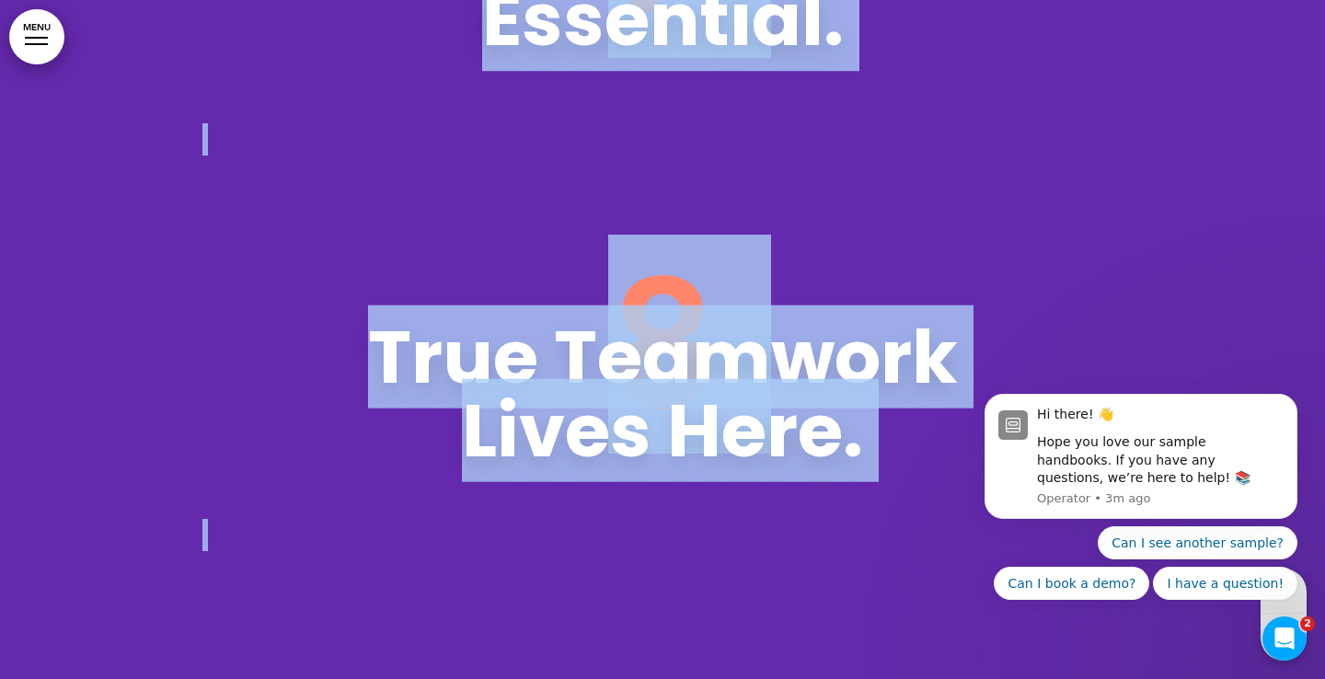
scroll to position [8743, 0]
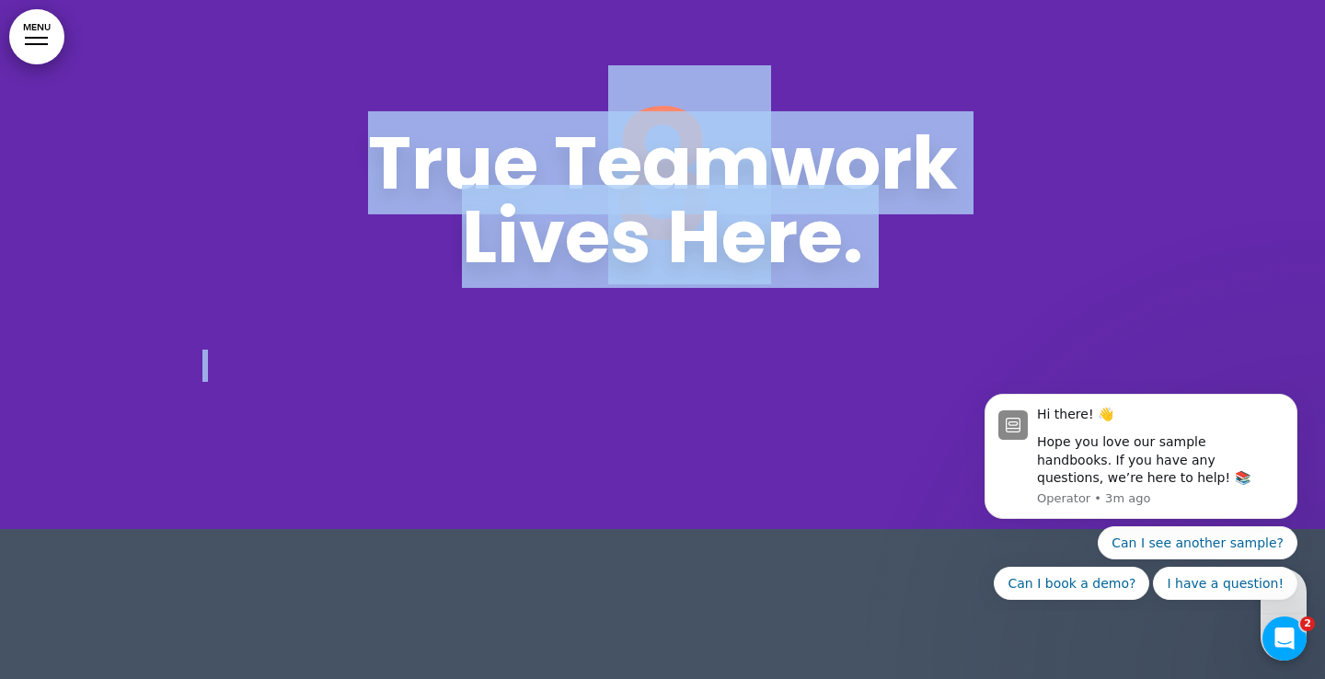
click at [748, 382] on p at bounding box center [662, 366] width 920 height 32
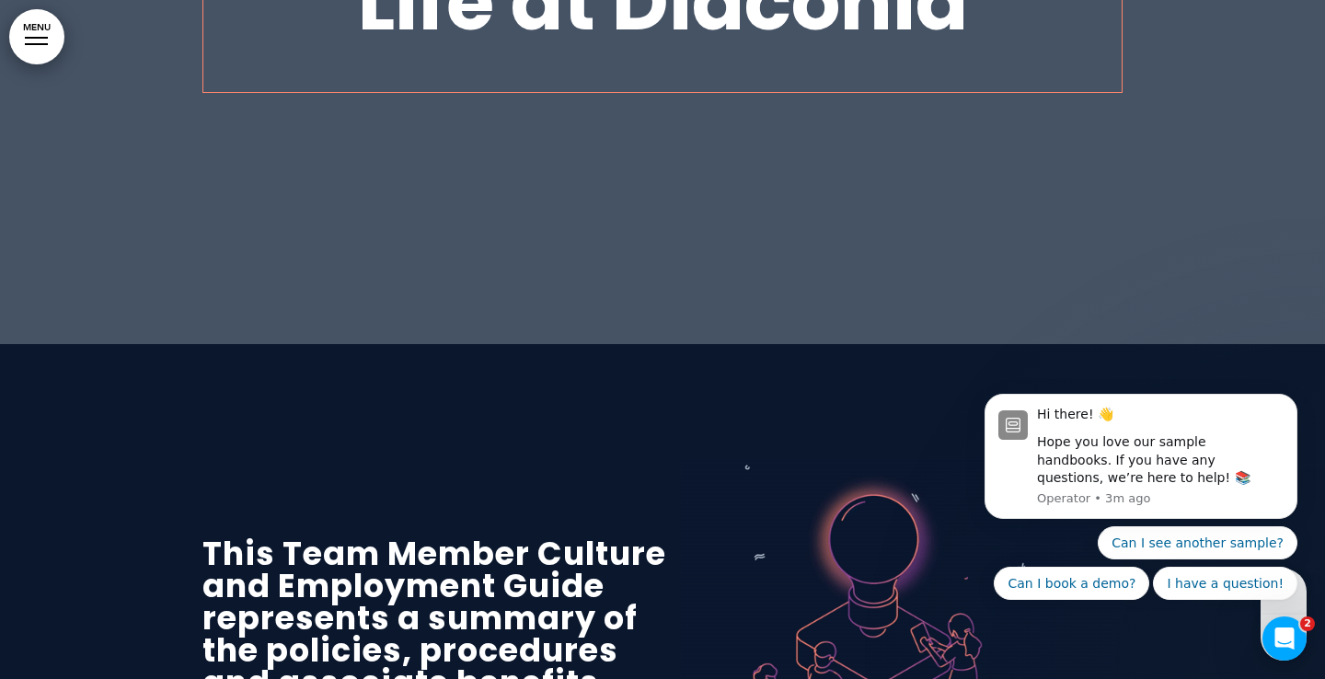
scroll to position [9328, 0]
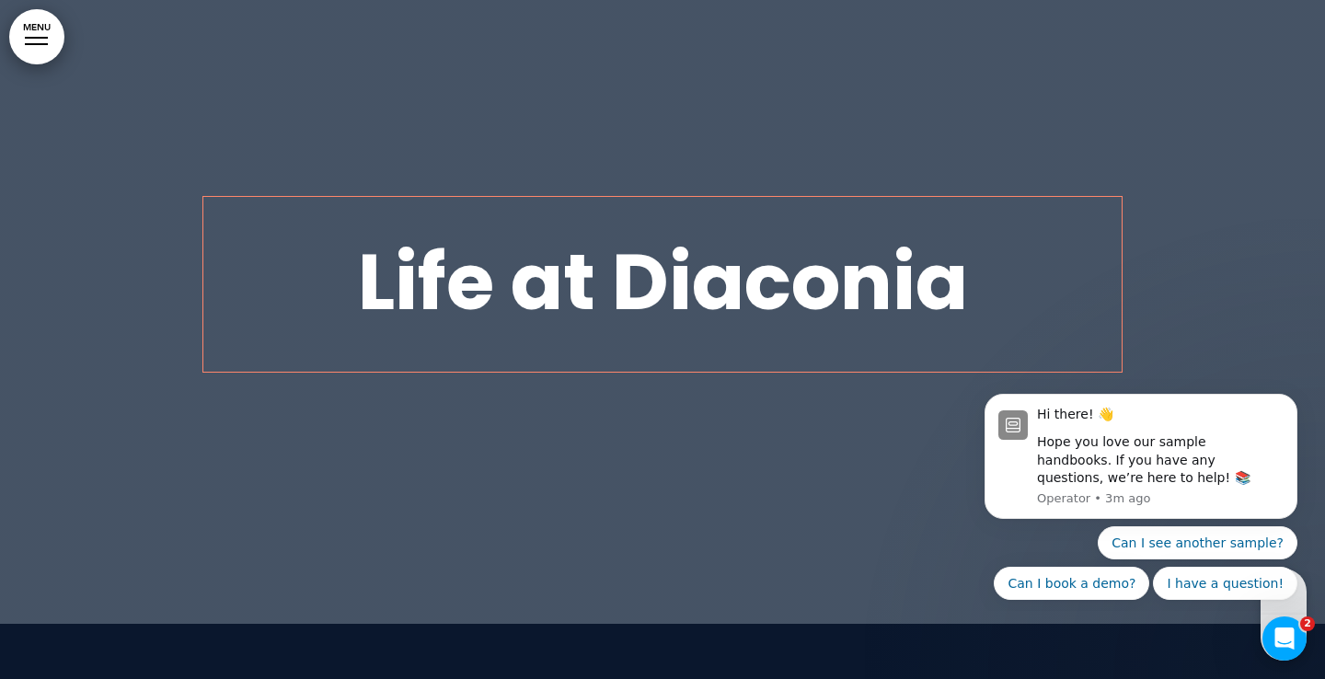
click at [710, 279] on font "Life at Diaconia" at bounding box center [663, 282] width 610 height 110
click at [581, 549] on div at bounding box center [662, 284] width 1325 height 679
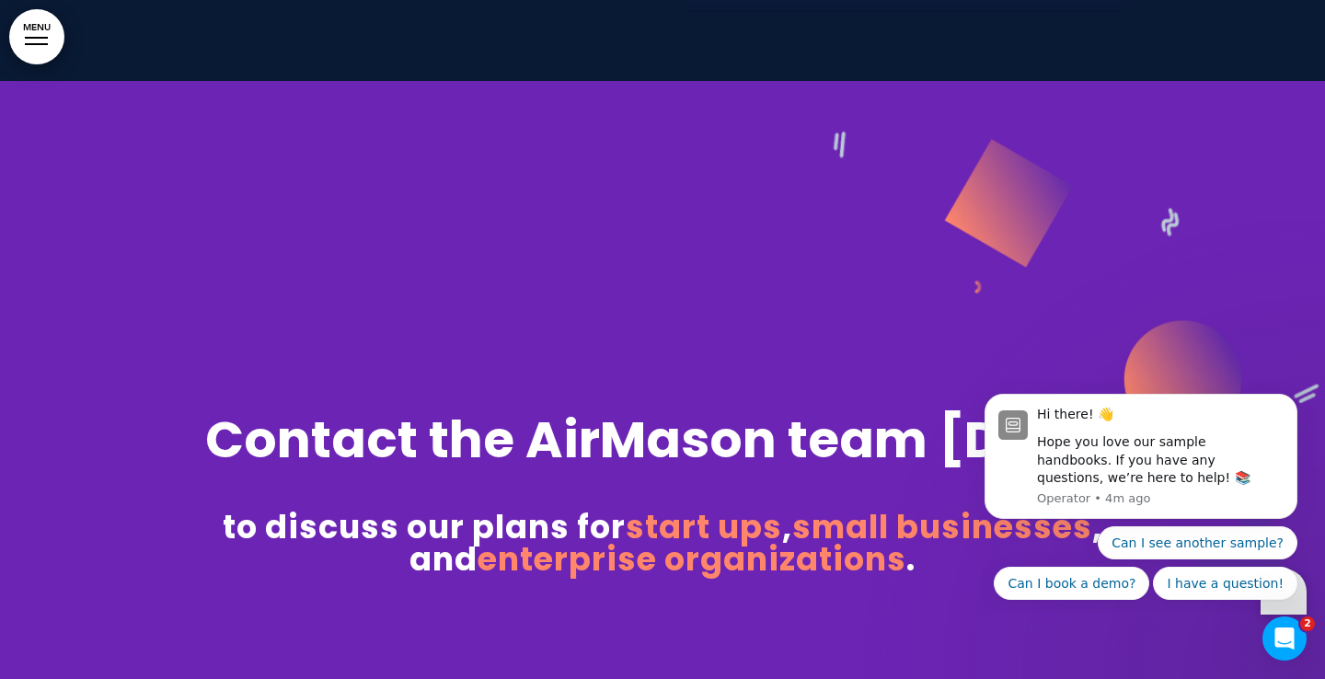
scroll to position [11412, 0]
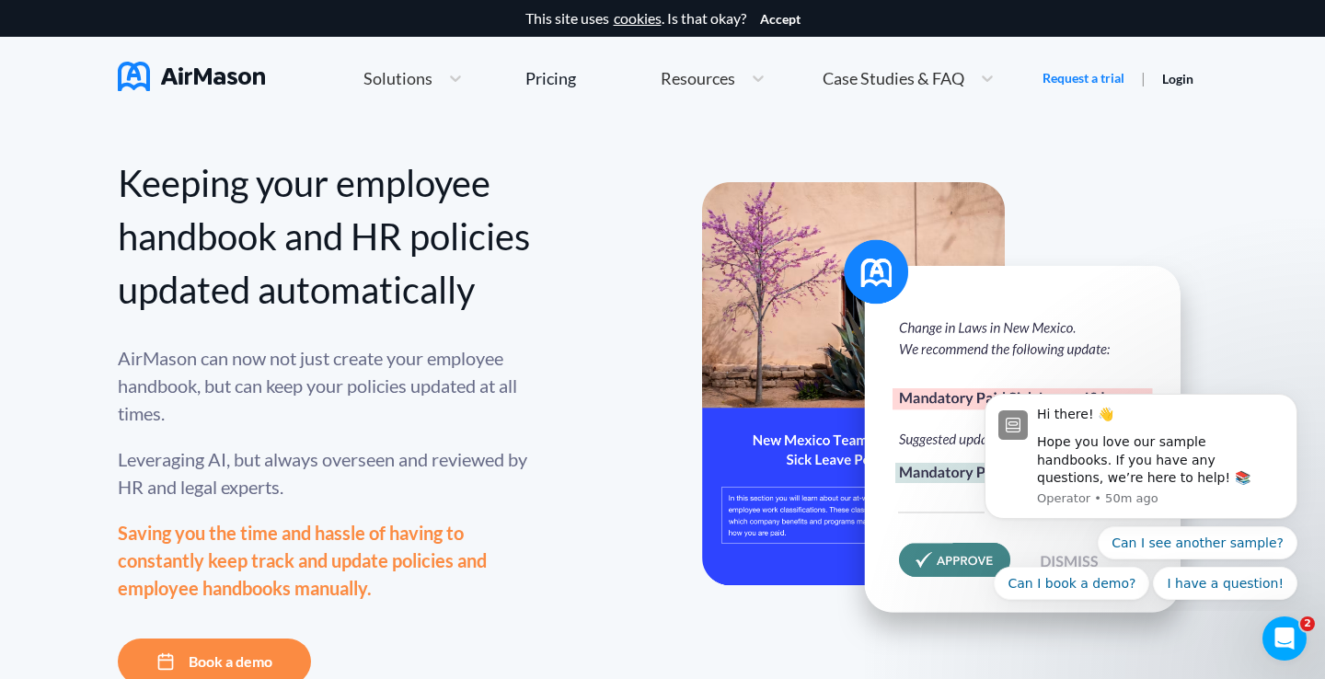
click at [710, 79] on span "Resources" at bounding box center [698, 78] width 75 height 17
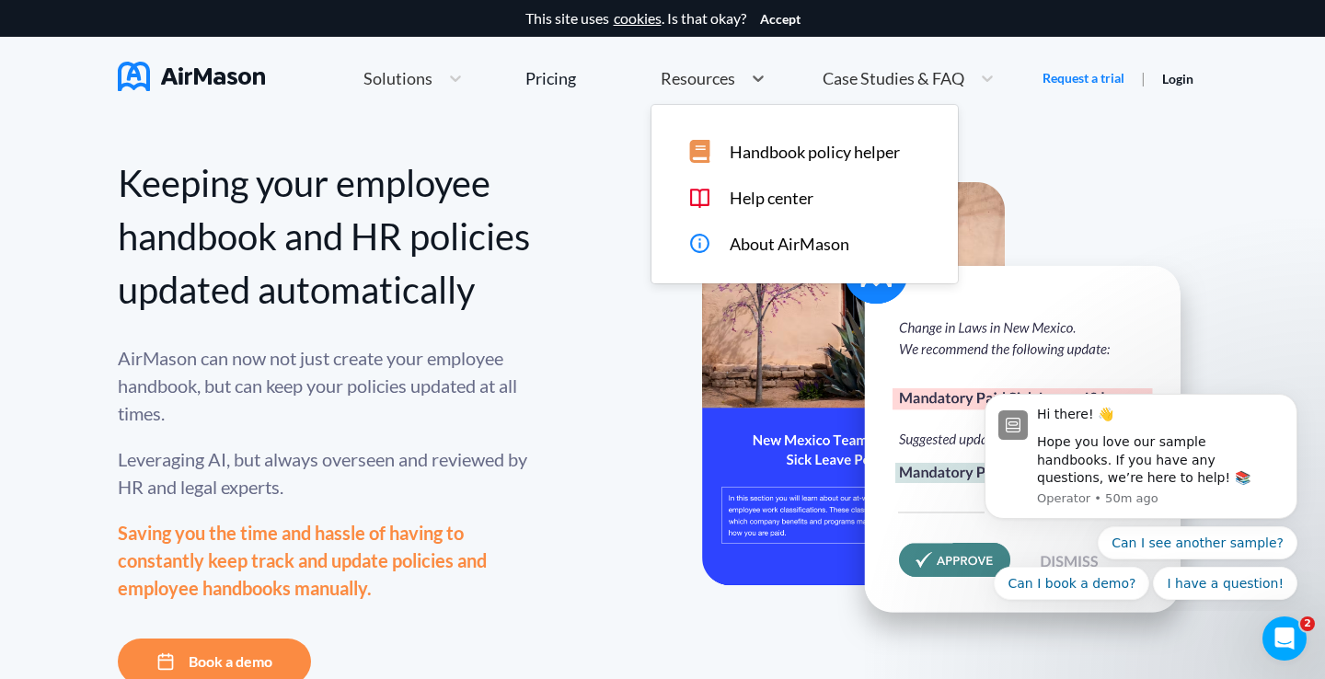
click at [772, 145] on span "Handbook policy helper" at bounding box center [815, 152] width 170 height 19
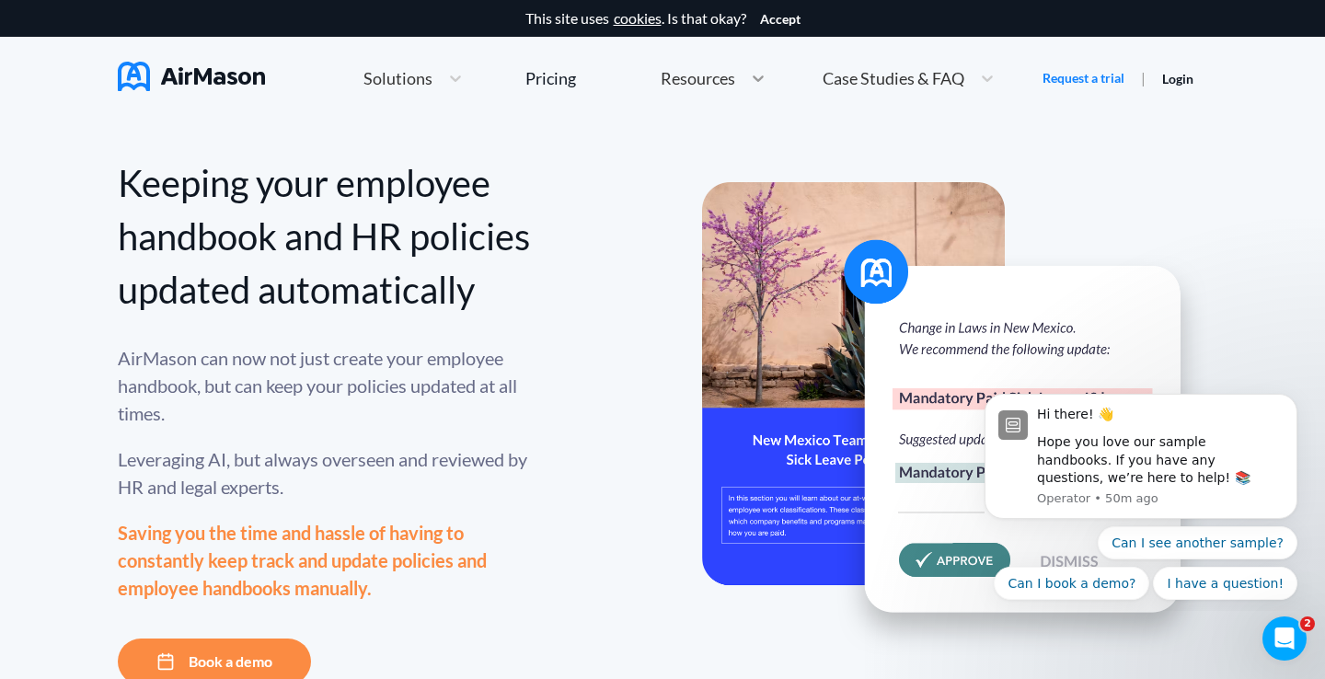
click at [743, 79] on div at bounding box center [758, 78] width 33 height 18
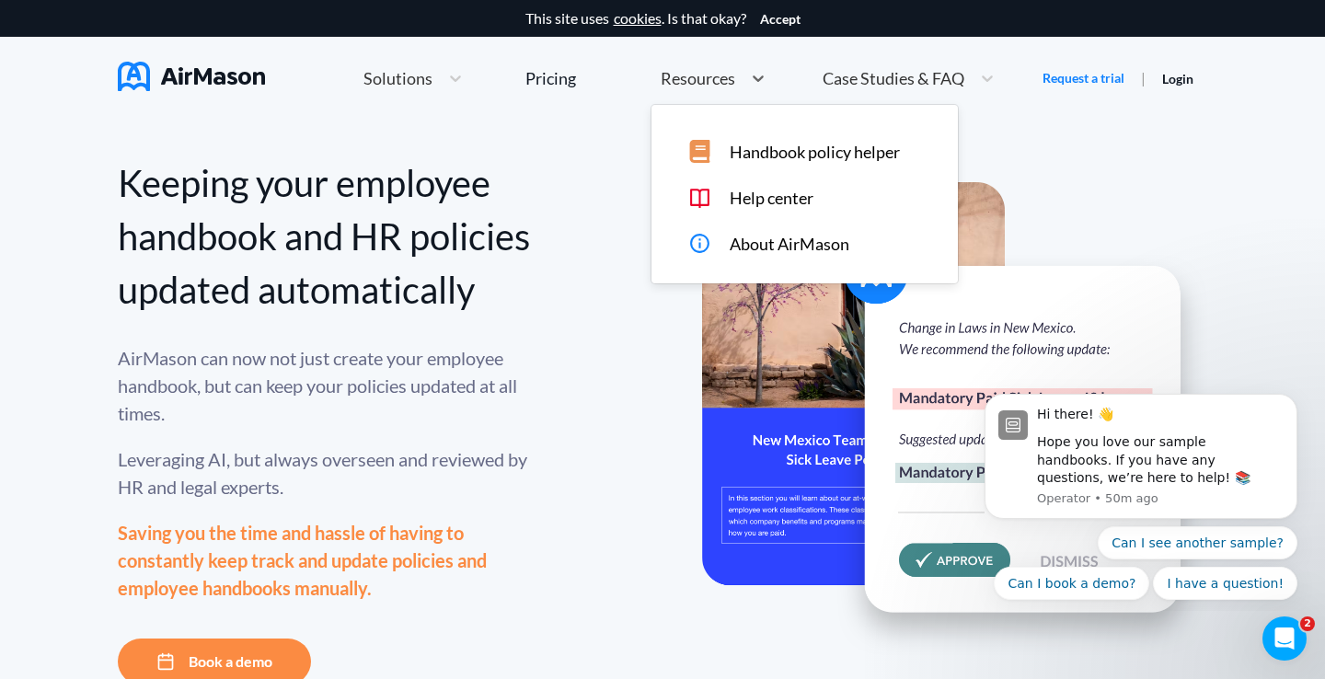
click at [406, 73] on span "Solutions" at bounding box center [398, 78] width 69 height 17
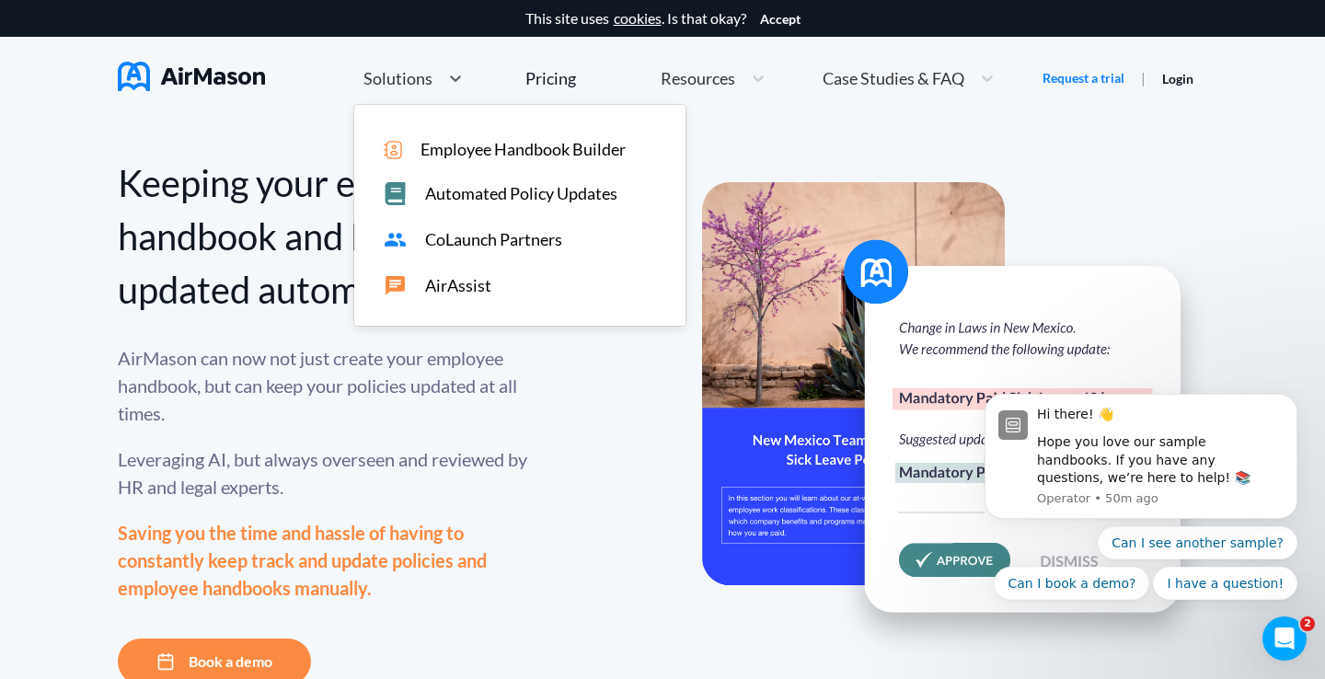
click at [492, 193] on span "Automated Policy Updates" at bounding box center [521, 193] width 192 height 19
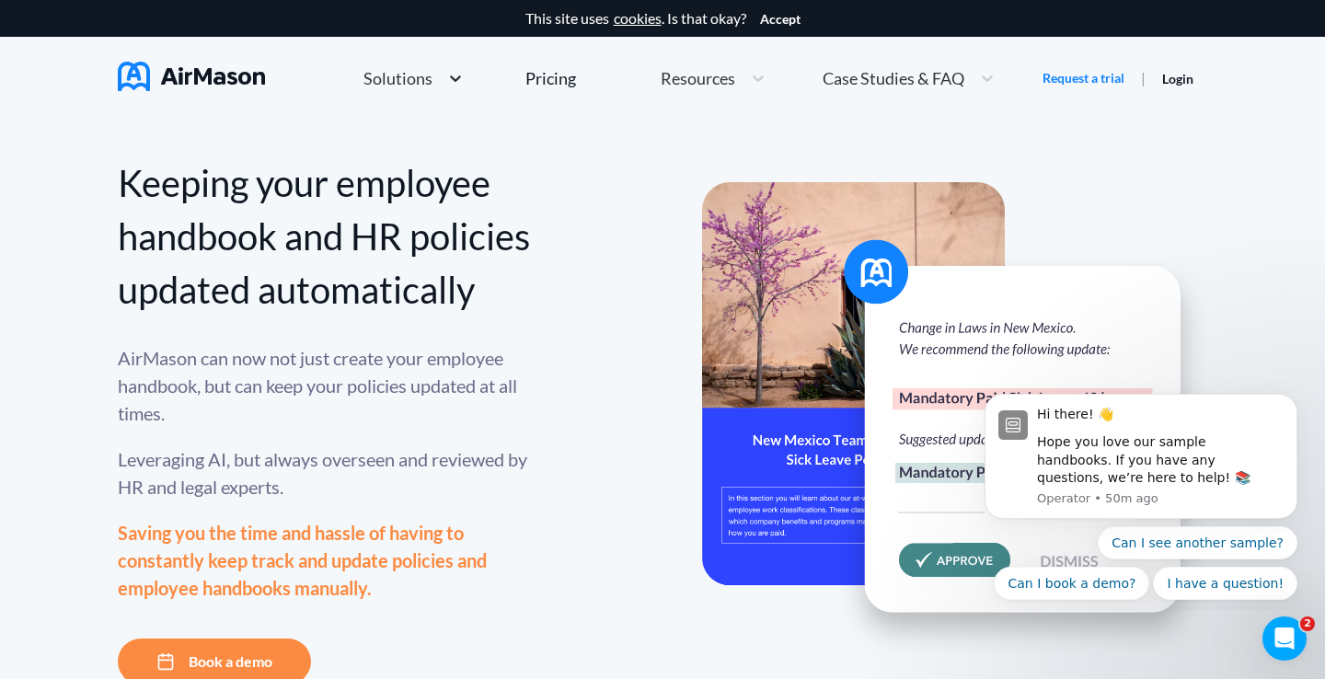
click at [441, 77] on div at bounding box center [455, 78] width 33 height 18
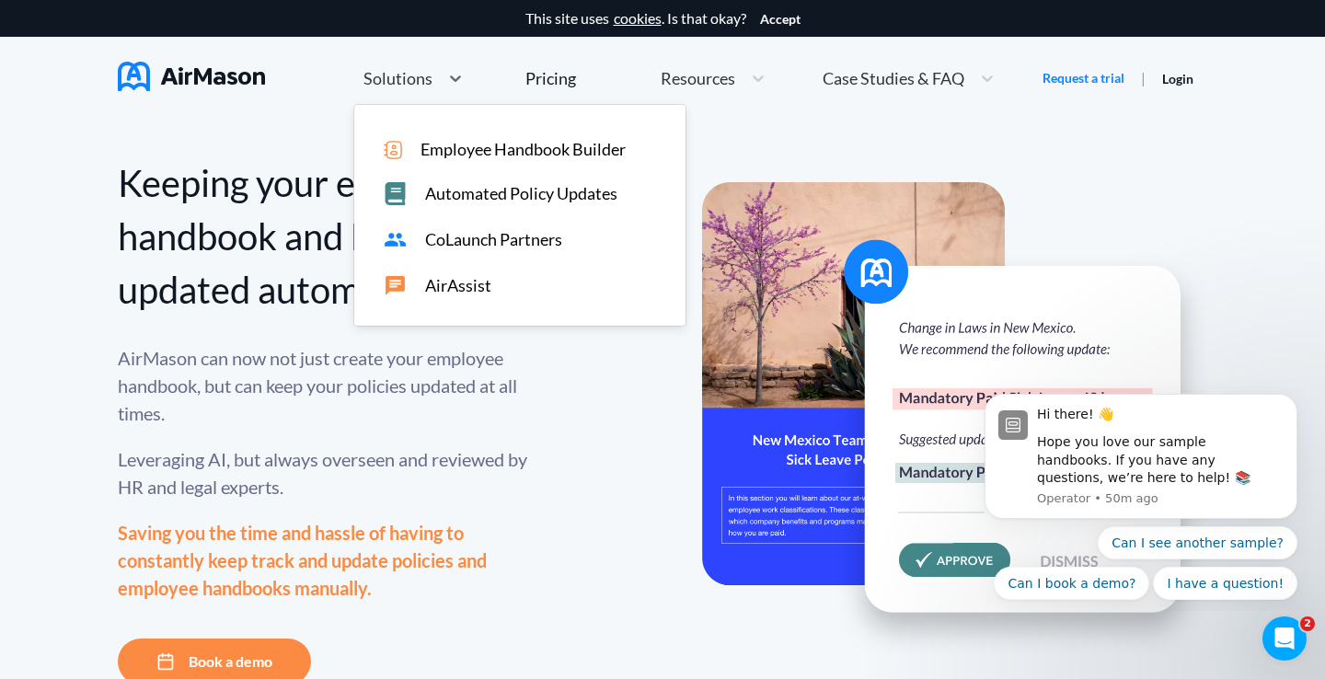
click at [469, 233] on span "CoLaunch Partners" at bounding box center [493, 239] width 137 height 19
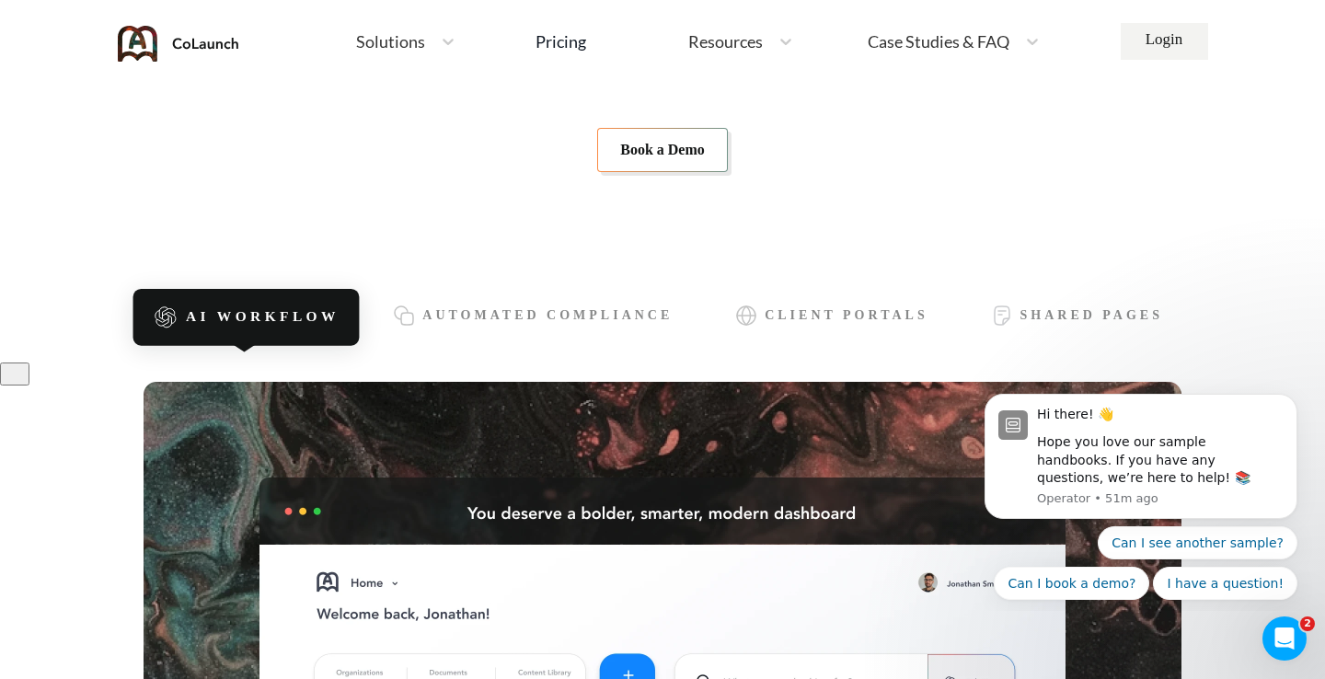
scroll to position [329, 0]
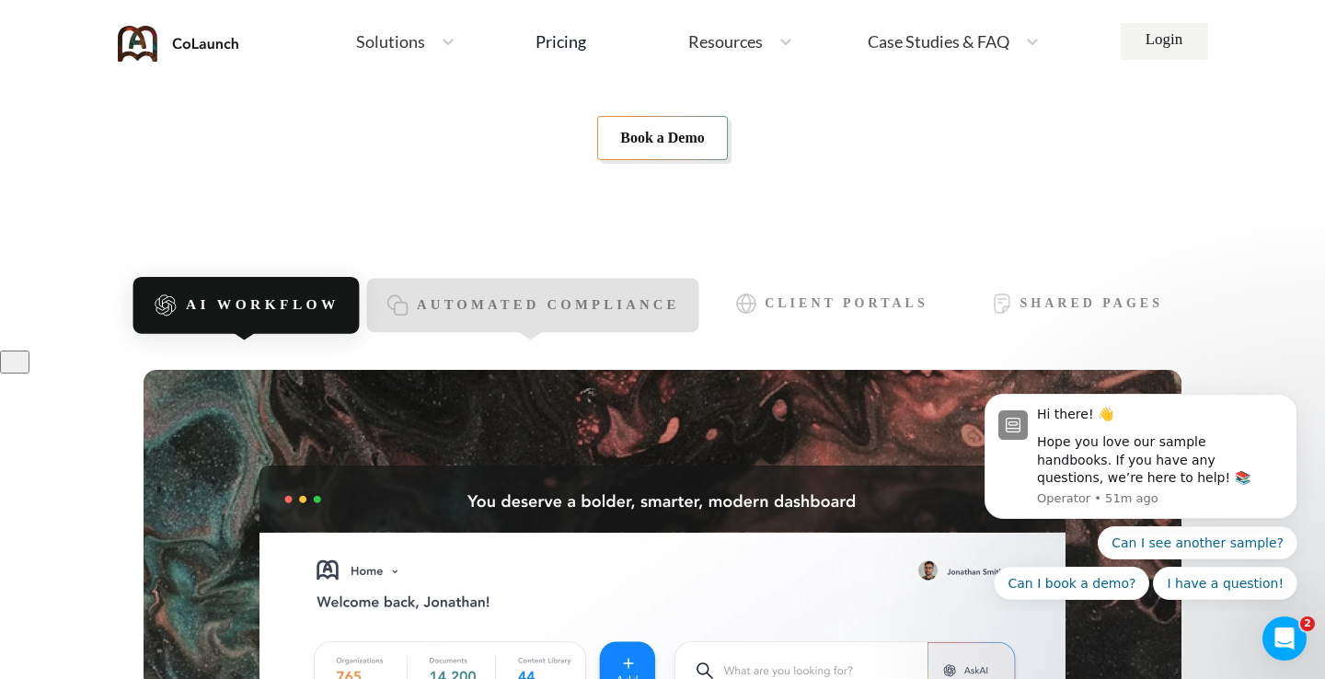
click at [515, 300] on span "Automated Compliance" at bounding box center [548, 306] width 263 height 16
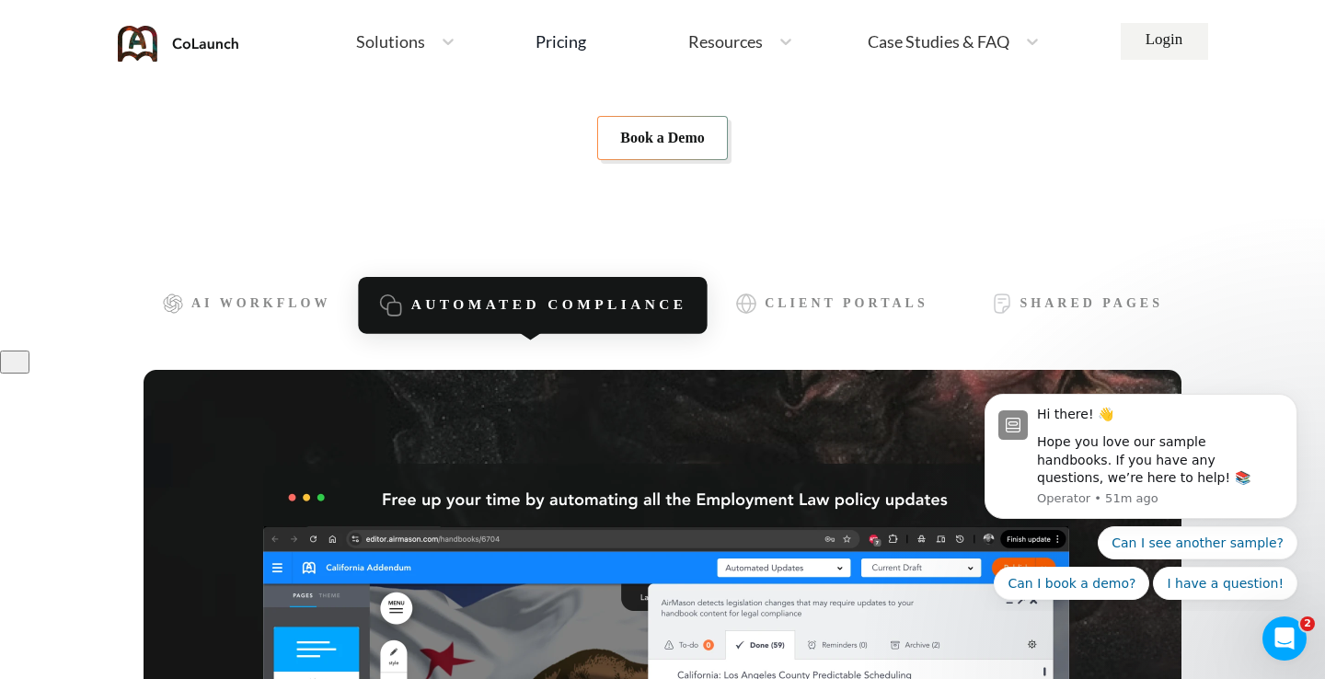
scroll to position [490, 0]
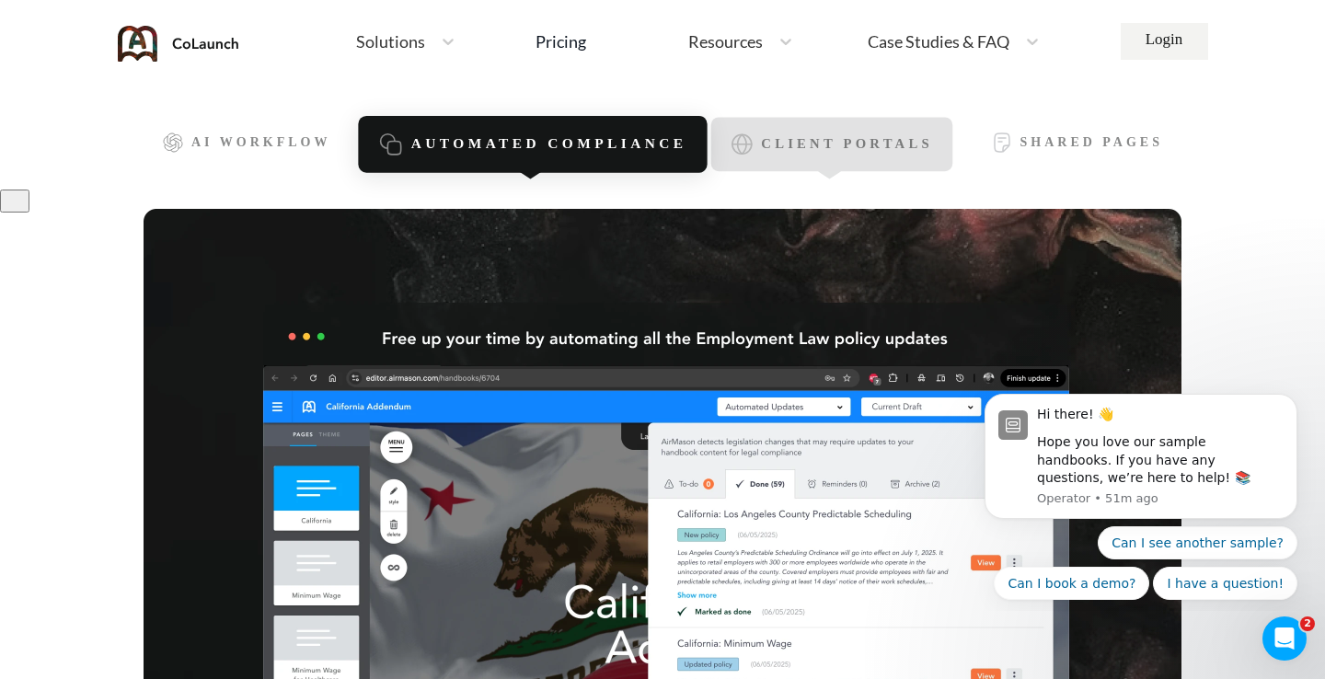
click at [820, 153] on span "Client Portals" at bounding box center [847, 145] width 171 height 16
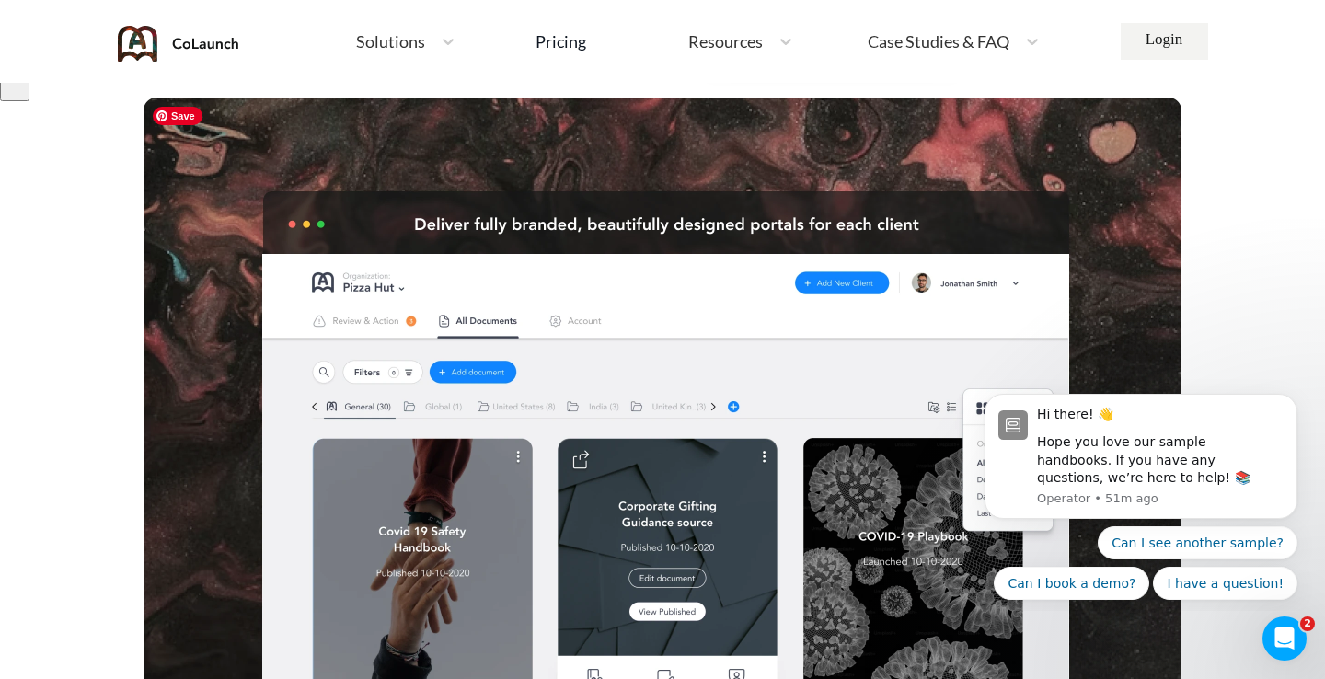
scroll to position [378, 0]
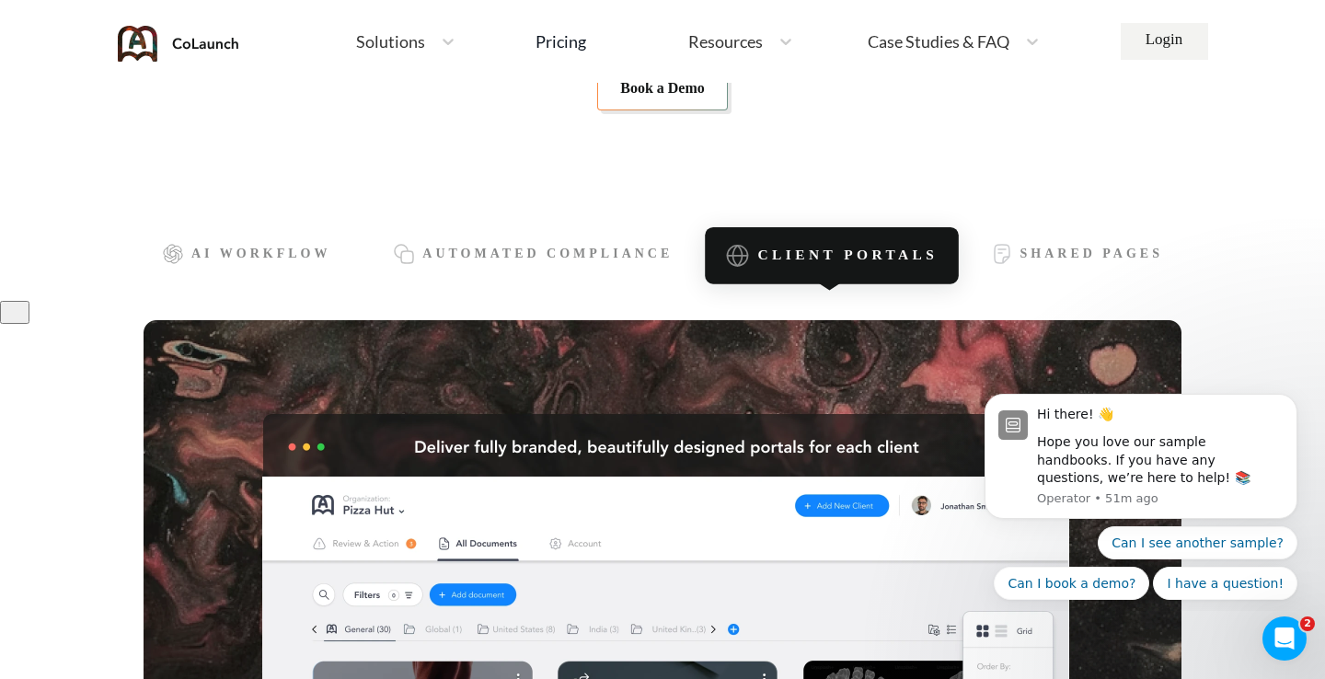
click at [425, 39] on div "Solutions" at bounding box center [389, 41] width 85 height 23
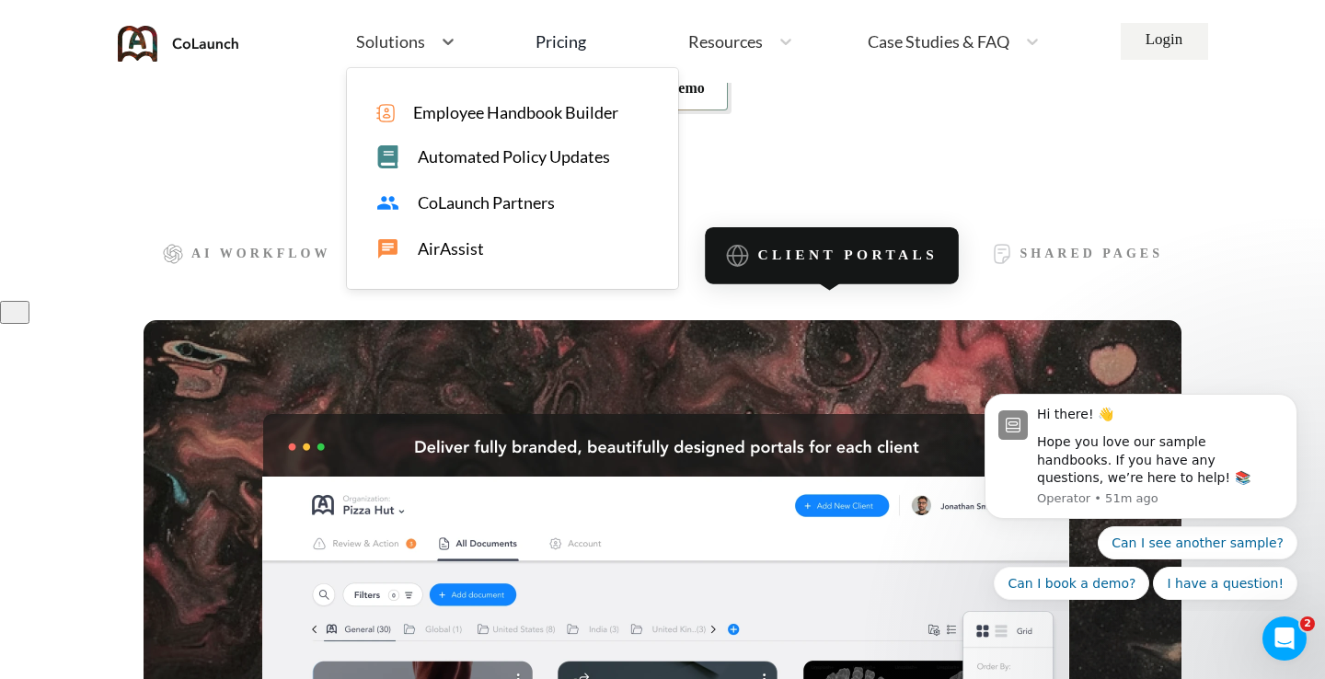
scroll to position [0, 0]
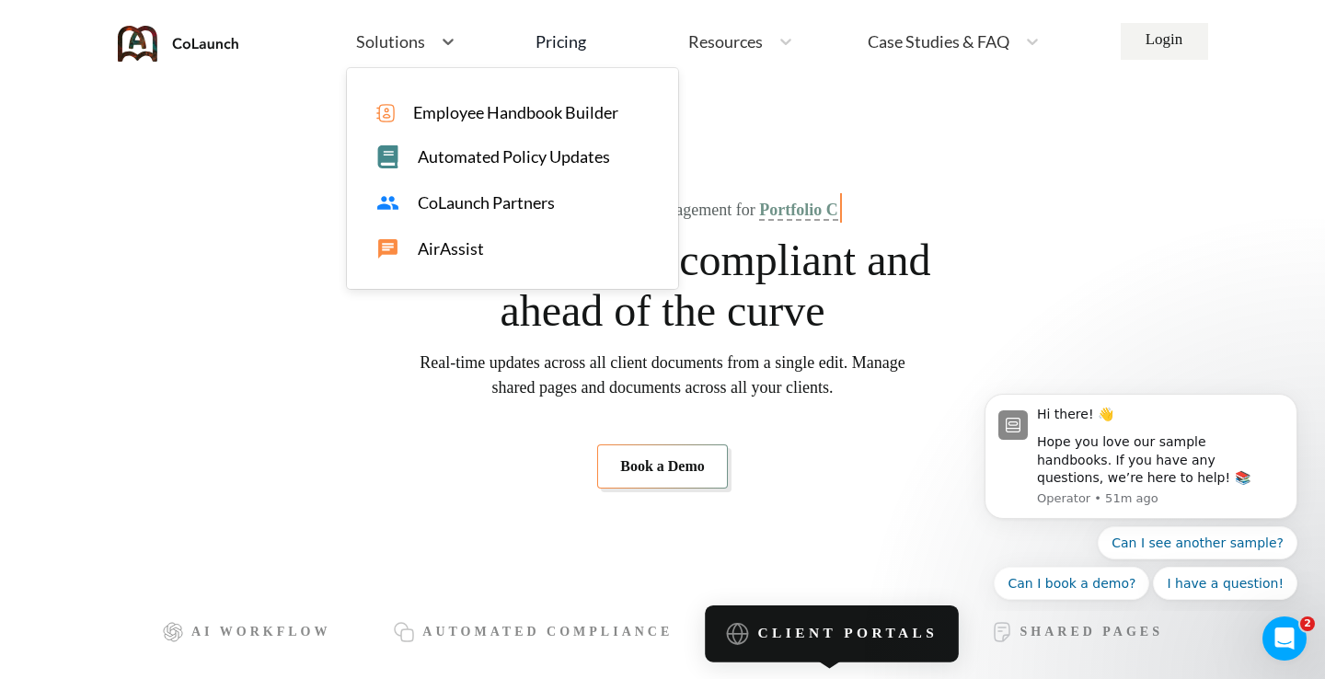
click at [492, 106] on span "Employee Handbook Builder" at bounding box center [515, 112] width 205 height 19
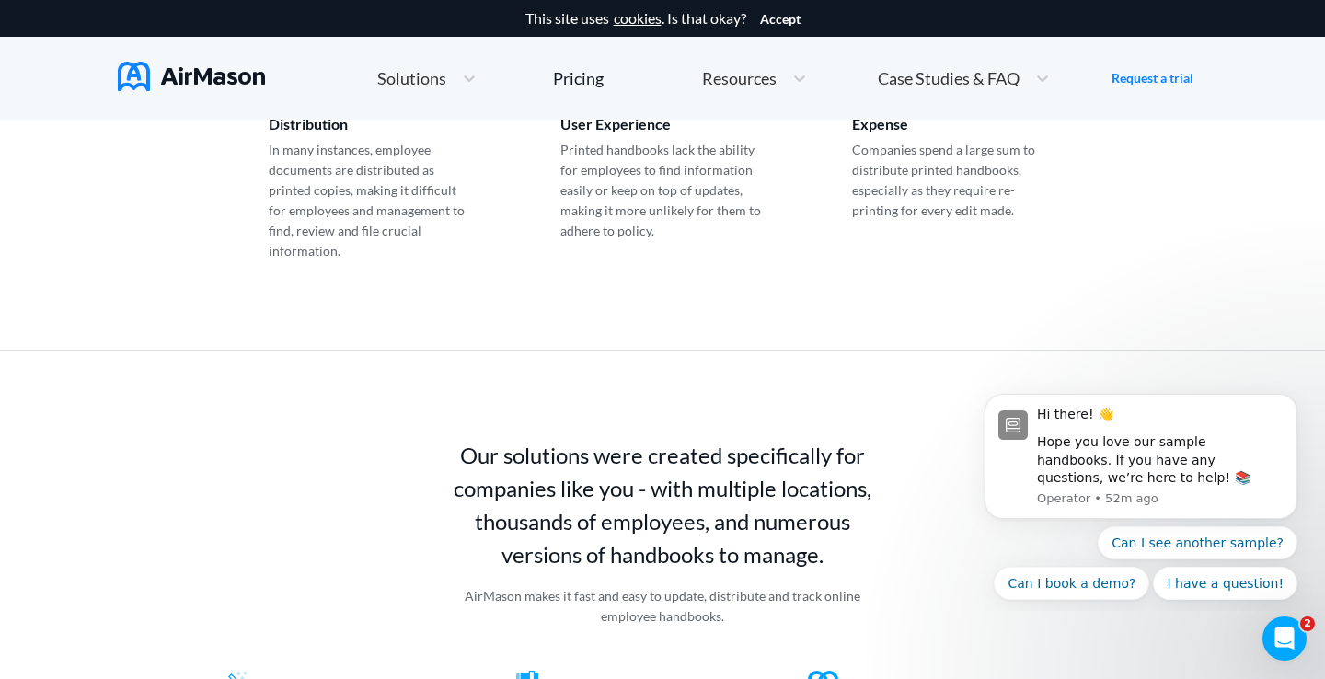
scroll to position [1440, 0]
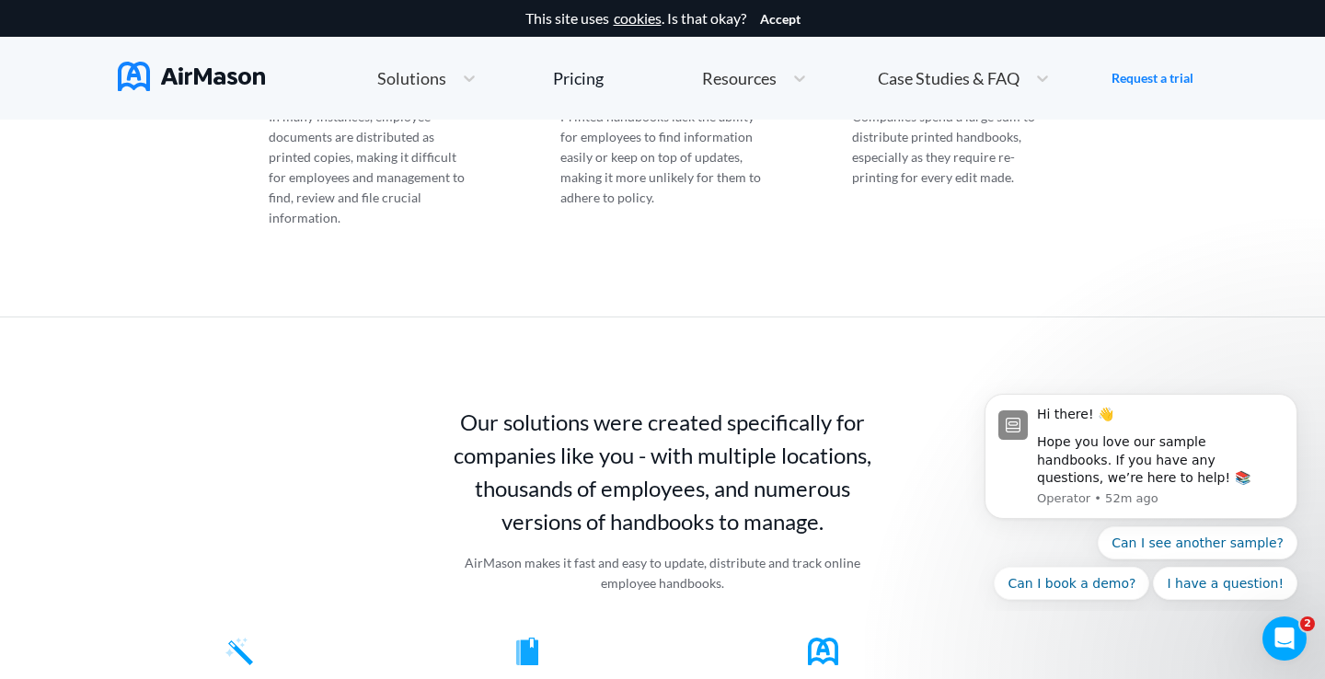
click at [264, 638] on div "Creative Services" at bounding box center [372, 671] width 292 height 66
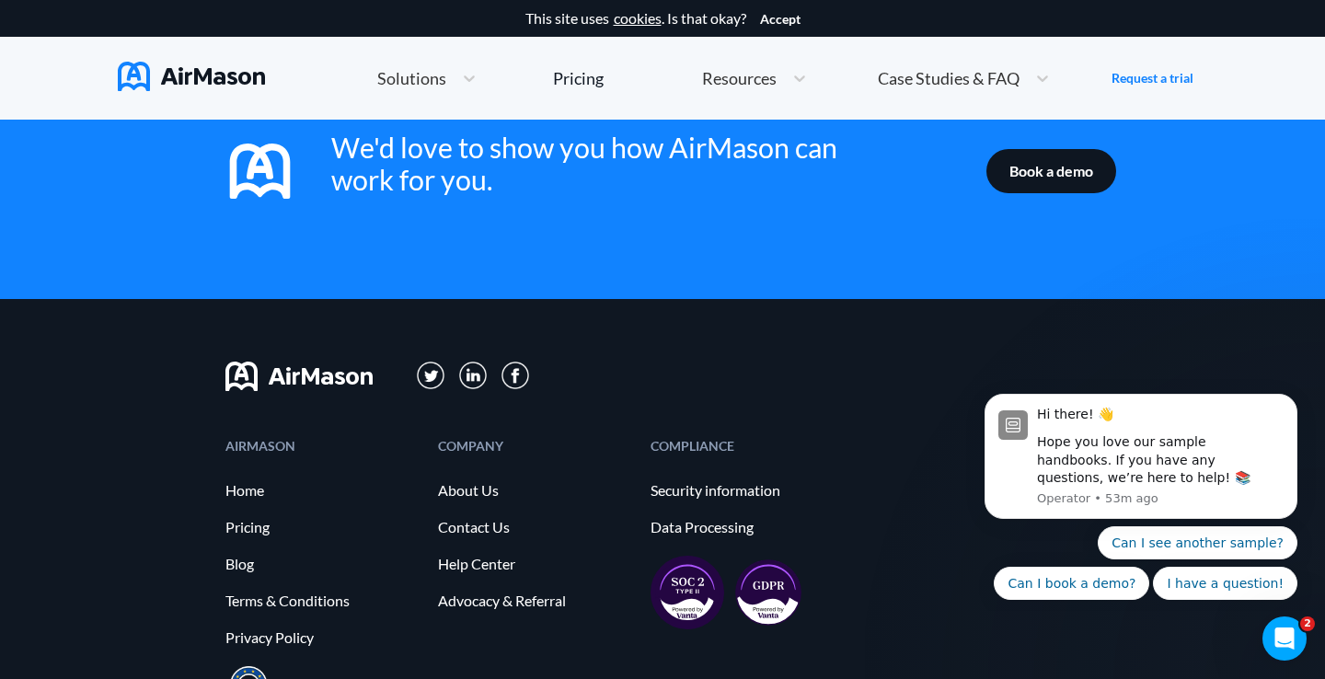
scroll to position [3156, 0]
